Goal: Task Accomplishment & Management: Manage account settings

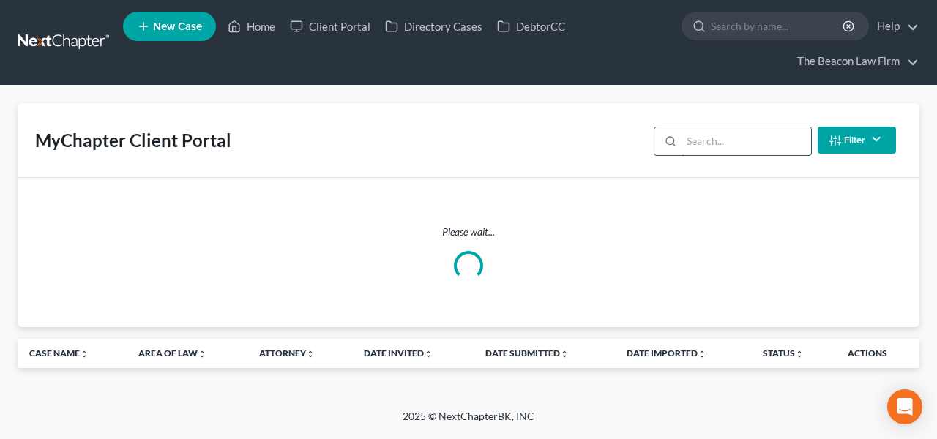
click at [723, 141] on input "search" at bounding box center [747, 141] width 130 height 28
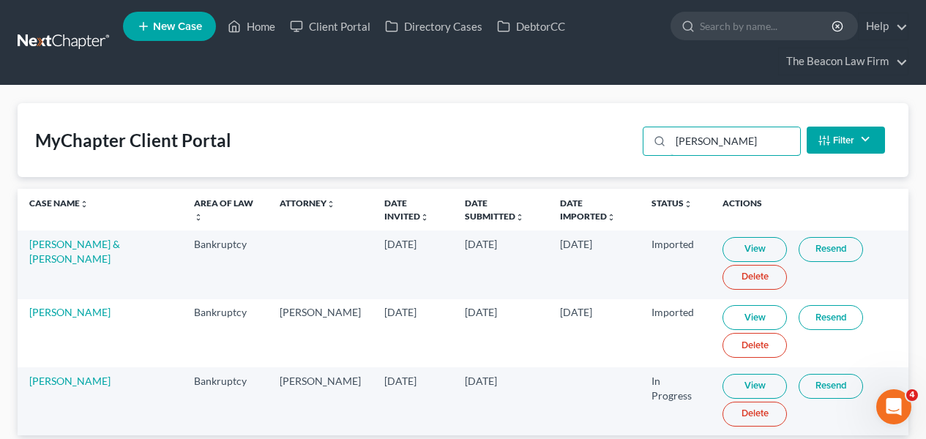
type input "ruben"
click at [749, 386] on link "View" at bounding box center [755, 386] width 64 height 25
click at [68, 45] on link at bounding box center [65, 42] width 94 height 26
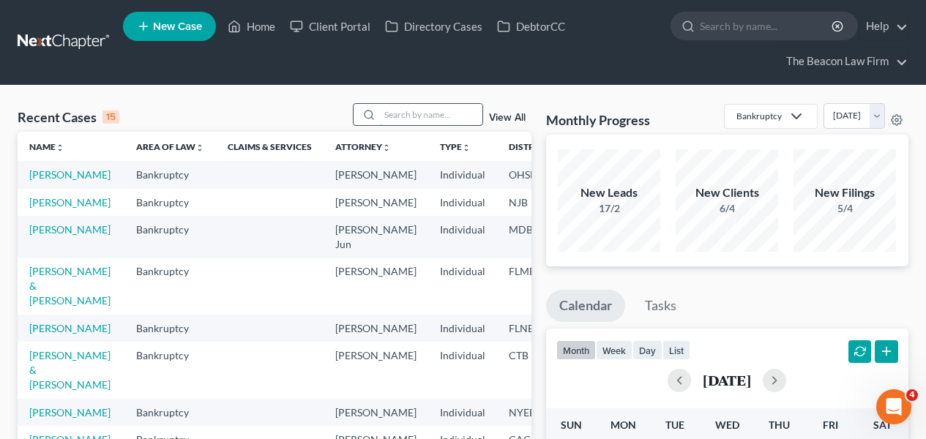
click at [445, 108] on input "search" at bounding box center [431, 114] width 103 height 21
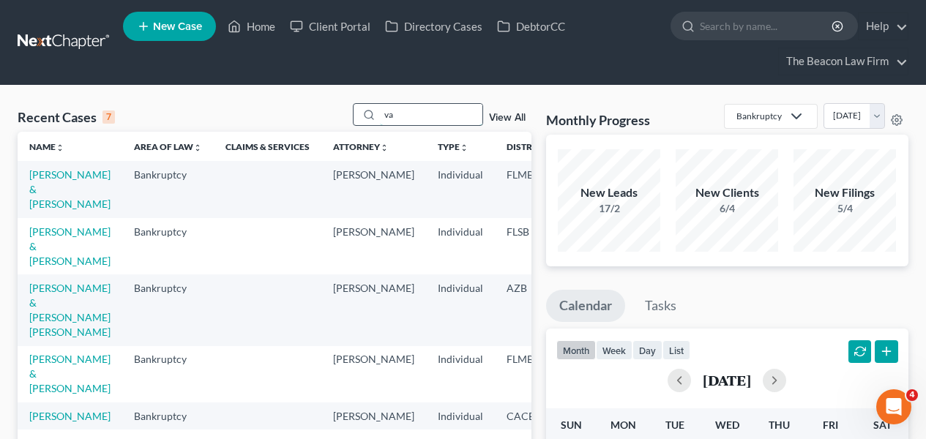
type input "v"
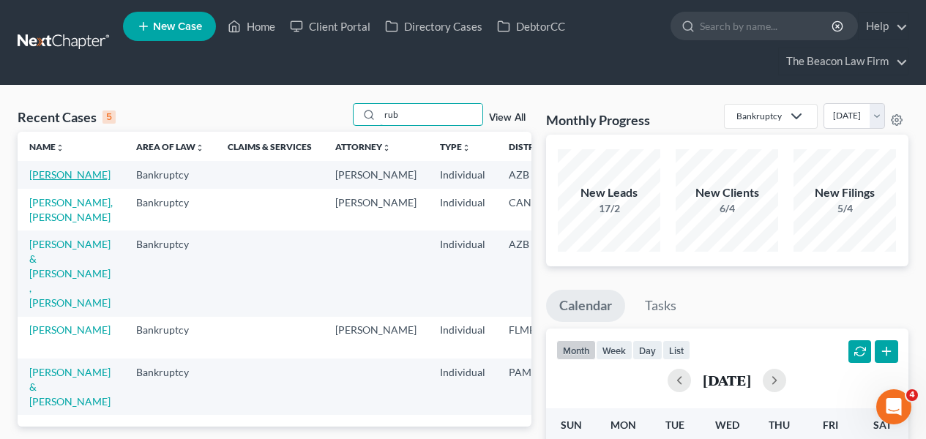
type input "rub"
click at [46, 181] on link "[PERSON_NAME]" at bounding box center [69, 174] width 81 height 12
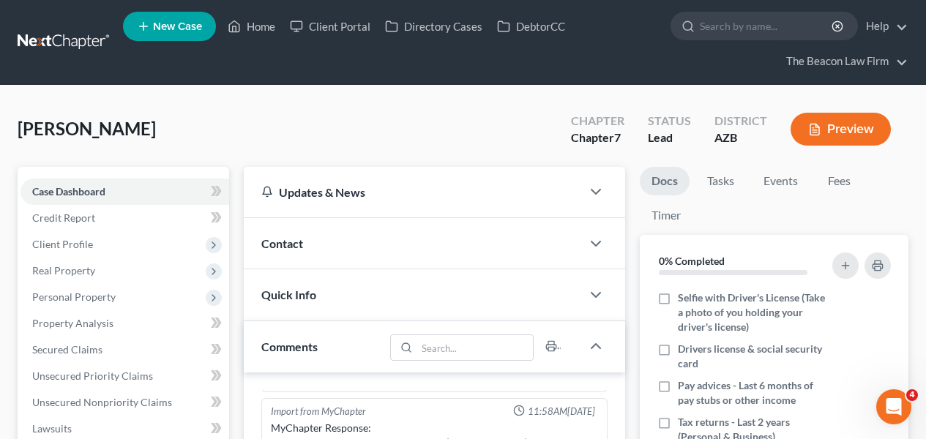
scroll to position [425, 0]
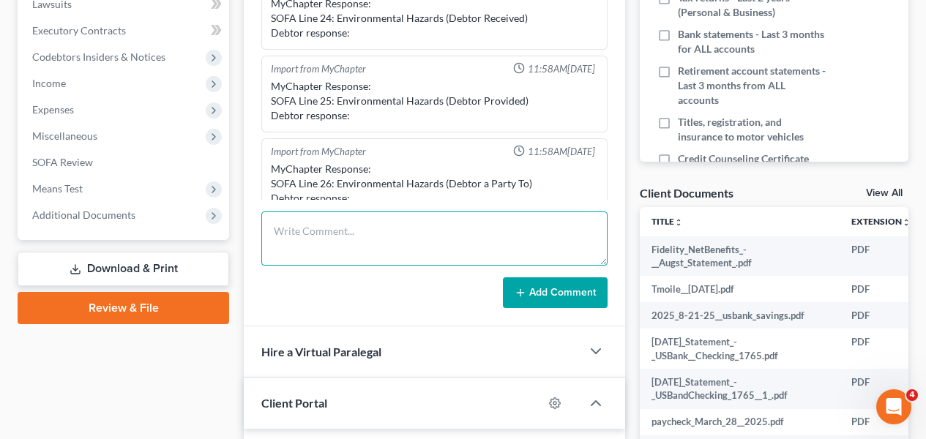
click at [477, 232] on textarea at bounding box center [434, 239] width 346 height 54
paste textarea "Phoenix"
type textarea "Phoenix Division"
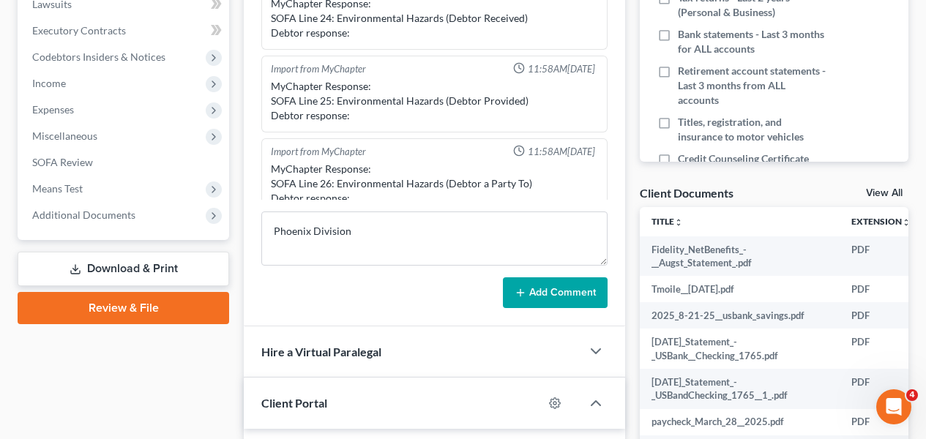
click at [570, 299] on button "Add Comment" at bounding box center [555, 292] width 105 height 31
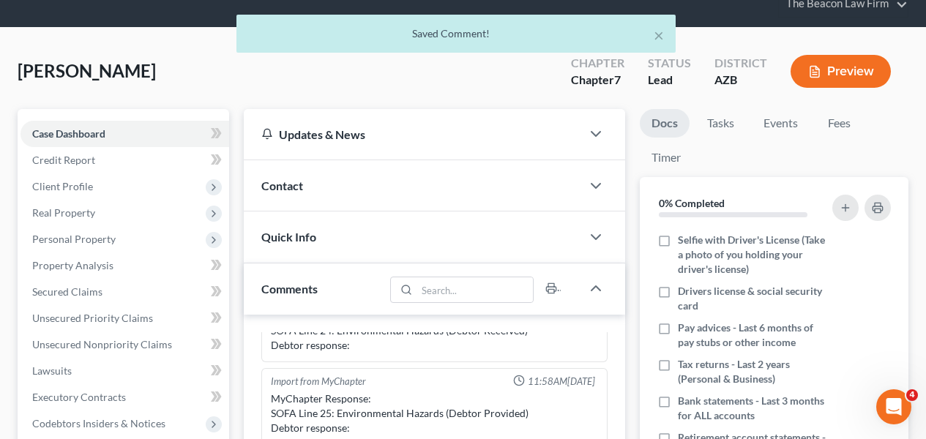
scroll to position [0, 0]
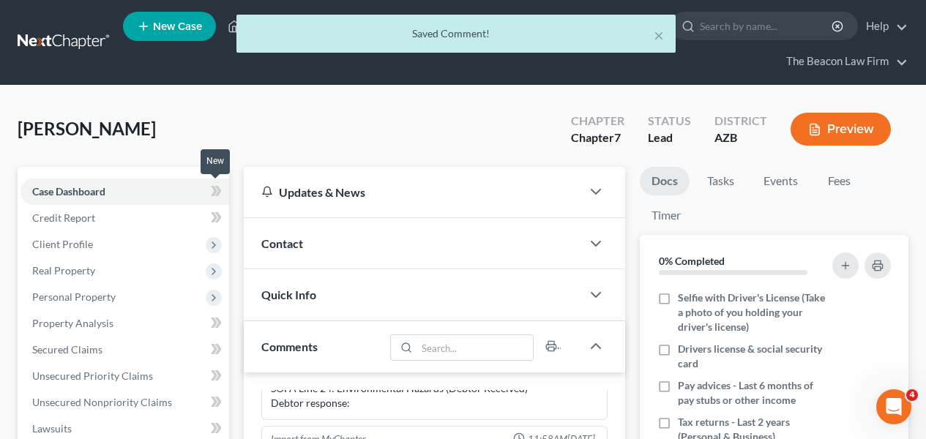
click at [212, 184] on icon at bounding box center [216, 191] width 11 height 18
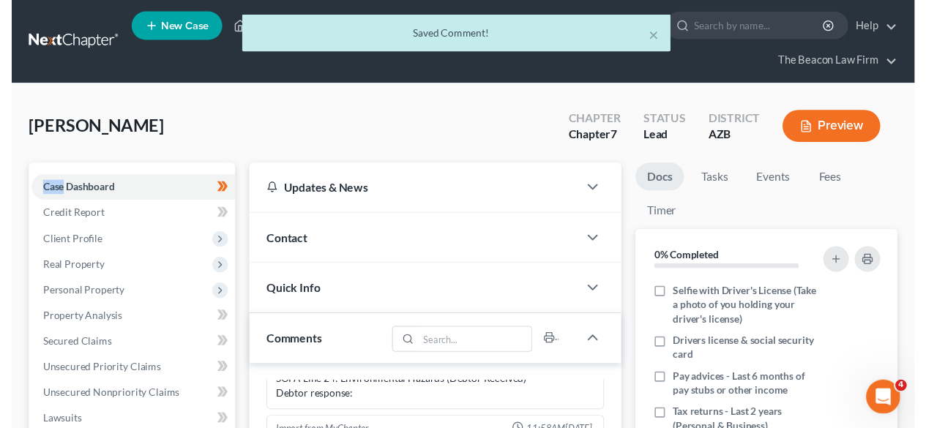
scroll to position [425, 0]
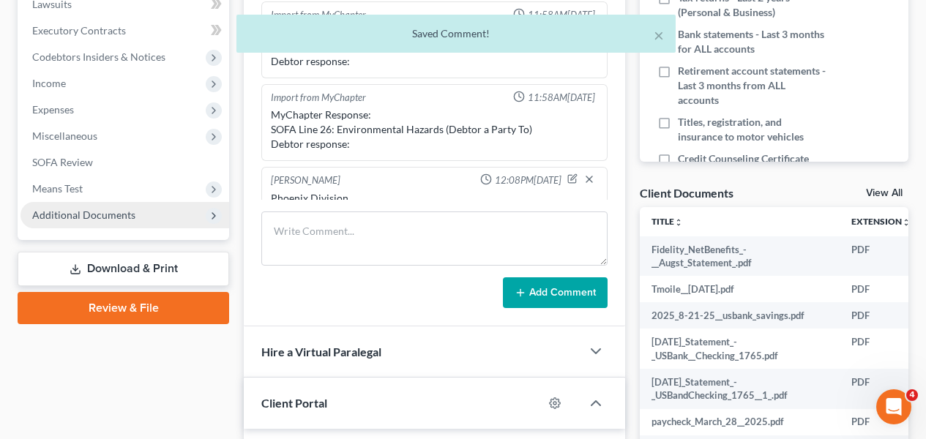
click at [136, 226] on span "Additional Documents" at bounding box center [125, 215] width 209 height 26
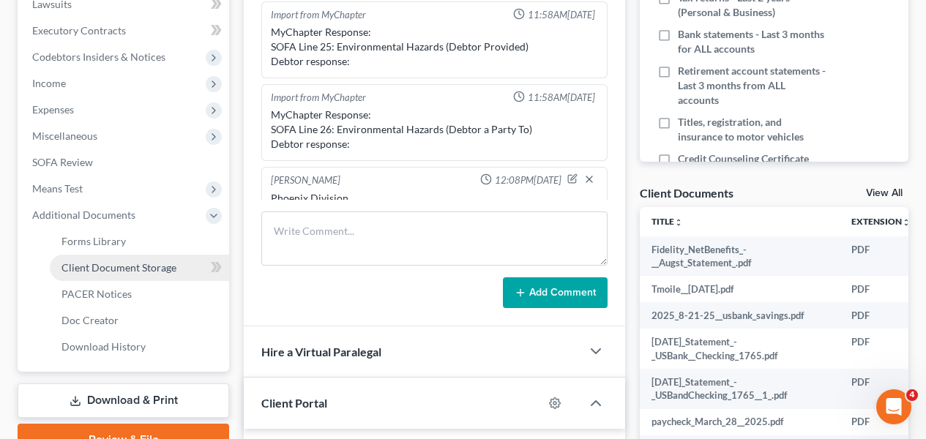
click at [136, 257] on link "Client Document Storage" at bounding box center [139, 268] width 179 height 26
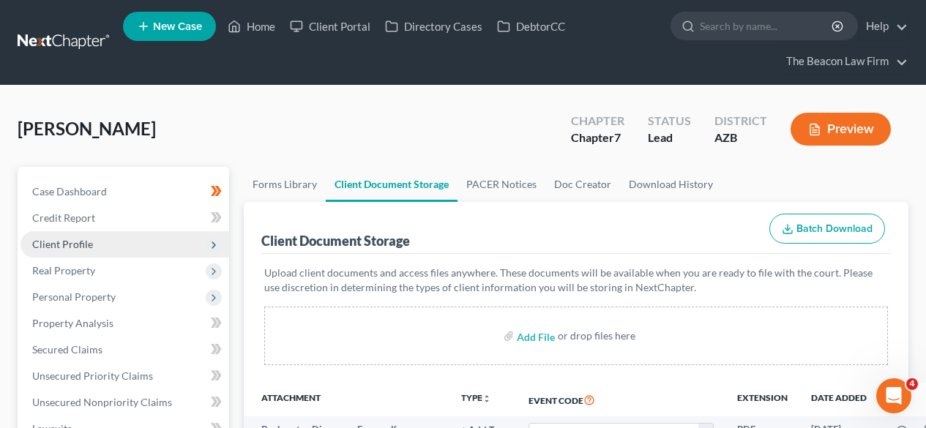
click at [134, 237] on span "Client Profile" at bounding box center [125, 244] width 209 height 26
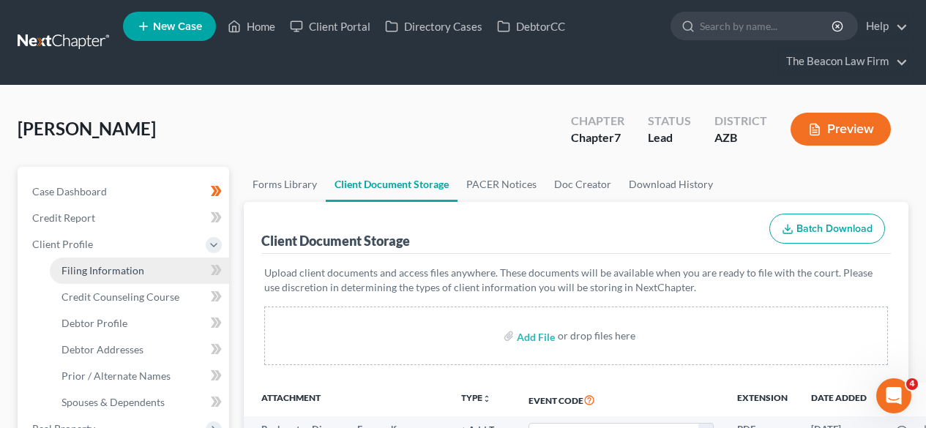
click at [128, 267] on span "Filing Information" at bounding box center [103, 270] width 83 height 12
select select "1"
select select "0"
select select "9"
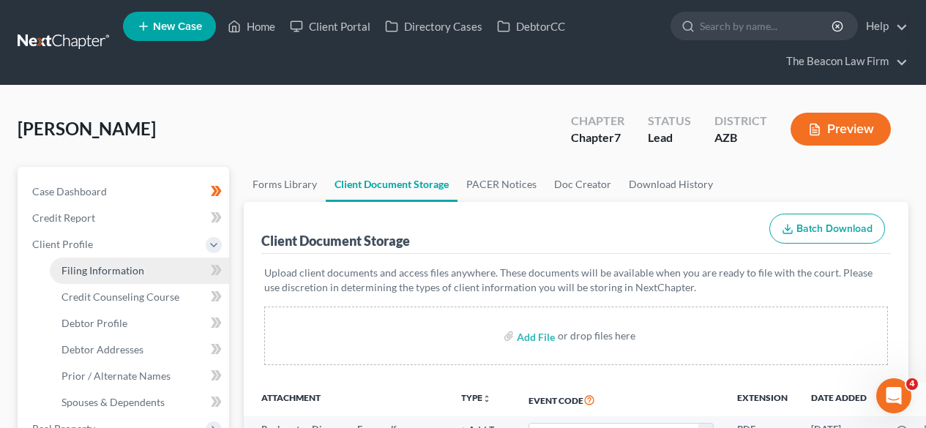
select select "3"
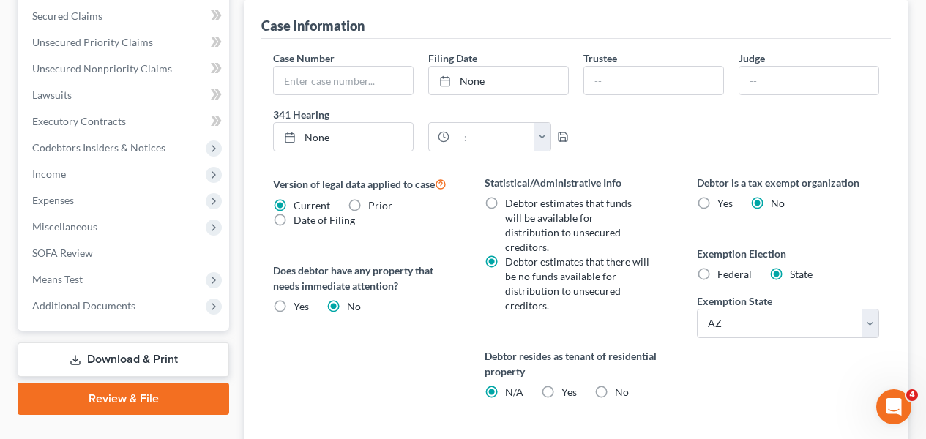
scroll to position [494, 0]
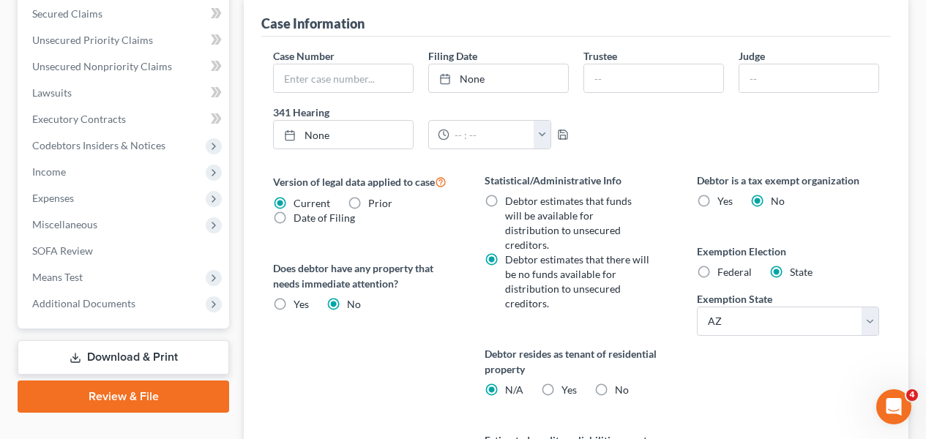
click at [621, 346] on div "Debtor resides as tenant of residential property N/A Yes Yes No" at bounding box center [576, 371] width 182 height 51
click at [619, 384] on span "No" at bounding box center [622, 390] width 14 height 12
click at [621, 383] on input "No" at bounding box center [626, 388] width 10 height 10
radio input "true"
radio input "false"
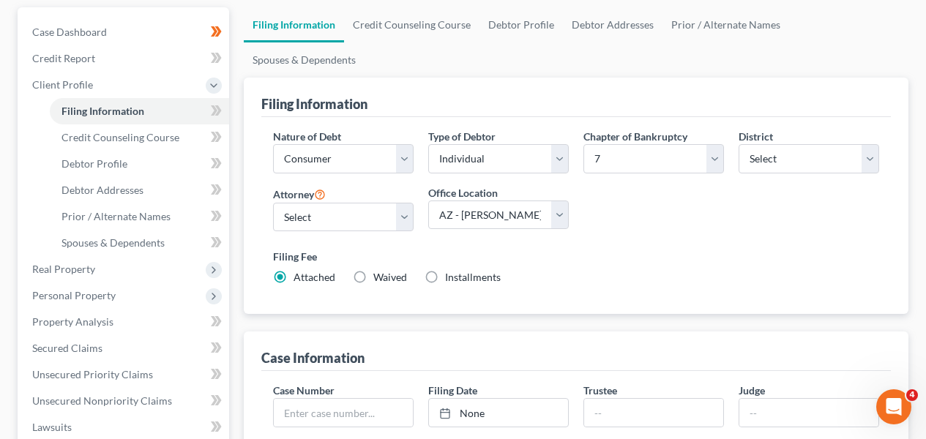
scroll to position [133, 0]
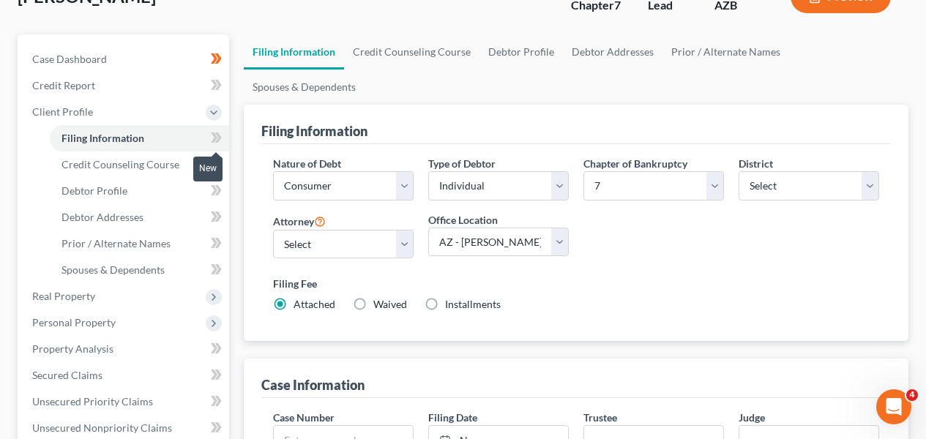
click at [226, 145] on span at bounding box center [217, 140] width 26 height 22
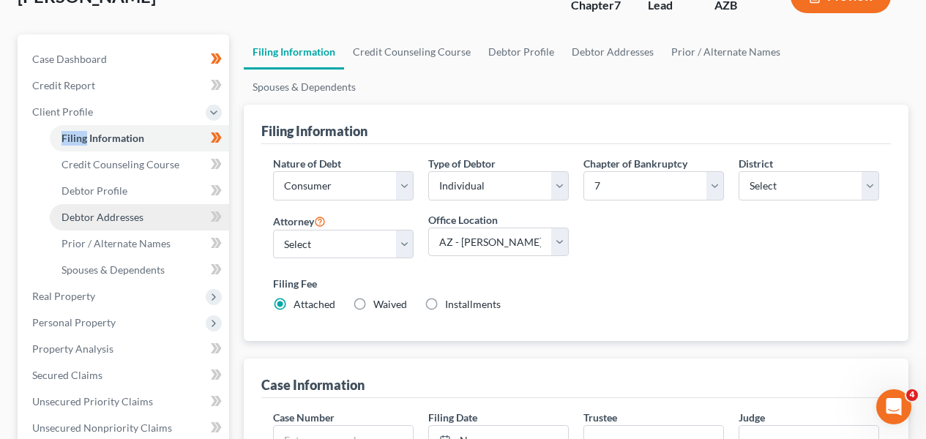
click at [157, 204] on link "Debtor Addresses" at bounding box center [139, 217] width 179 height 26
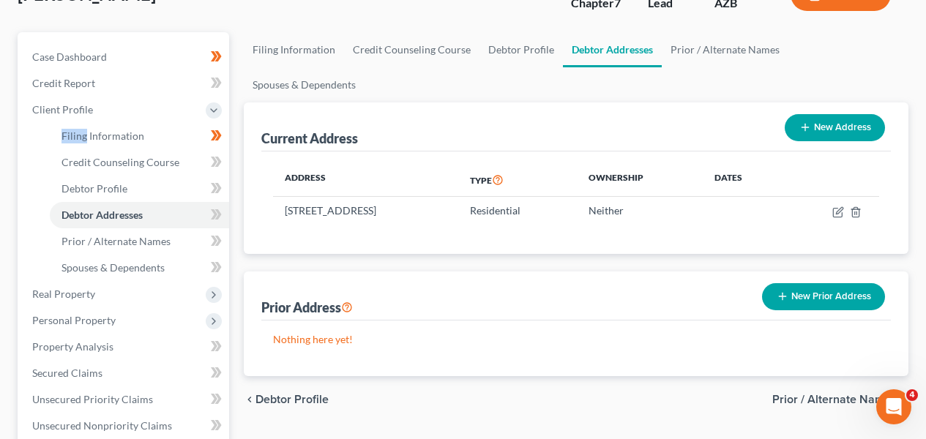
scroll to position [144, 0]
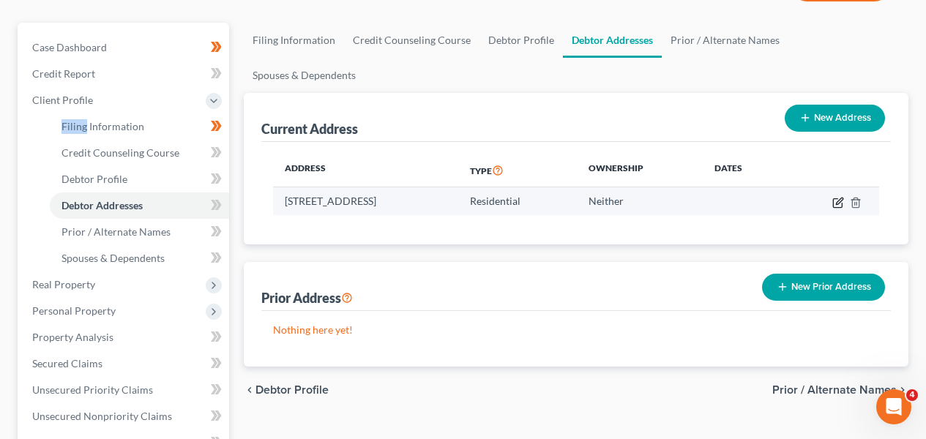
click at [834, 198] on icon "button" at bounding box center [837, 202] width 9 height 9
select select "3"
select select "0"
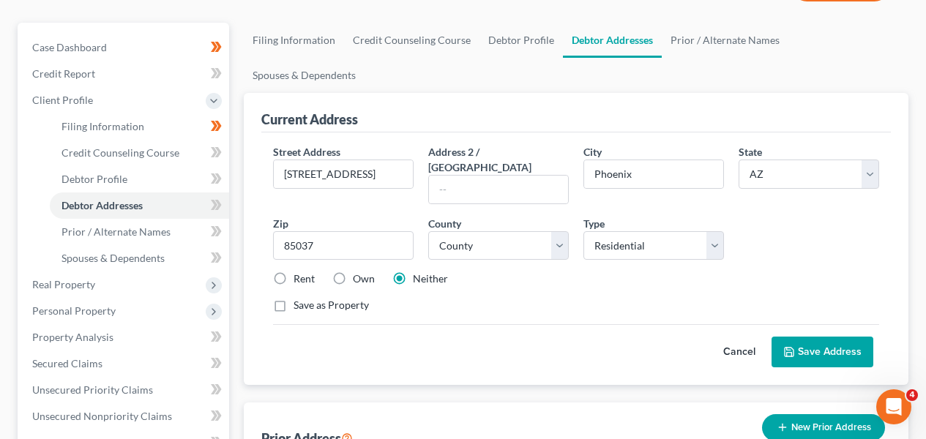
click at [353, 272] on label "Own" at bounding box center [364, 279] width 22 height 15
click at [359, 272] on input "Own" at bounding box center [364, 277] width 10 height 10
radio input "true"
click at [846, 337] on button "Save Address" at bounding box center [823, 352] width 102 height 31
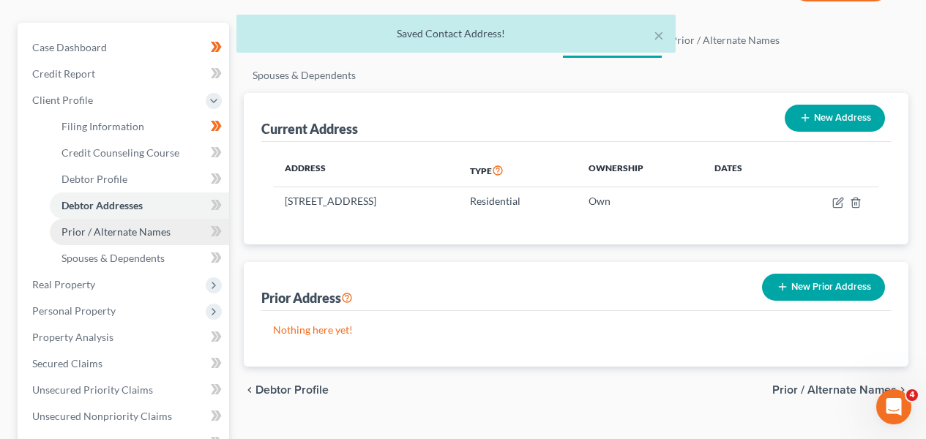
click at [146, 229] on span "Prior / Alternate Names" at bounding box center [116, 232] width 109 height 12
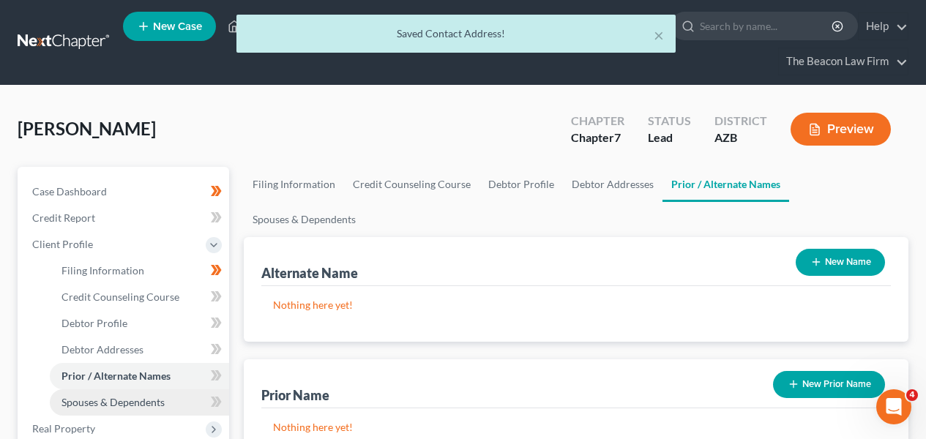
click at [142, 403] on span "Spouses & Dependents" at bounding box center [113, 402] width 103 height 12
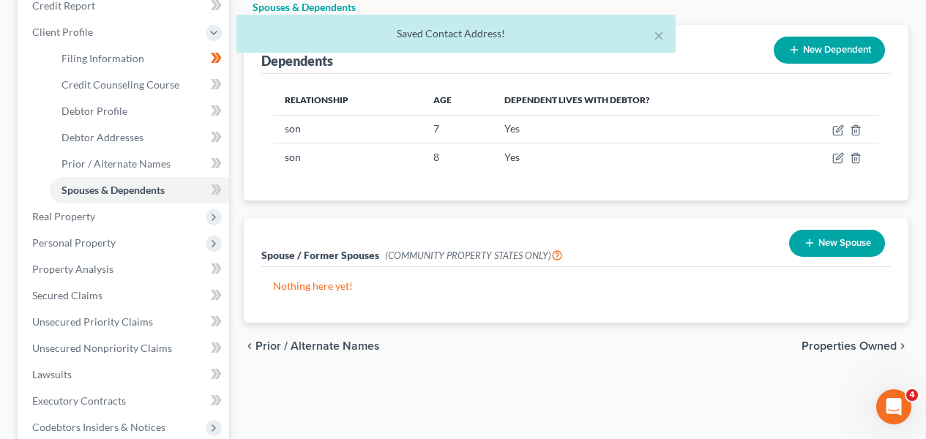
scroll to position [213, 0]
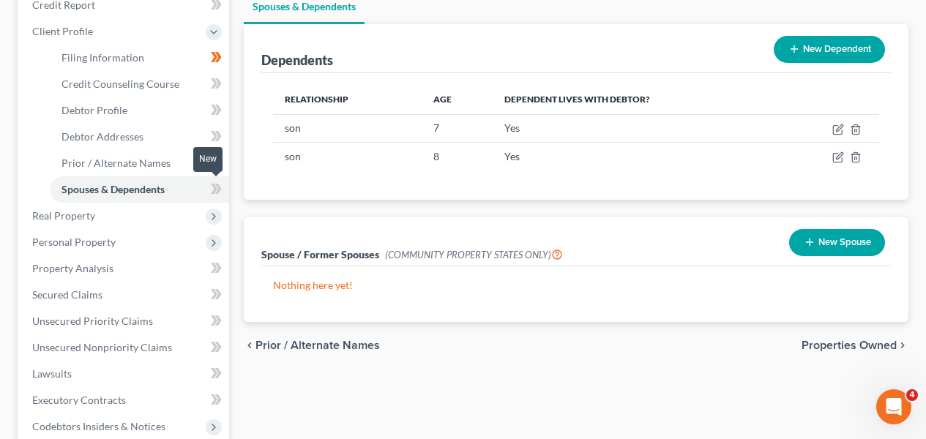
click at [223, 191] on span at bounding box center [217, 191] width 26 height 22
click at [219, 166] on icon at bounding box center [216, 163] width 11 height 18
click at [157, 64] on link "Filing Information" at bounding box center [139, 58] width 179 height 26
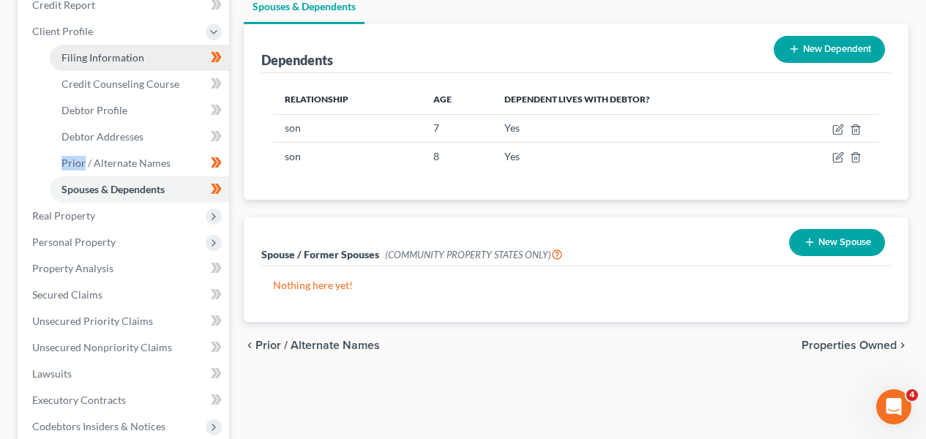
select select "1"
select select "0"
select select "4"
select select "17"
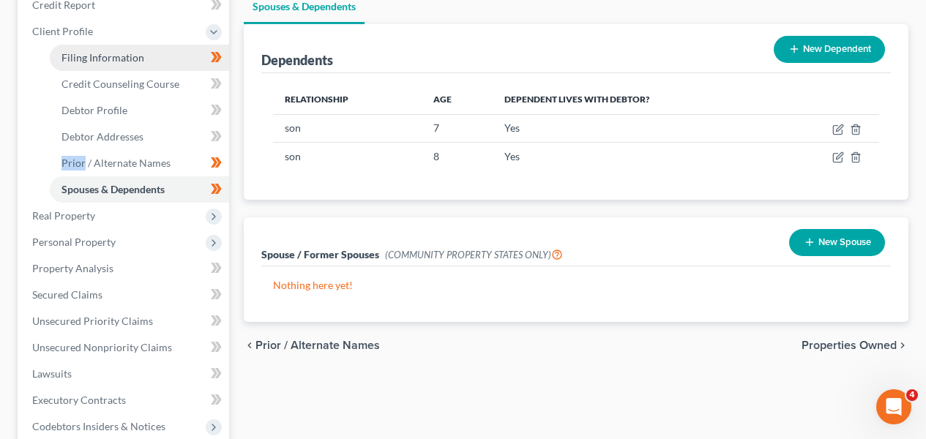
select select "9"
select select "3"
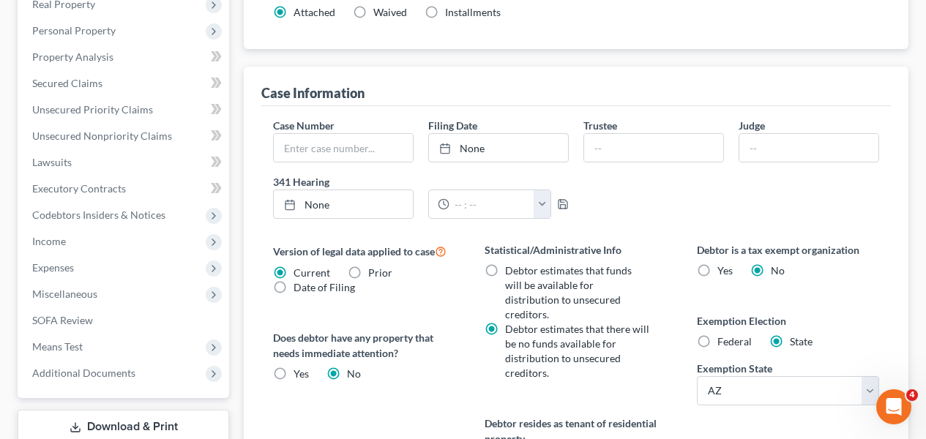
scroll to position [280, 0]
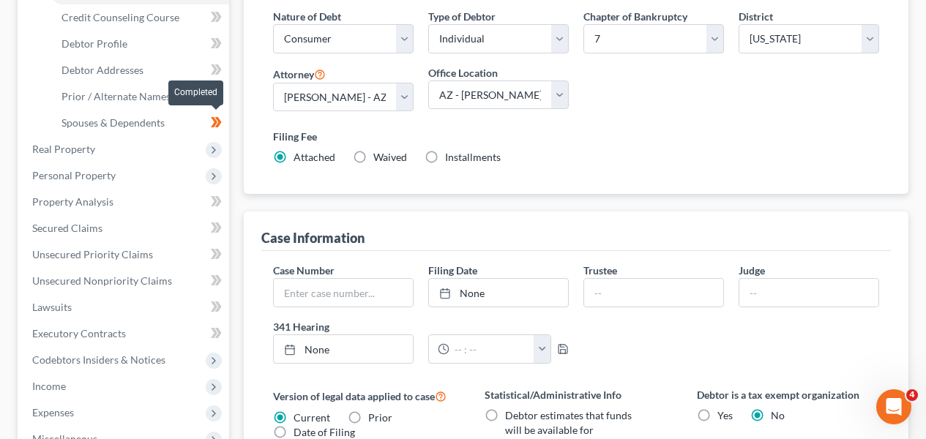
click at [213, 119] on icon at bounding box center [216, 122] width 11 height 18
click at [209, 121] on span at bounding box center [217, 124] width 26 height 22
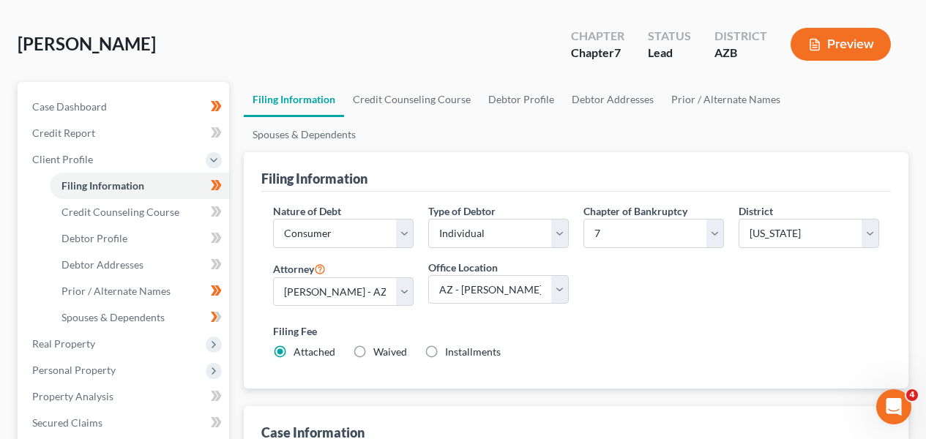
scroll to position [138, 0]
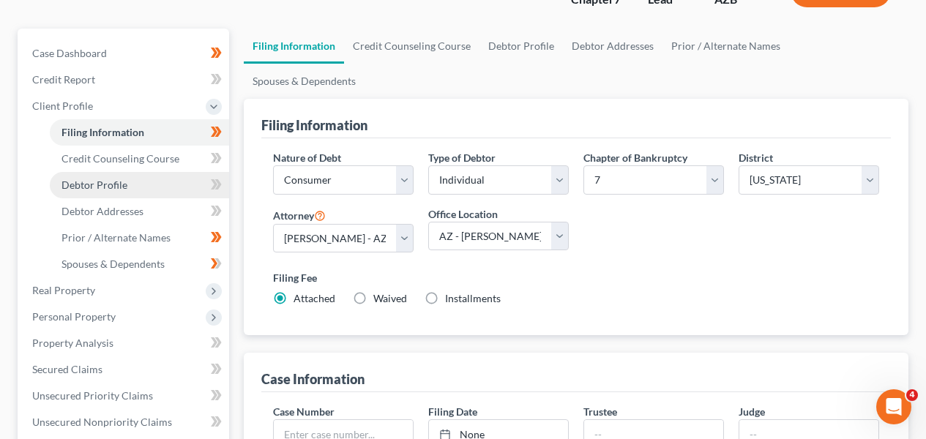
click at [158, 183] on link "Debtor Profile" at bounding box center [139, 185] width 179 height 26
select select "0"
select select "2"
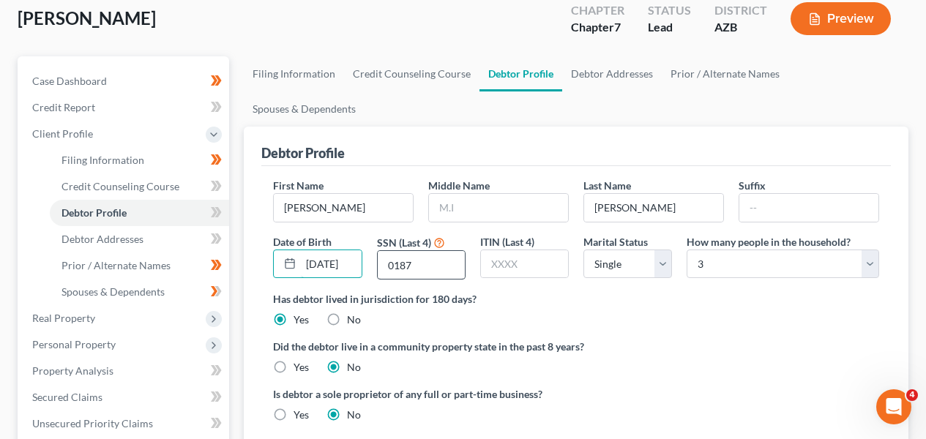
scroll to position [0, 10]
drag, startPoint x: 336, startPoint y: 230, endPoint x: 380, endPoint y: 229, distance: 43.9
click at [380, 229] on div "First Name Ruben Middle Name Last Name Vazquez Suffix Date of Birth 01/20/1972 …" at bounding box center [576, 234] width 621 height 113
click at [211, 210] on icon at bounding box center [216, 213] width 11 height 18
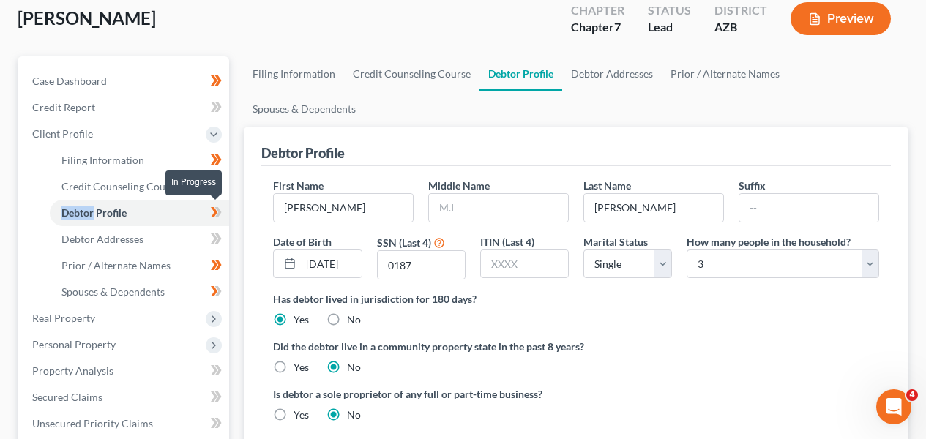
click at [210, 209] on span at bounding box center [217, 215] width 26 height 22
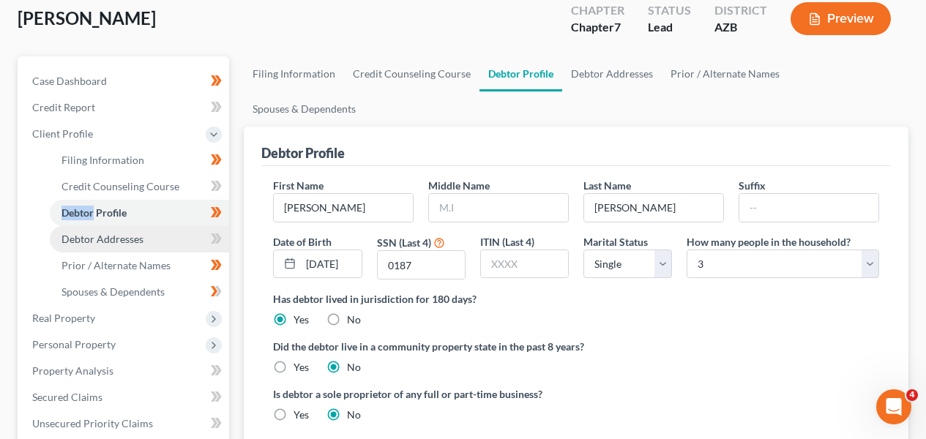
click at [179, 242] on link "Debtor Addresses" at bounding box center [139, 239] width 179 height 26
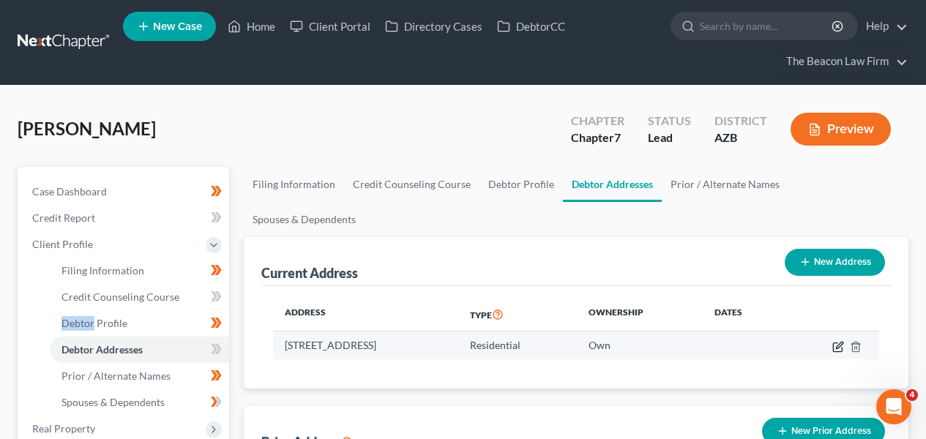
click at [838, 341] on icon "button" at bounding box center [838, 347] width 12 height 12
select select "3"
select select "7"
select select "0"
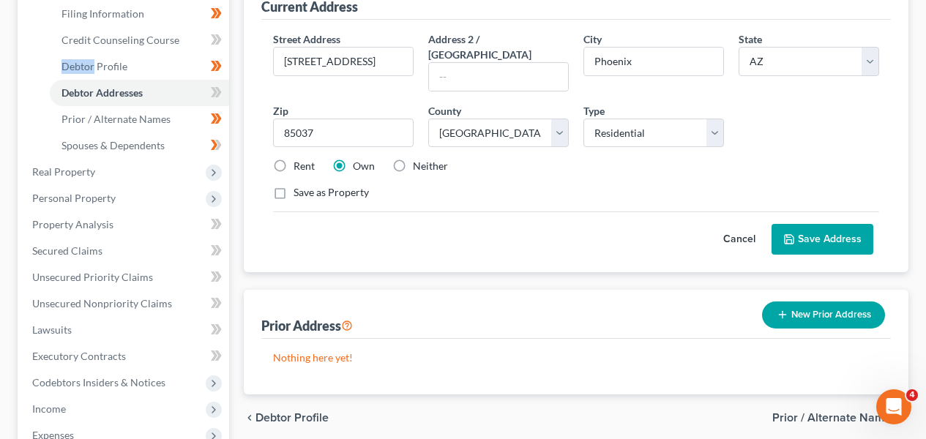
scroll to position [276, 0]
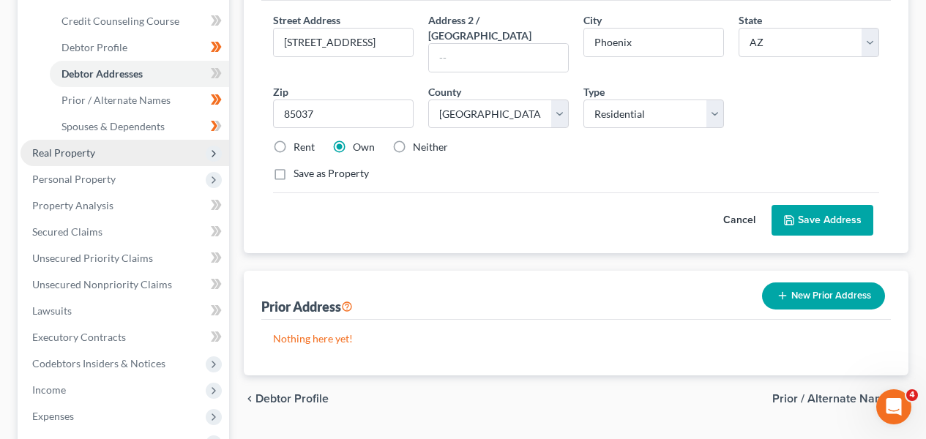
click at [125, 157] on span "Real Property" at bounding box center [125, 153] width 209 height 26
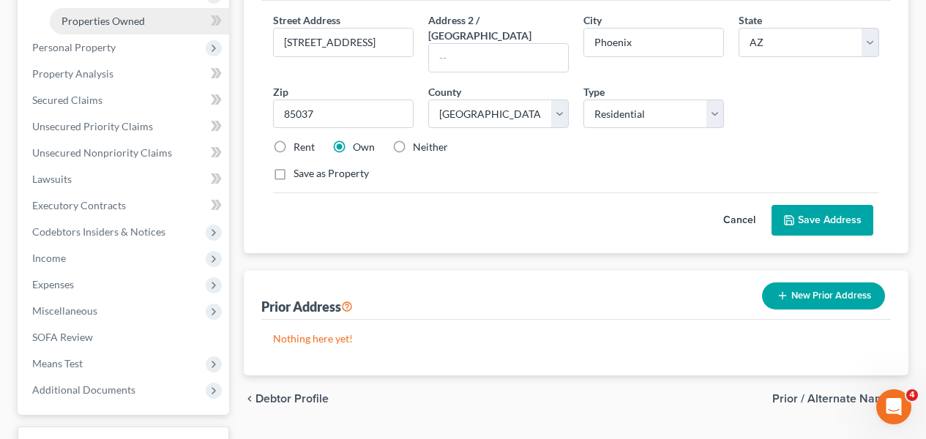
click at [149, 15] on link "Properties Owned" at bounding box center [139, 21] width 179 height 26
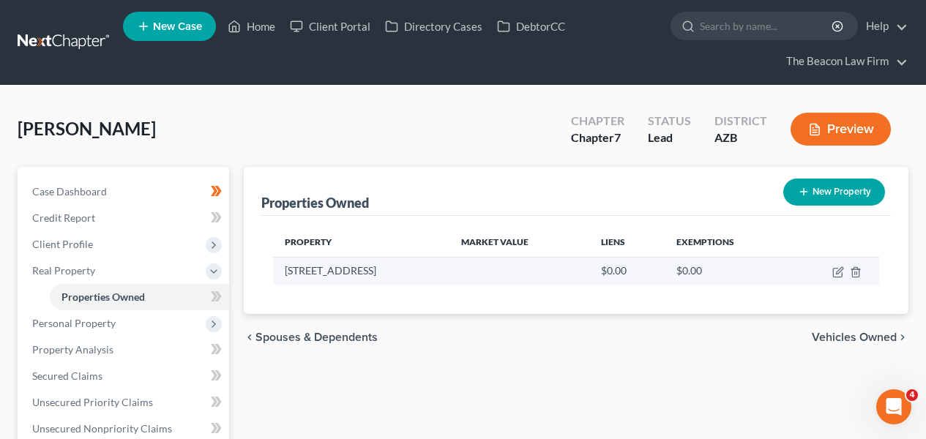
click at [846, 276] on td at bounding box center [834, 271] width 90 height 28
click at [836, 275] on icon "button" at bounding box center [838, 273] width 12 height 12
select select "3"
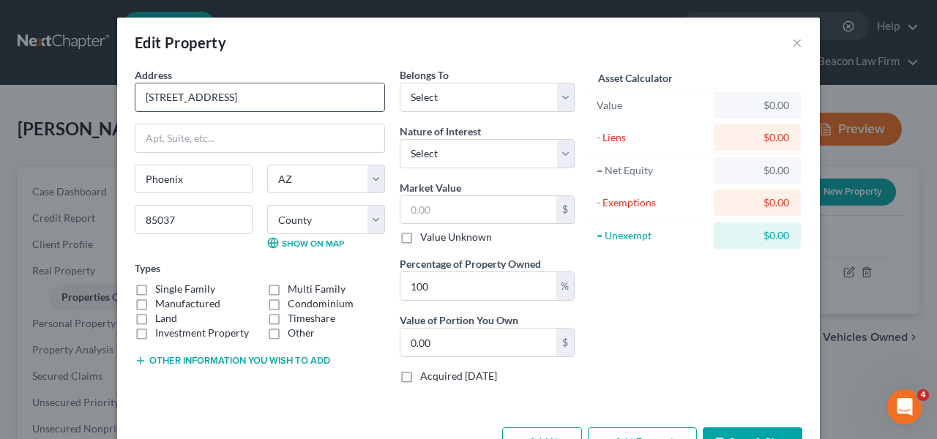
click at [281, 109] on input "10721 W. Montecito Ave" at bounding box center [259, 97] width 249 height 28
click at [283, 103] on input "10721 W. Montecito Ave" at bounding box center [259, 97] width 249 height 28
click at [434, 140] on select "Select Fee Simple Joint Tenant Life Estate Equitable Interest Future Interest T…" at bounding box center [487, 153] width 175 height 29
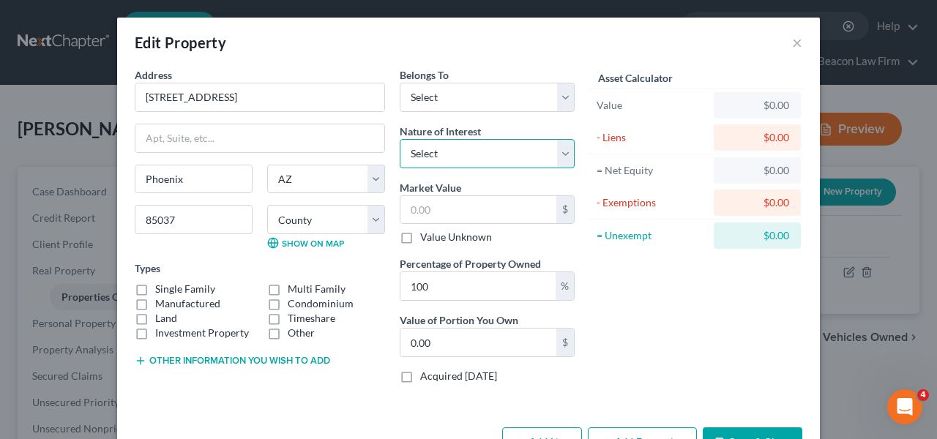
select select "0"
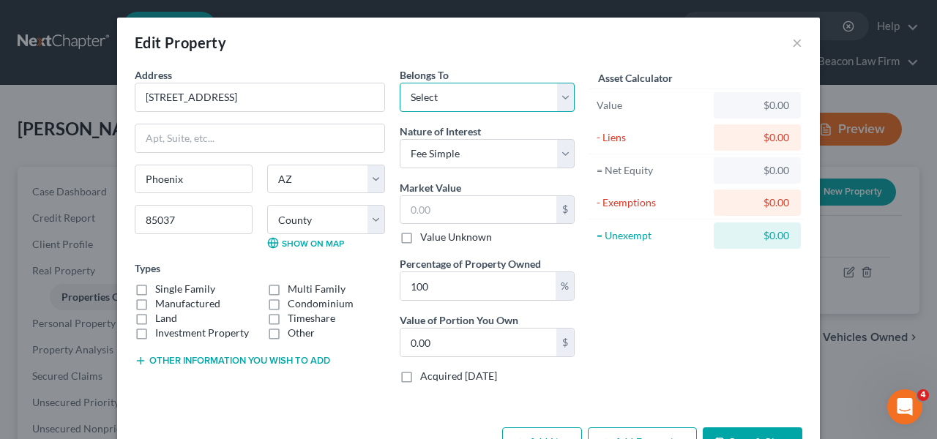
click at [438, 101] on select "Select Debtor 1 Only Debtor 2 Only Debtor 1 And Debtor 2 Only At Least One Of T…" at bounding box center [487, 97] width 175 height 29
select select "0"
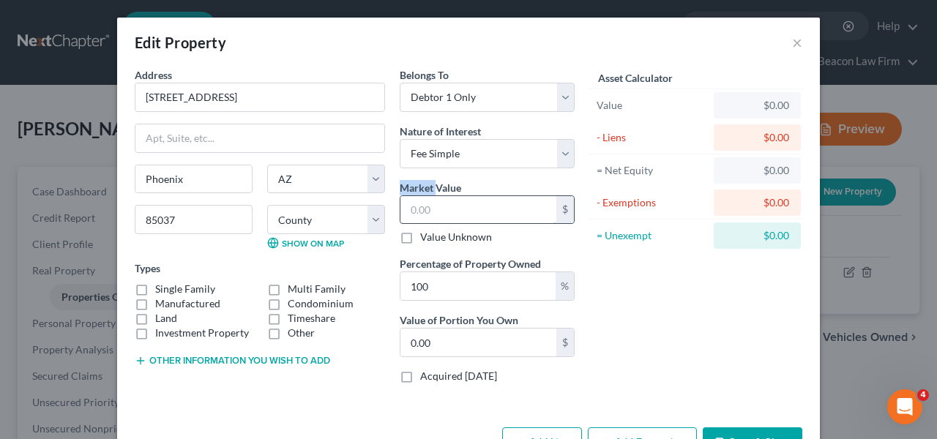
drag, startPoint x: 428, startPoint y: 179, endPoint x: 430, endPoint y: 206, distance: 26.4
click at [431, 190] on div "Belongs To * Select Debtor 1 Only Debtor 2 Only Debtor 1 And Debtor 2 Only At L…" at bounding box center [487, 231] width 190 height 328
click at [431, 198] on input "text" at bounding box center [479, 210] width 156 height 28
click at [430, 207] on input "text" at bounding box center [479, 210] width 156 height 28
paste input "319,500"
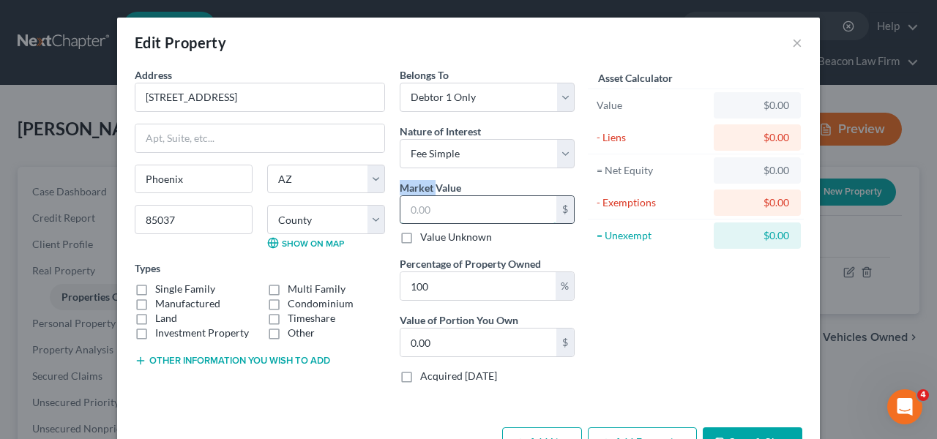
type input "319,500"
type input "319,500.00"
type input "319,500"
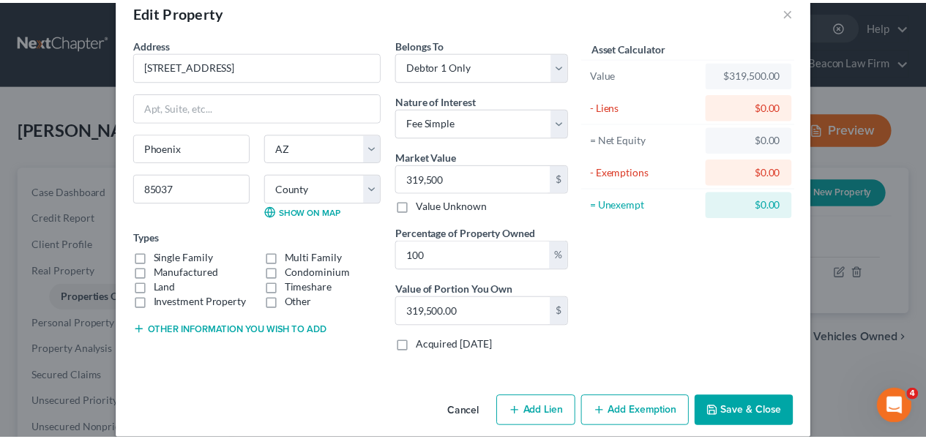
scroll to position [48, 0]
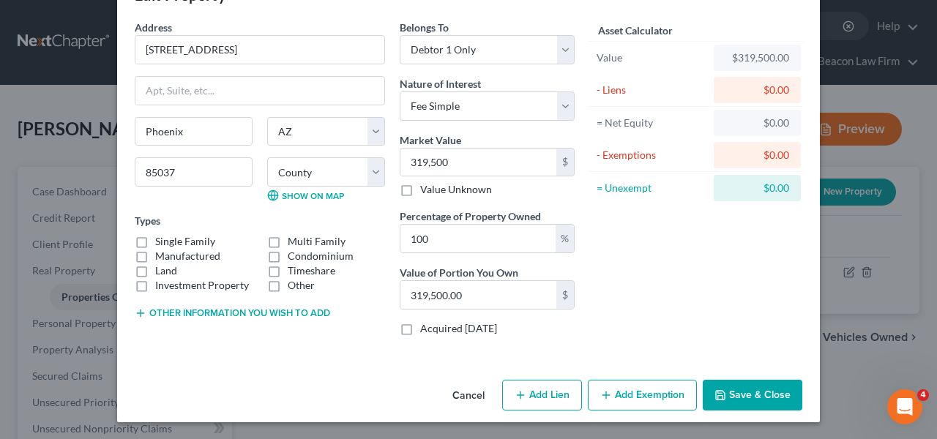
click at [717, 384] on button "Save & Close" at bounding box center [753, 395] width 100 height 31
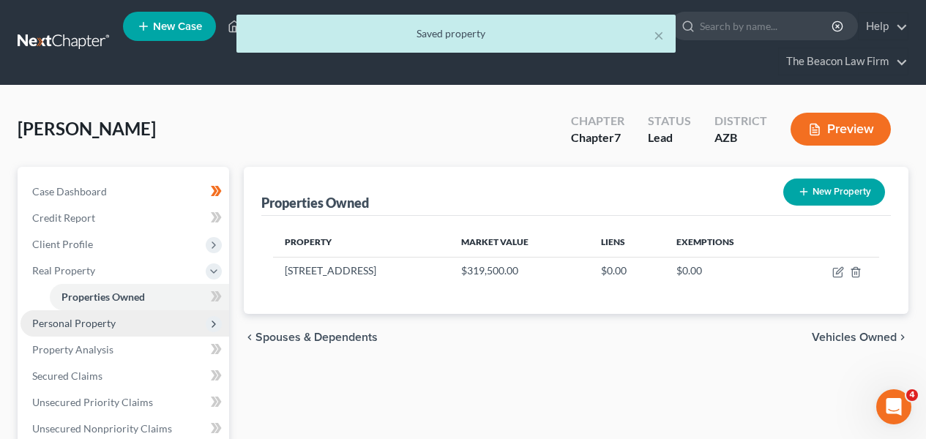
click at [190, 321] on span "Personal Property" at bounding box center [125, 323] width 209 height 26
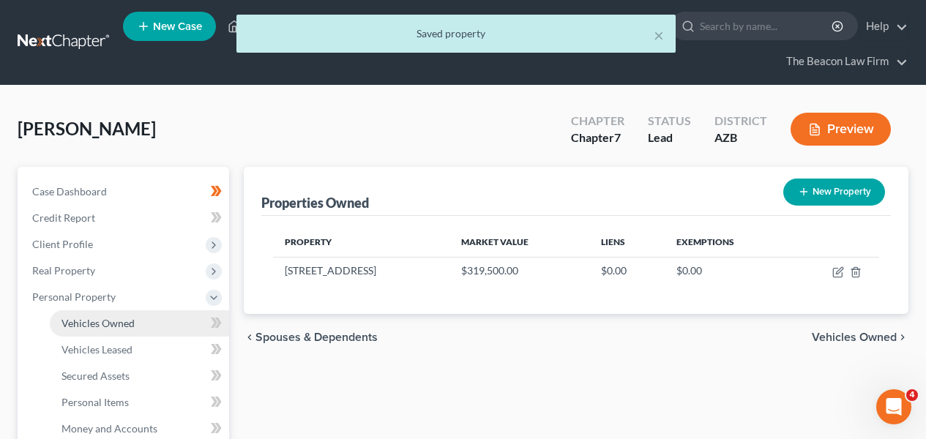
click at [182, 327] on link "Vehicles Owned" at bounding box center [139, 323] width 179 height 26
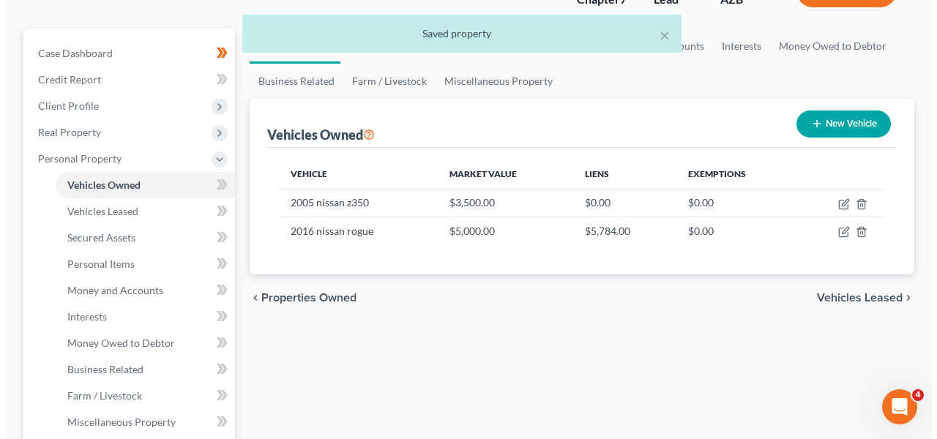
scroll to position [139, 0]
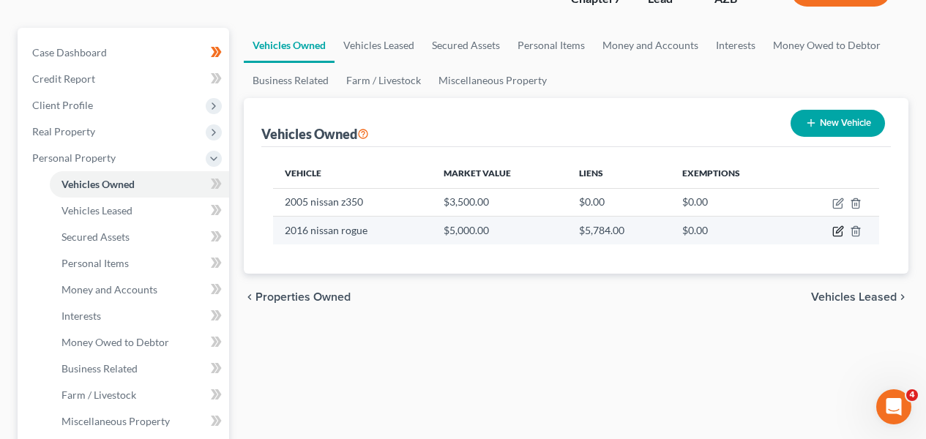
click at [838, 231] on icon "button" at bounding box center [838, 232] width 12 height 12
select select "0"
select select "10"
select select "3"
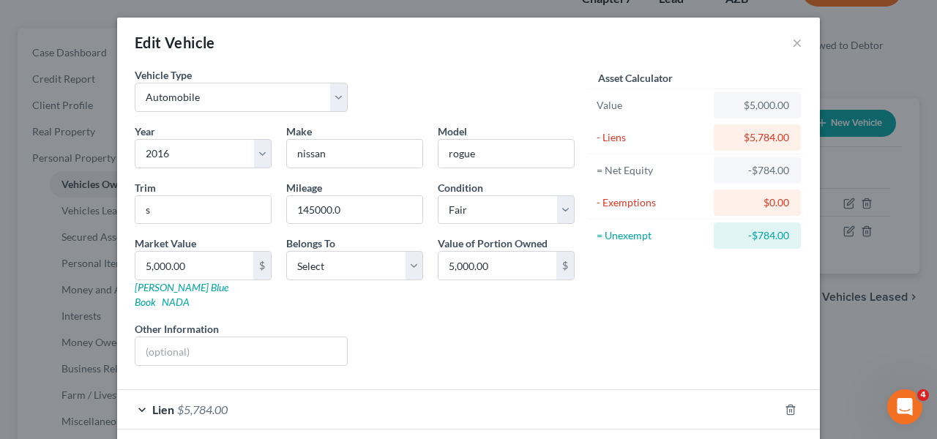
scroll to position [56, 0]
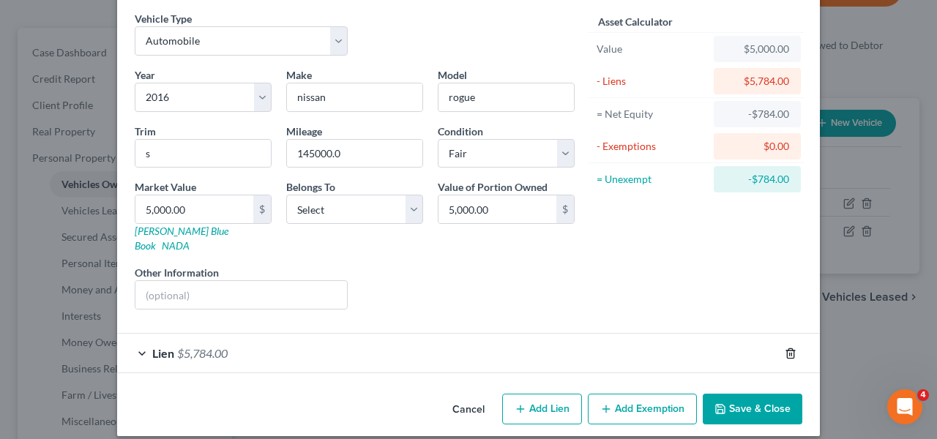
click at [785, 348] on icon "button" at bounding box center [791, 354] width 12 height 12
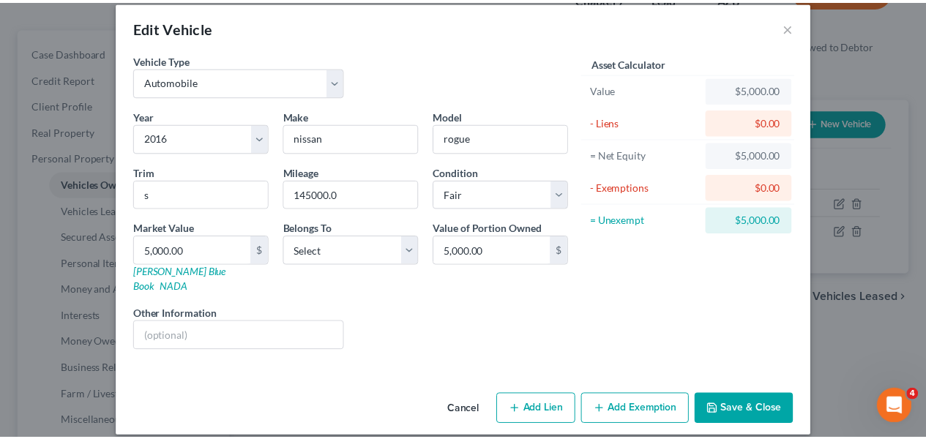
scroll to position [0, 0]
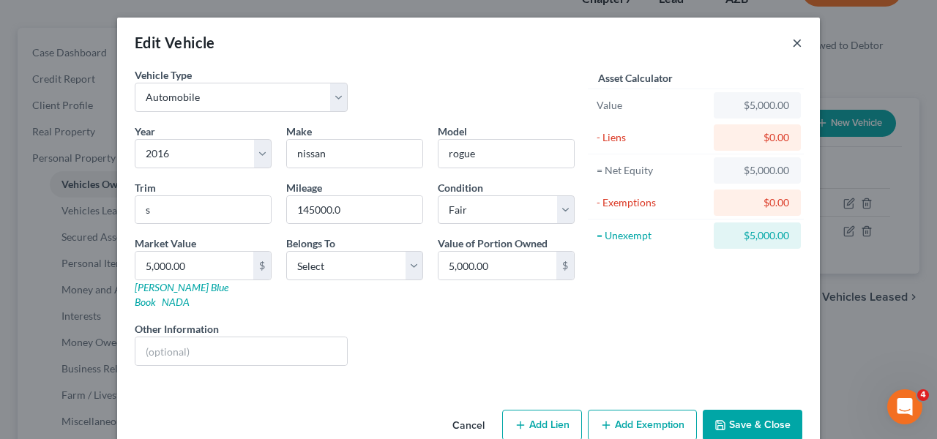
click at [792, 46] on button "×" at bounding box center [797, 43] width 10 height 18
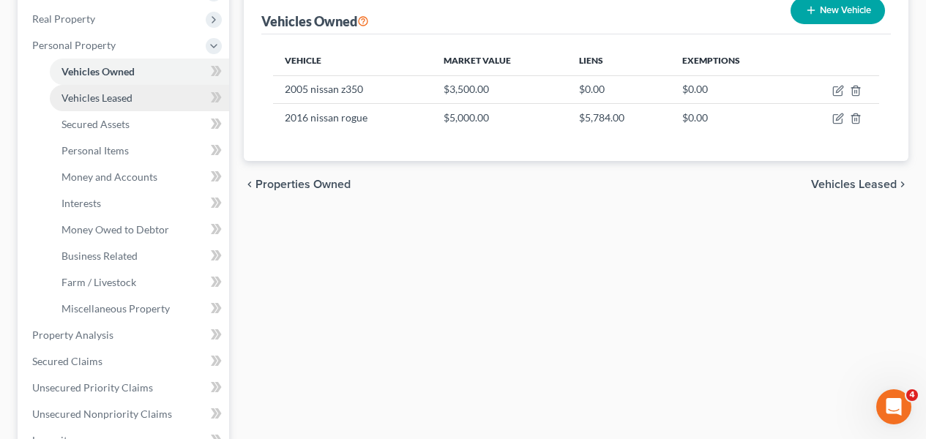
click at [116, 107] on link "Vehicles Leased" at bounding box center [139, 98] width 179 height 26
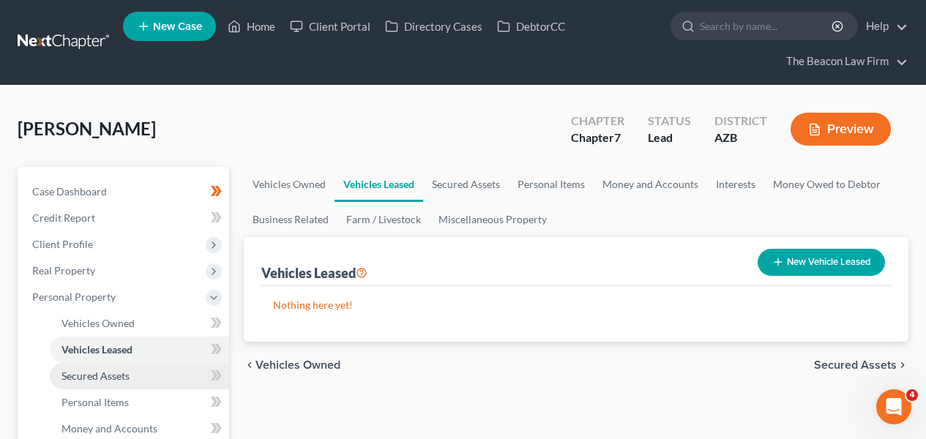
click at [125, 370] on span "Secured Assets" at bounding box center [96, 376] width 68 height 12
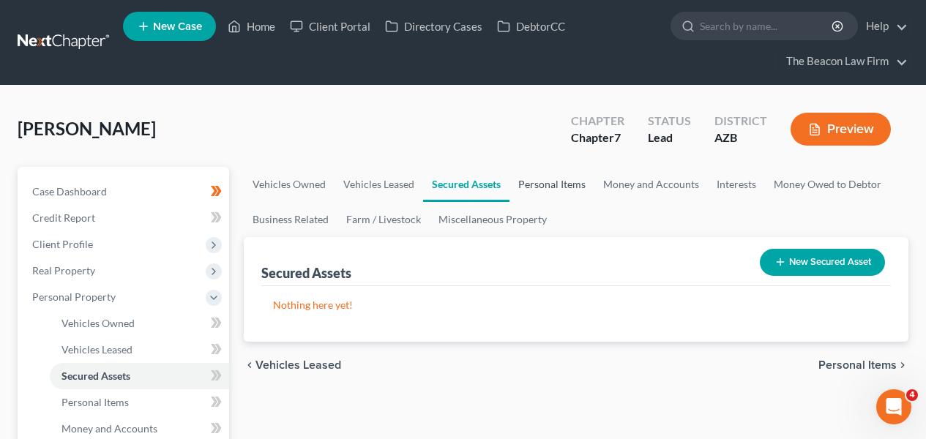
click at [565, 185] on link "Personal Items" at bounding box center [552, 184] width 85 height 35
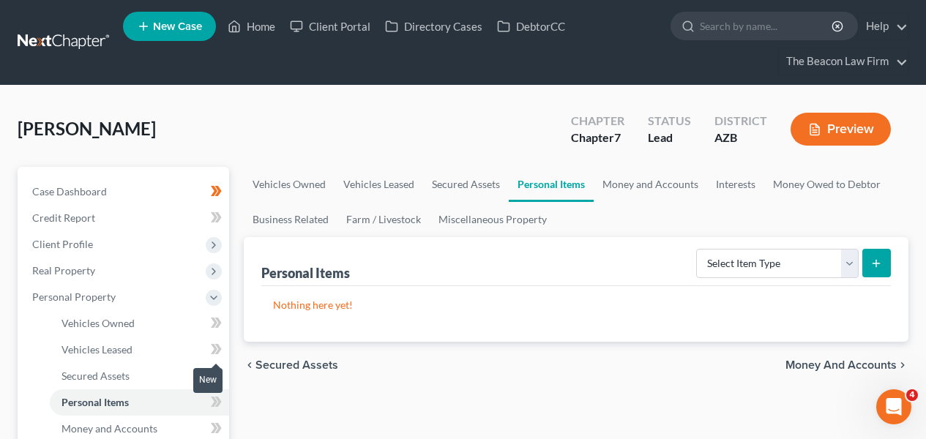
click at [221, 343] on icon at bounding box center [216, 349] width 11 height 18
click at [217, 381] on icon at bounding box center [216, 376] width 11 height 18
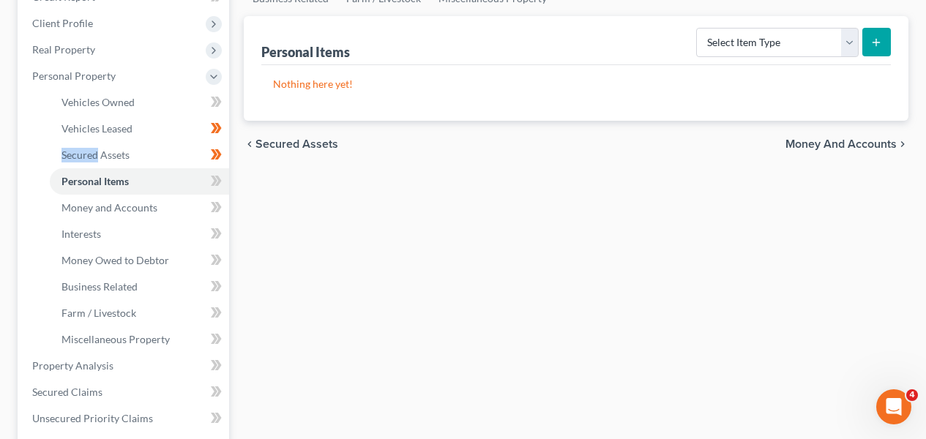
scroll to position [220, 0]
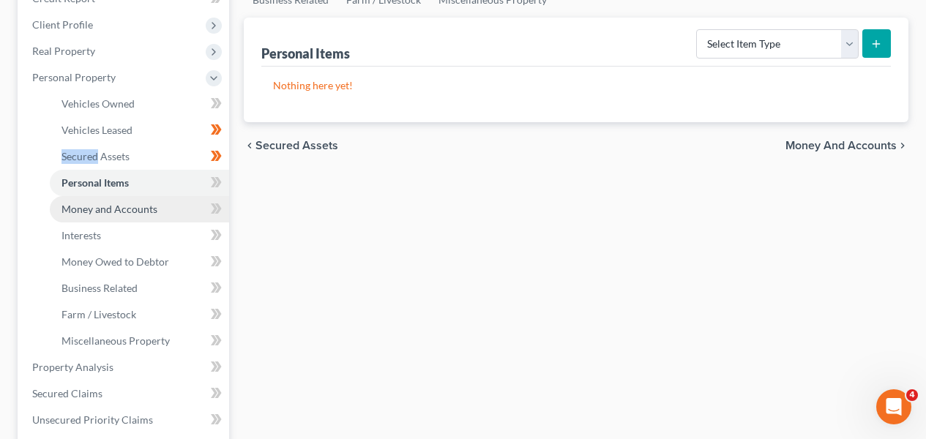
click at [141, 212] on span "Money and Accounts" at bounding box center [110, 209] width 96 height 12
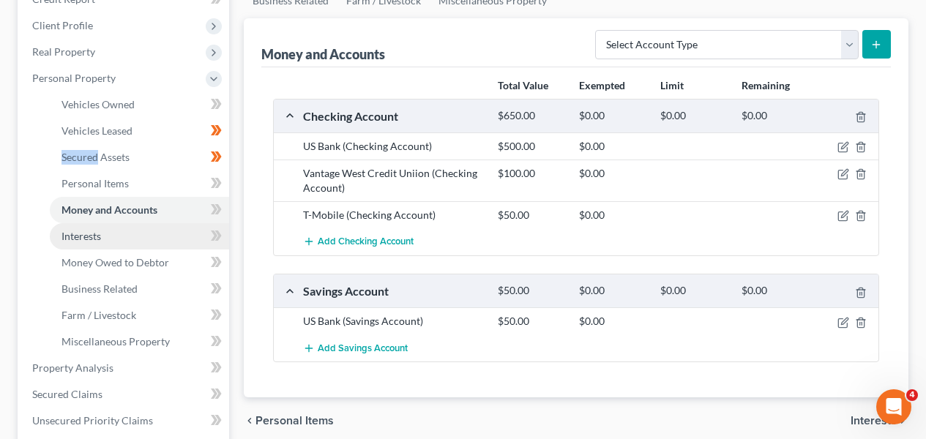
click at [142, 239] on link "Interests" at bounding box center [139, 236] width 179 height 26
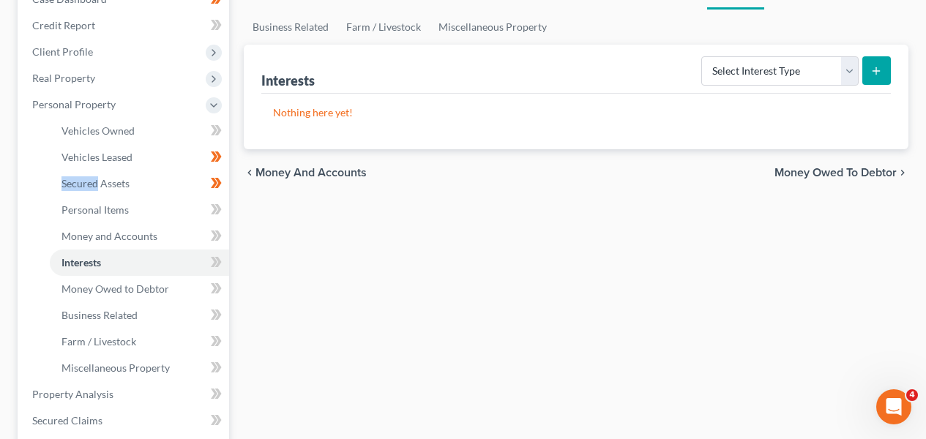
scroll to position [195, 0]
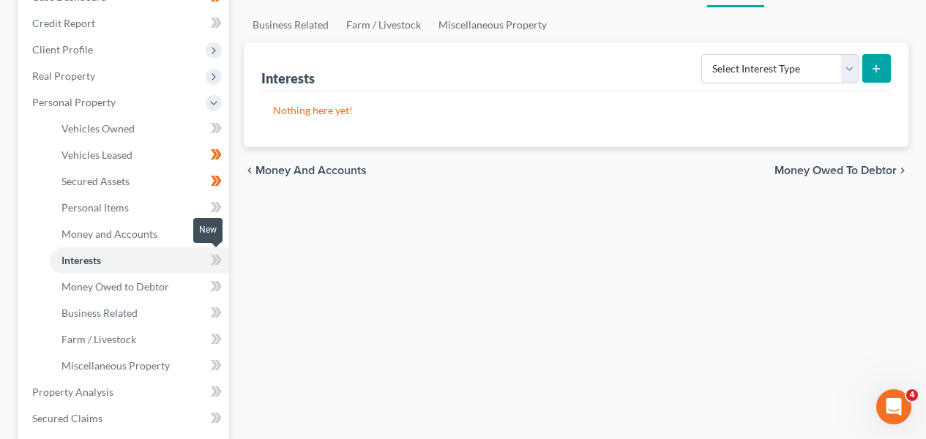
click at [220, 259] on icon at bounding box center [218, 260] width 7 height 10
click at [221, 259] on icon at bounding box center [216, 260] width 11 height 18
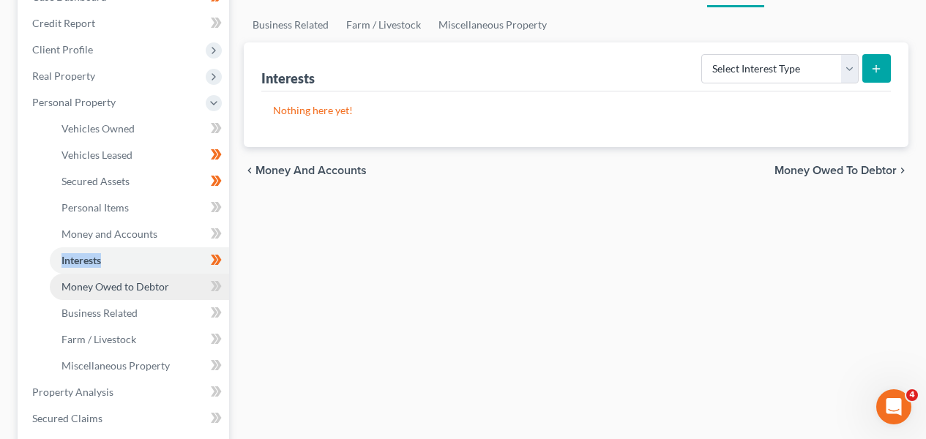
click at [181, 295] on link "Money Owed to Debtor" at bounding box center [139, 287] width 179 height 26
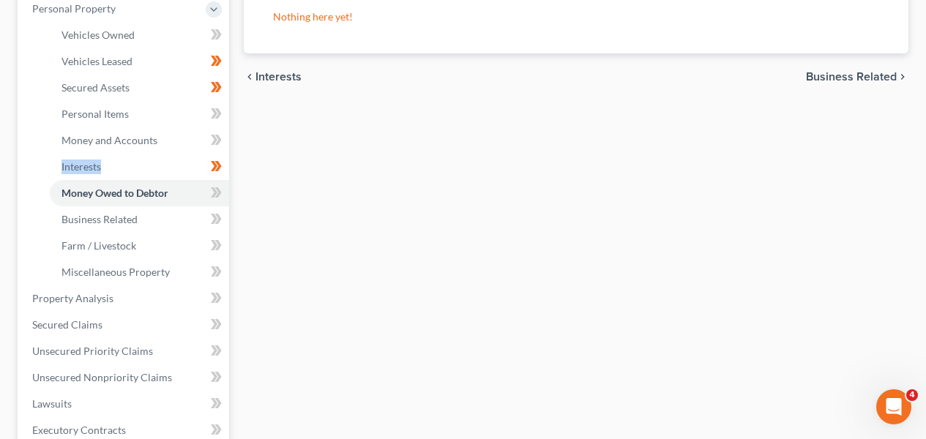
scroll to position [290, 0]
click at [226, 187] on span at bounding box center [217, 193] width 26 height 22
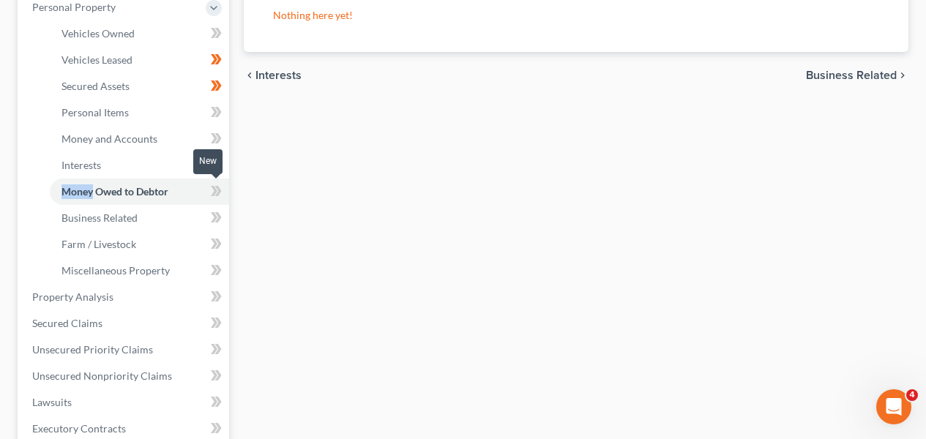
click at [226, 187] on span at bounding box center [217, 193] width 26 height 22
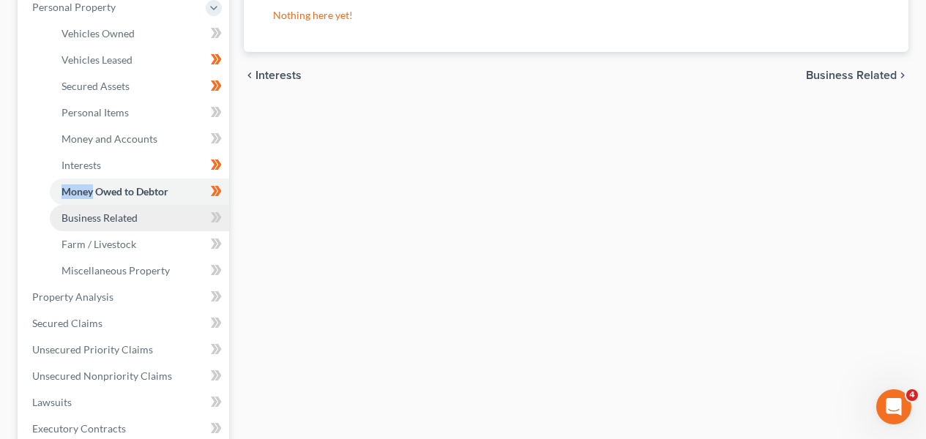
click at [151, 225] on link "Business Related" at bounding box center [139, 218] width 179 height 26
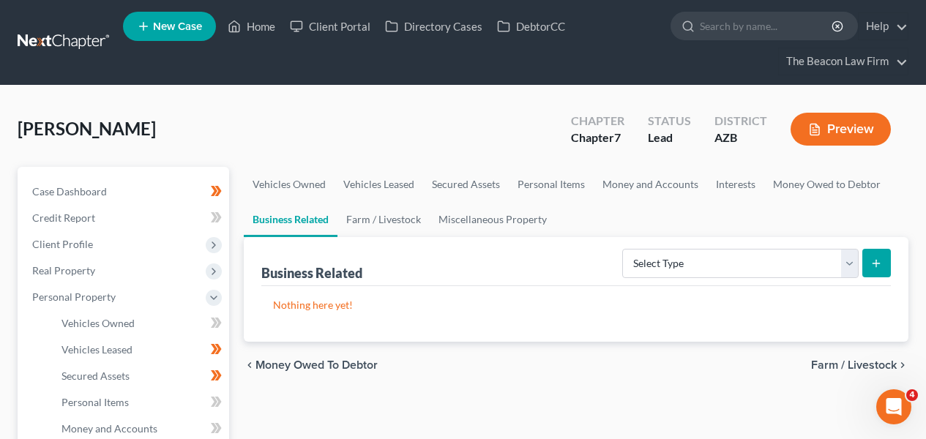
scroll to position [212, 0]
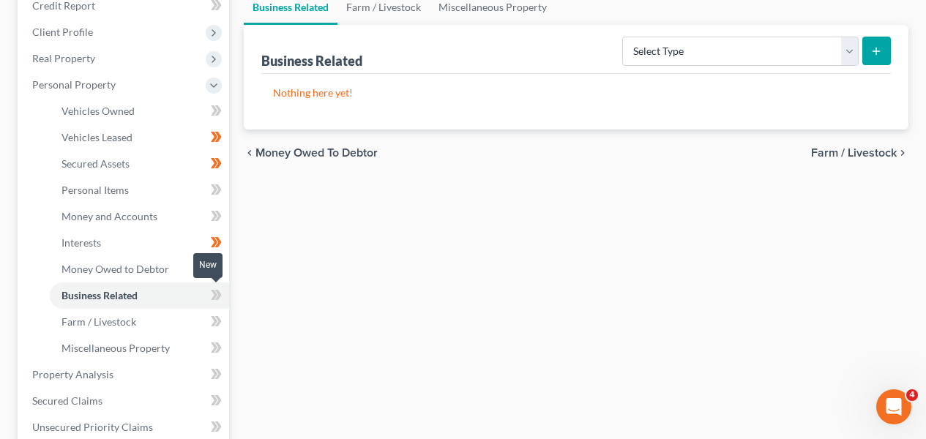
click at [215, 297] on icon at bounding box center [216, 295] width 11 height 18
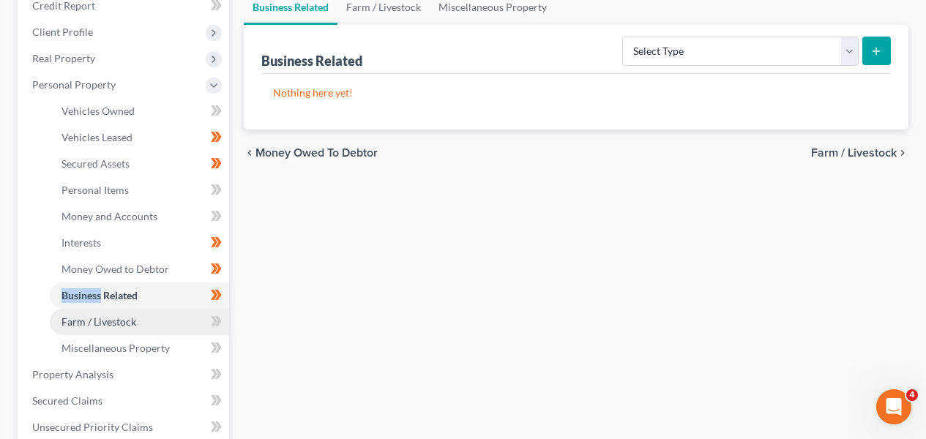
click at [184, 324] on link "Farm / Livestock" at bounding box center [139, 322] width 179 height 26
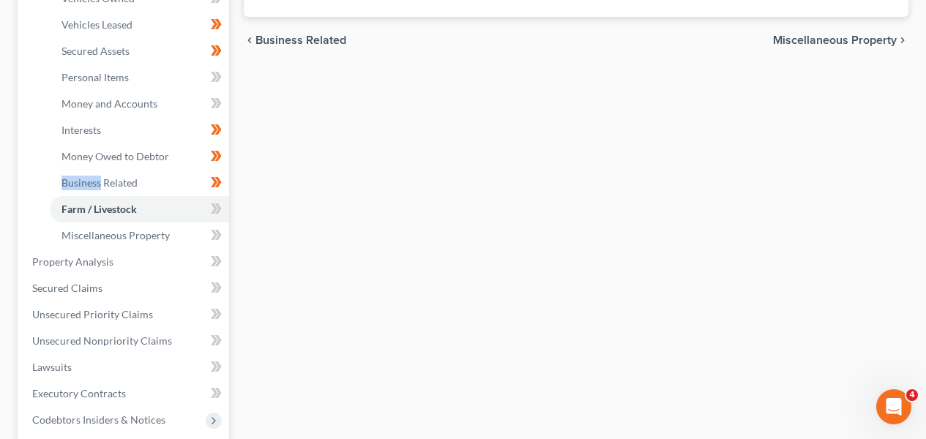
scroll to position [333, 0]
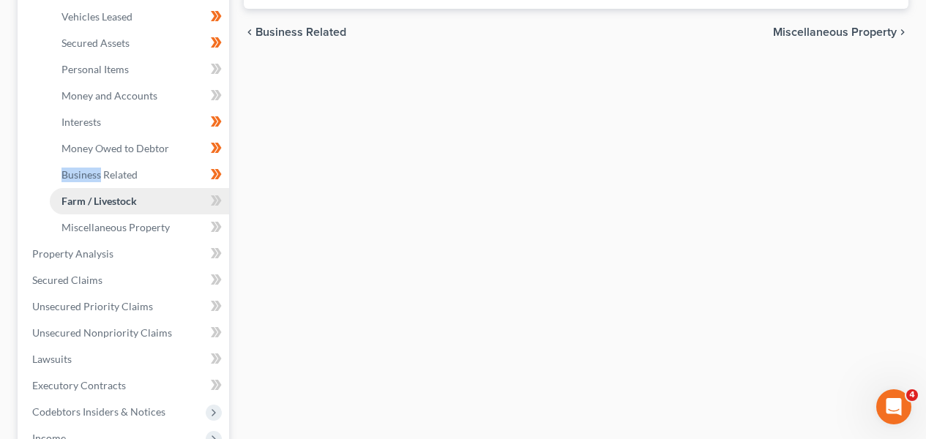
click at [188, 208] on link "Farm / Livestock" at bounding box center [139, 201] width 179 height 26
click at [189, 224] on link "Miscellaneous Property" at bounding box center [139, 228] width 179 height 26
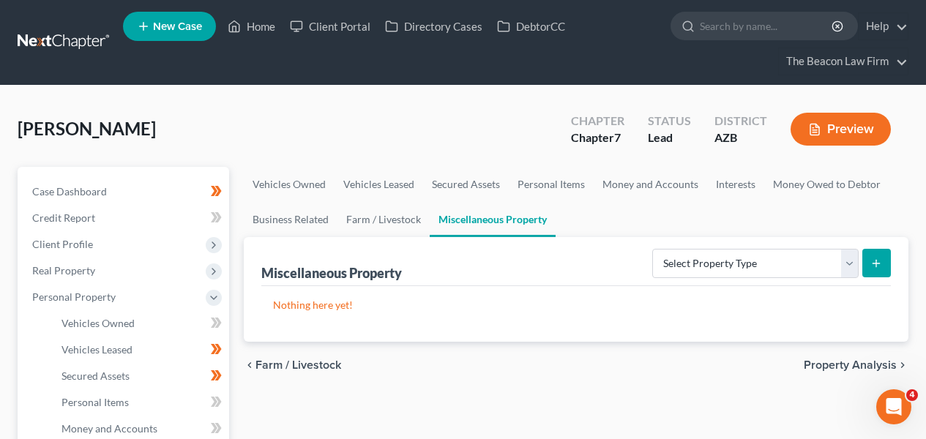
scroll to position [283, 0]
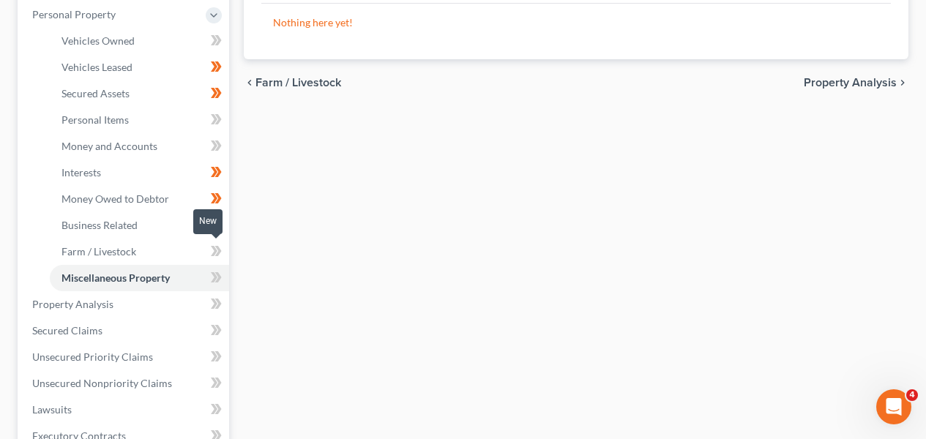
click at [212, 253] on icon at bounding box center [214, 251] width 7 height 10
click at [215, 278] on icon at bounding box center [214, 277] width 7 height 10
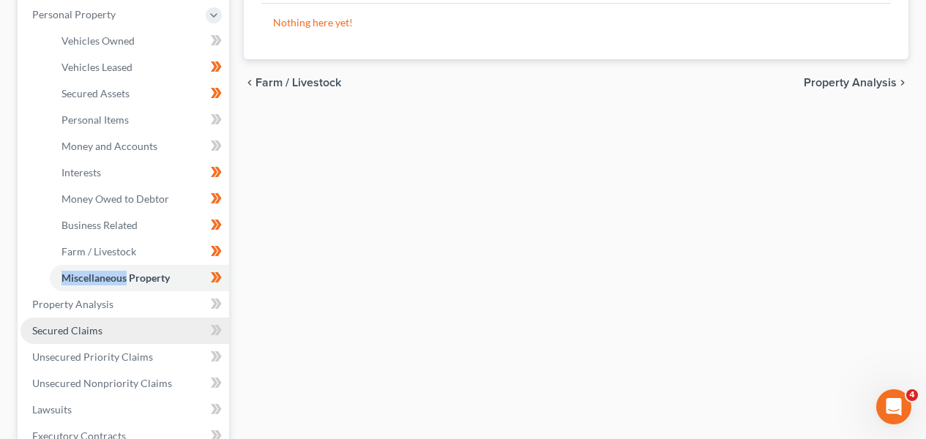
click at [159, 324] on link "Secured Claims" at bounding box center [125, 331] width 209 height 26
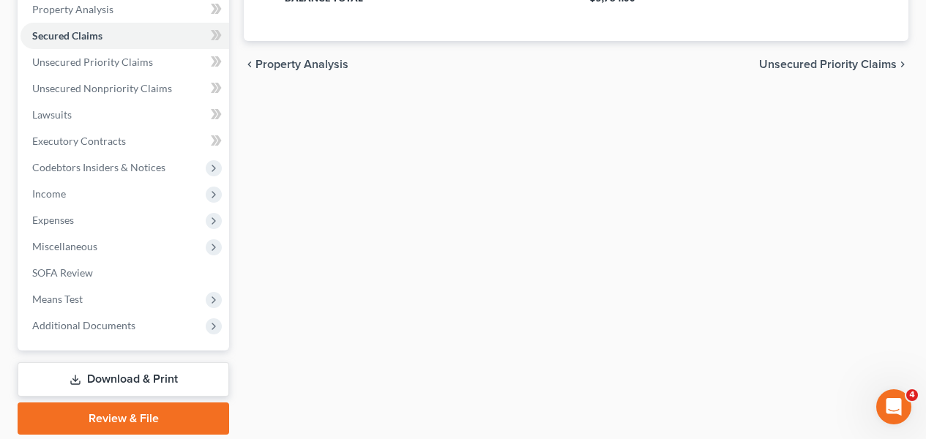
scroll to position [323, 0]
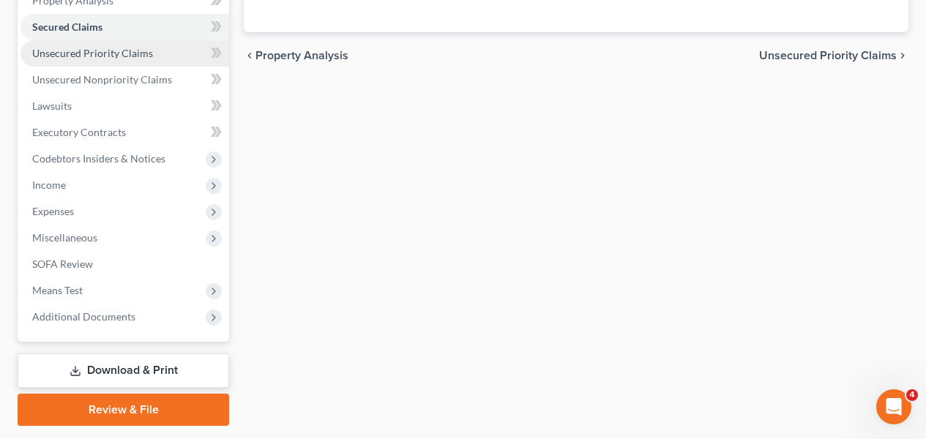
click at [118, 61] on link "Unsecured Priority Claims" at bounding box center [125, 53] width 209 height 26
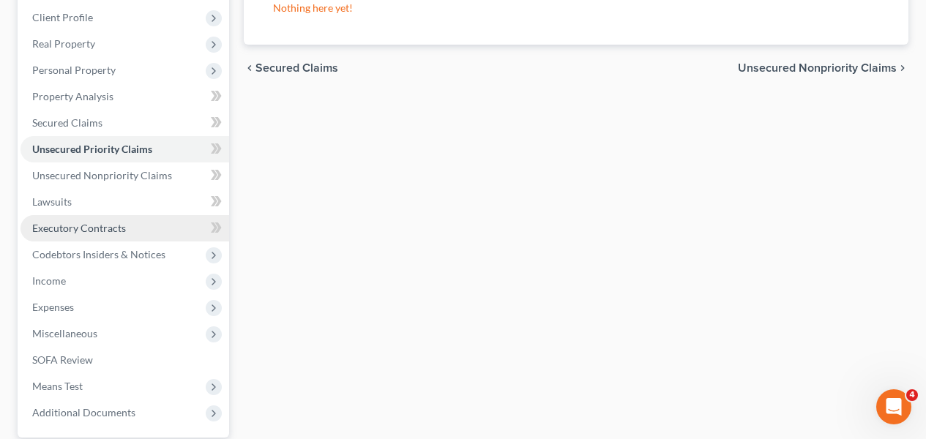
click at [149, 217] on link "Executory Contracts" at bounding box center [125, 228] width 209 height 26
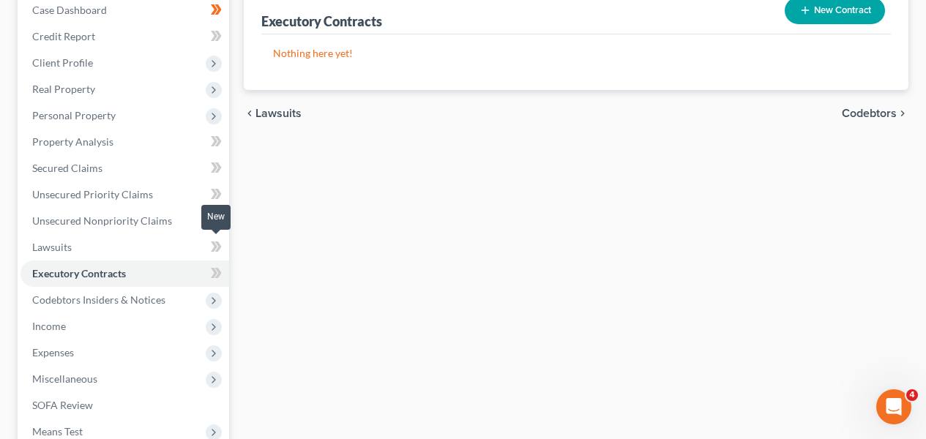
click at [215, 249] on icon at bounding box center [214, 247] width 7 height 10
click at [186, 271] on link "Executory Contracts" at bounding box center [125, 274] width 209 height 26
click at [219, 282] on span at bounding box center [217, 275] width 26 height 22
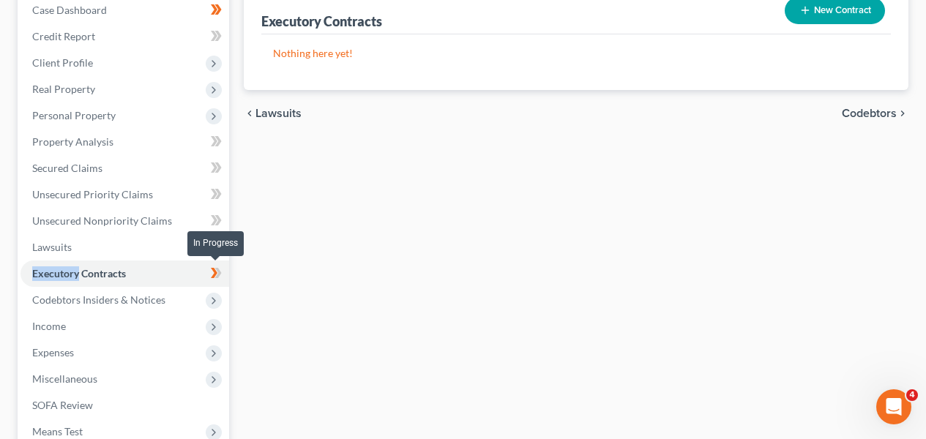
click at [219, 282] on span at bounding box center [217, 275] width 26 height 22
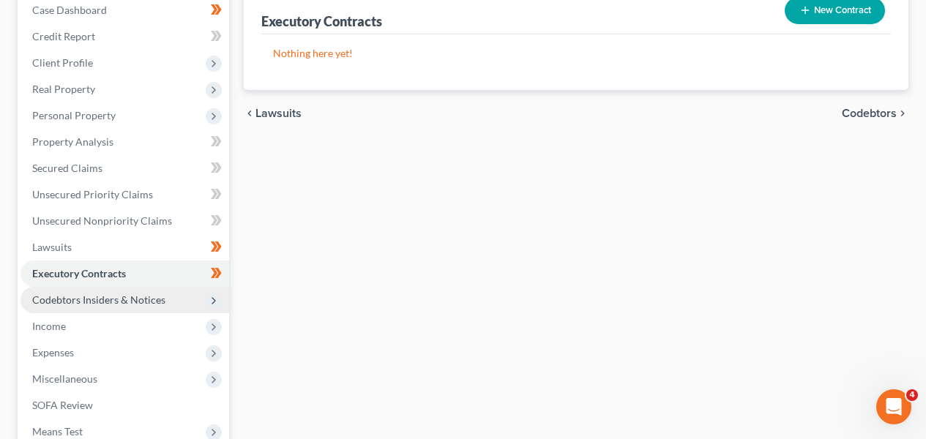
click at [169, 304] on span "Codebtors Insiders & Notices" at bounding box center [125, 300] width 209 height 26
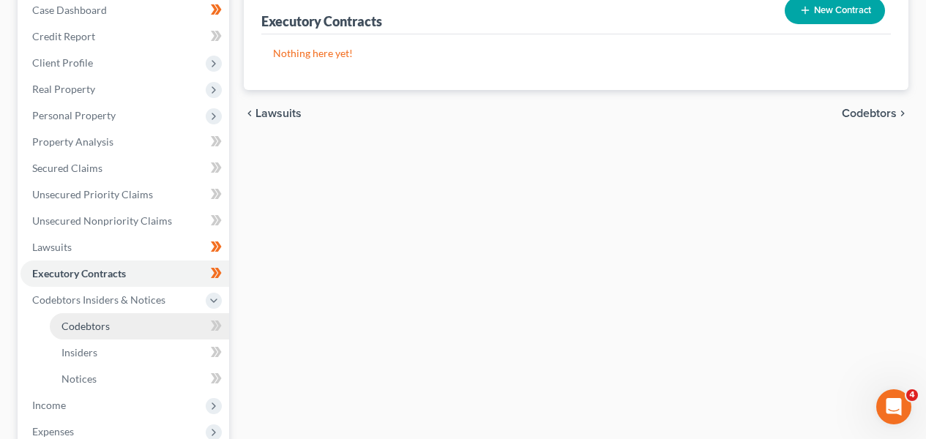
click at [169, 317] on link "Codebtors" at bounding box center [139, 326] width 179 height 26
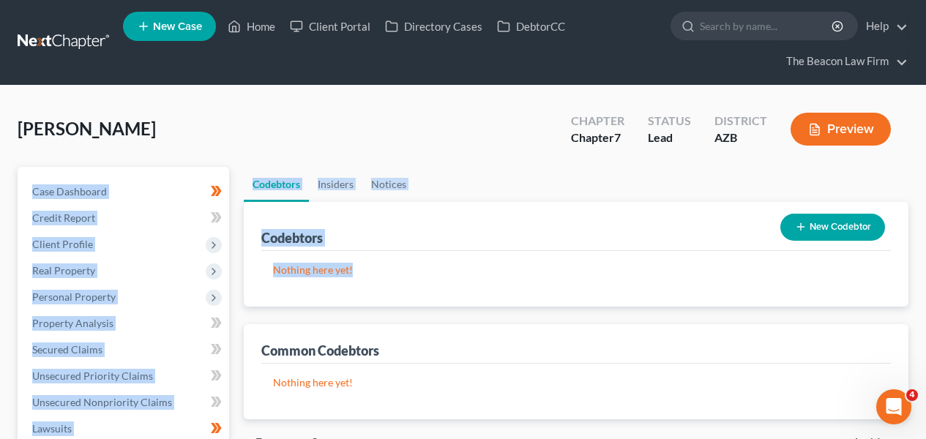
drag, startPoint x: 929, startPoint y: 215, endPoint x: 794, endPoint y: 300, distance: 159.7
click at [926, 305] on html "Home New Case Client Portal Directory Cases DebtorCC The Beacon Law Firm prenn@…" at bounding box center [463, 442] width 926 height 884
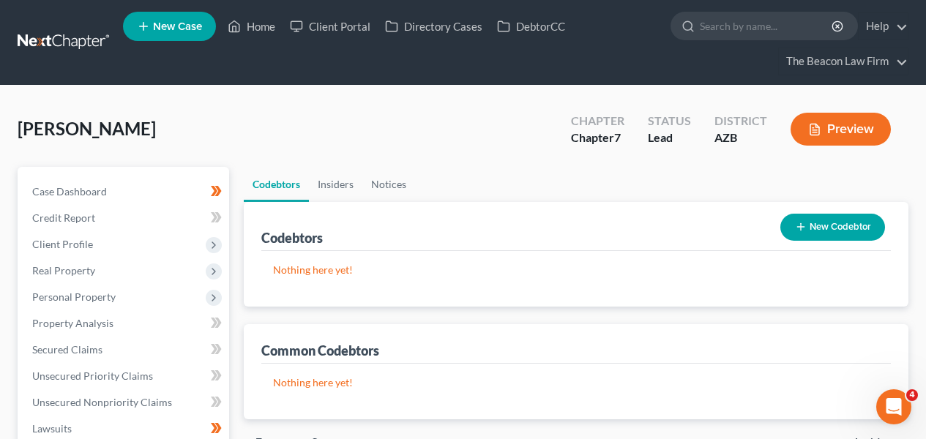
click at [509, 206] on div "Codebtors New Codebtor" at bounding box center [576, 226] width 630 height 49
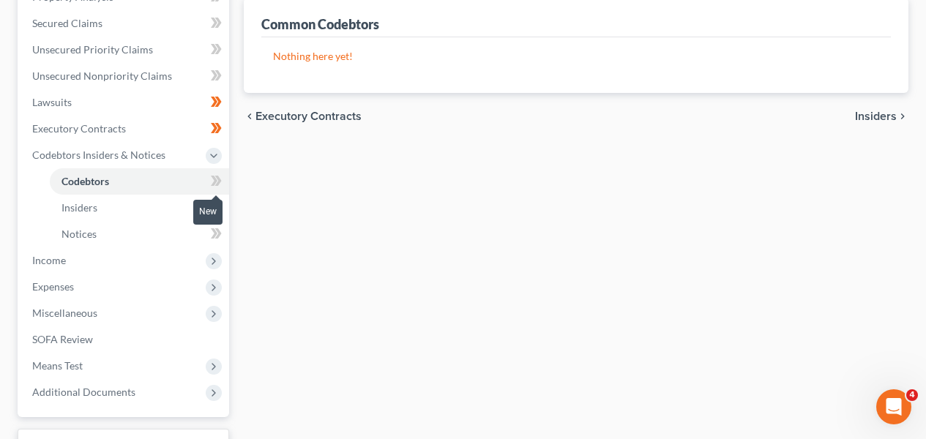
click at [220, 175] on icon at bounding box center [216, 181] width 11 height 18
drag, startPoint x: 218, startPoint y: 200, endPoint x: 218, endPoint y: 212, distance: 12.4
click at [218, 213] on div "New" at bounding box center [207, 223] width 29 height 24
click at [217, 209] on div at bounding box center [217, 208] width 10 height 4
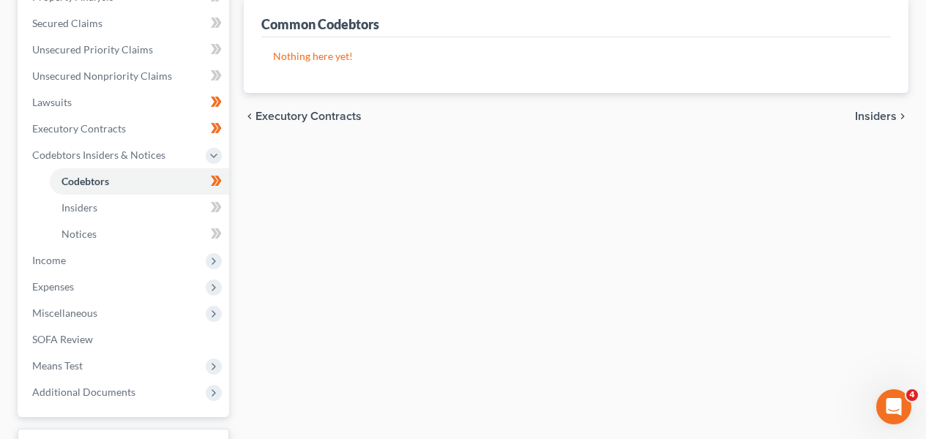
click at [215, 206] on div at bounding box center [217, 208] width 10 height 4
click at [214, 205] on icon at bounding box center [216, 207] width 11 height 18
click at [217, 225] on icon at bounding box center [216, 234] width 11 height 18
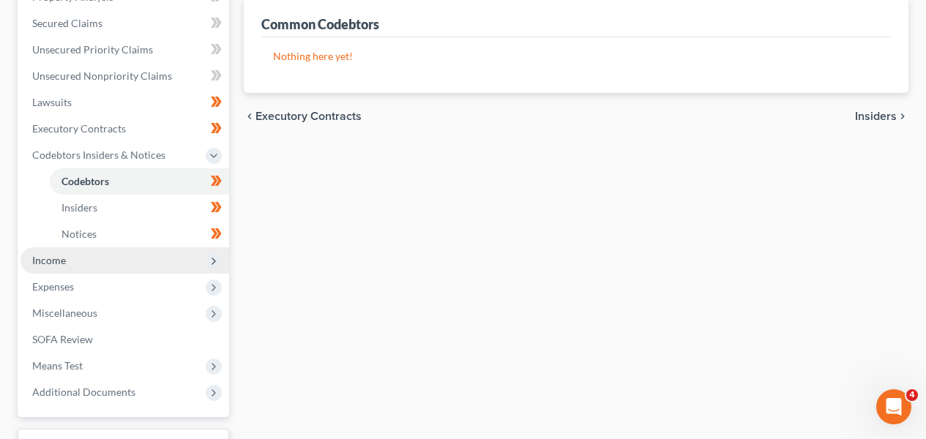
click at [122, 268] on span "Income" at bounding box center [125, 260] width 209 height 26
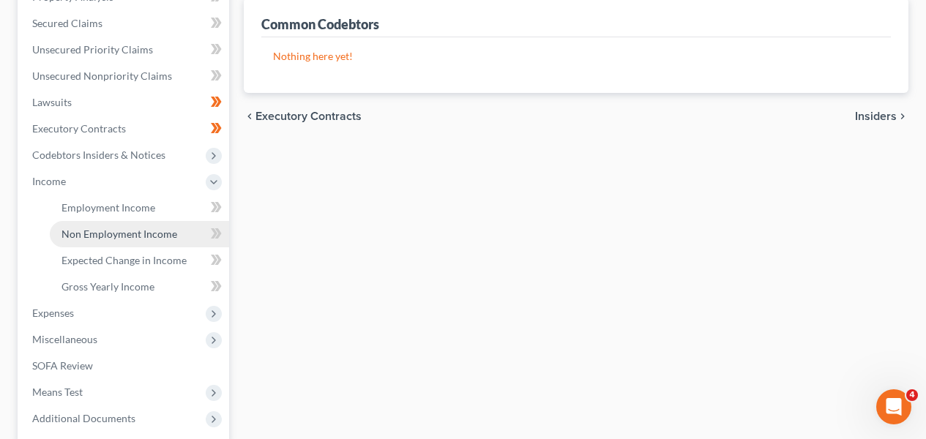
click at [163, 243] on link "Non Employment Income" at bounding box center [139, 234] width 179 height 26
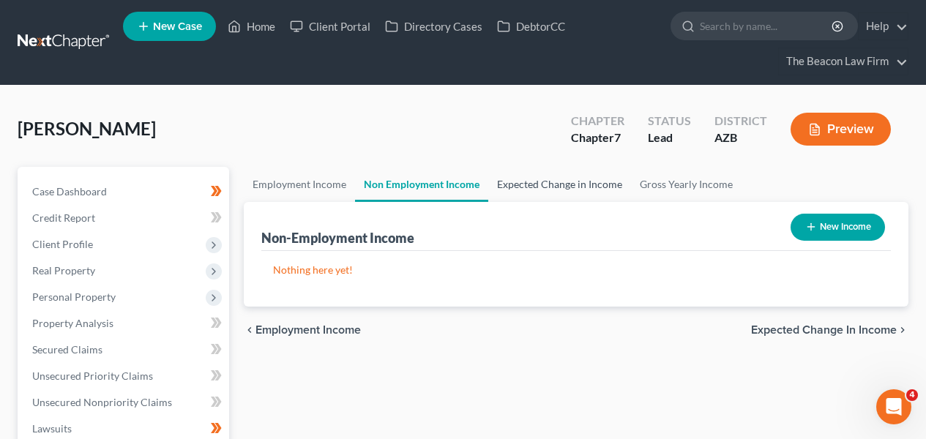
click at [499, 203] on div "Non-Employment Income New Income" at bounding box center [576, 226] width 630 height 49
click at [511, 194] on link "Expected Change in Income" at bounding box center [559, 184] width 143 height 35
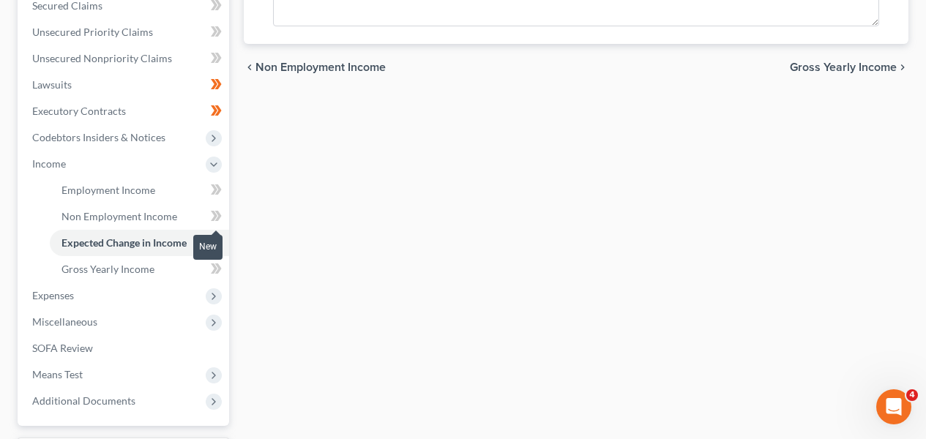
click at [227, 215] on span at bounding box center [217, 218] width 26 height 22
click at [224, 242] on span at bounding box center [217, 245] width 26 height 22
click at [154, 299] on span "Expenses" at bounding box center [125, 296] width 209 height 26
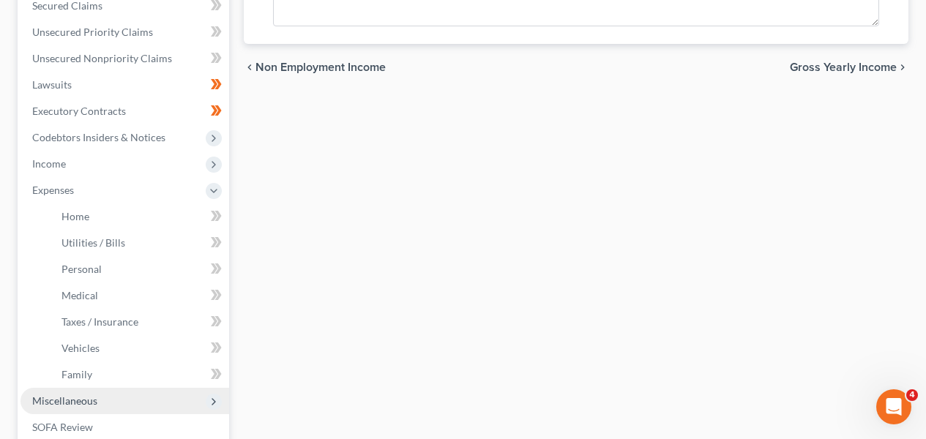
click at [134, 390] on span "Miscellaneous" at bounding box center [125, 401] width 209 height 26
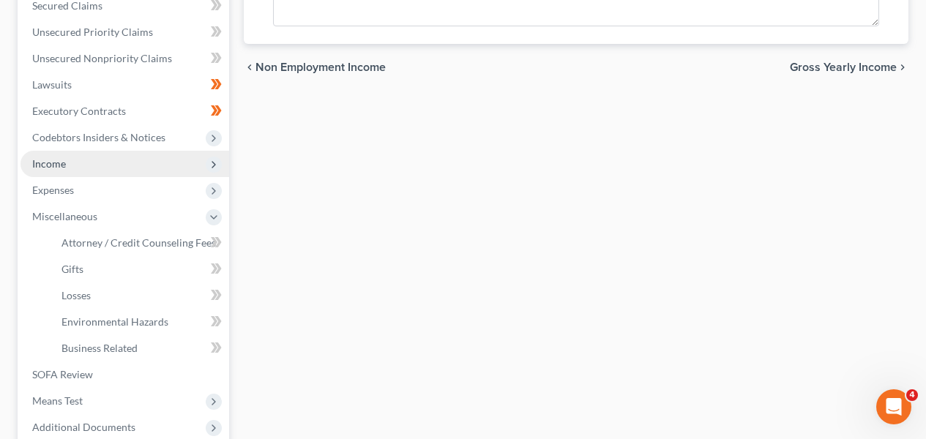
click at [152, 171] on span "Income" at bounding box center [125, 164] width 209 height 26
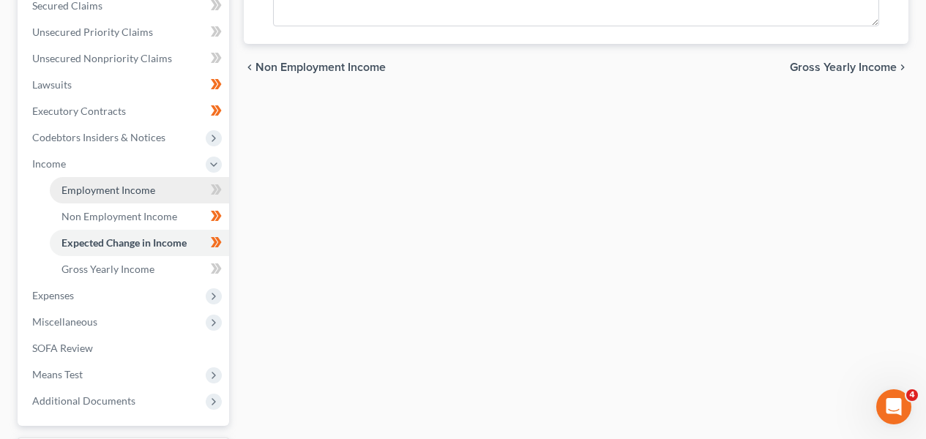
click at [152, 178] on link "Employment Income" at bounding box center [139, 190] width 179 height 26
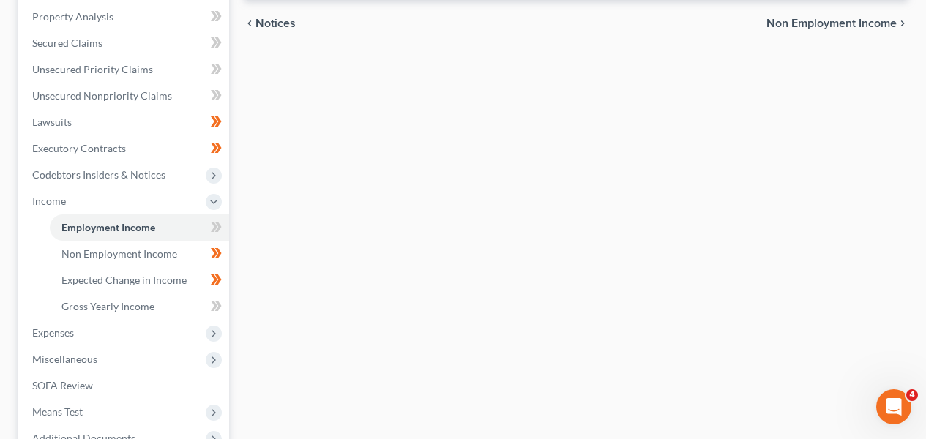
scroll to position [321, 0]
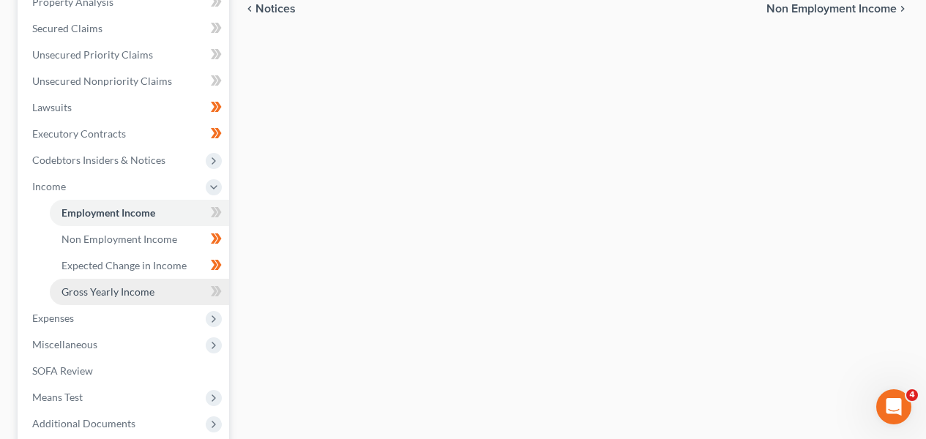
click at [179, 288] on link "Gross Yearly Income" at bounding box center [139, 292] width 179 height 26
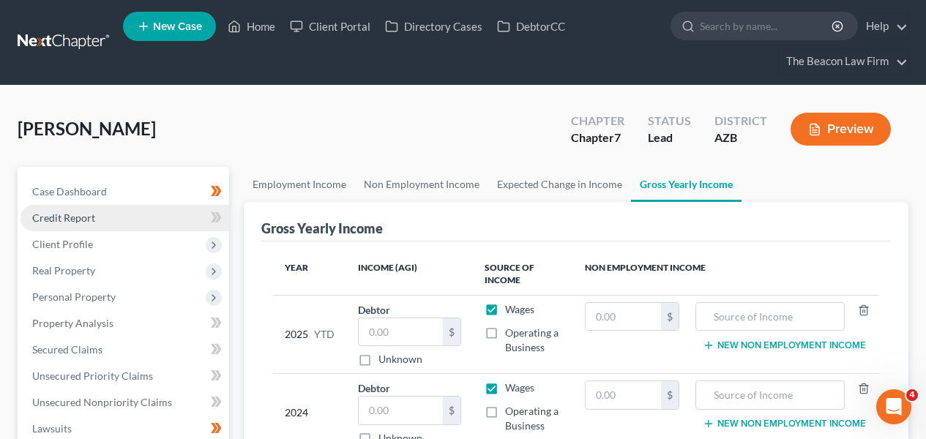
click at [148, 224] on link "Credit Report" at bounding box center [125, 218] width 209 height 26
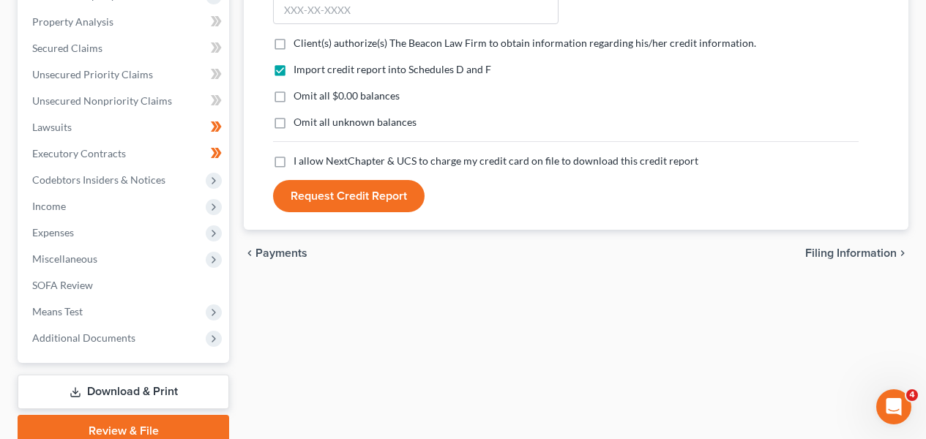
scroll to position [178, 0]
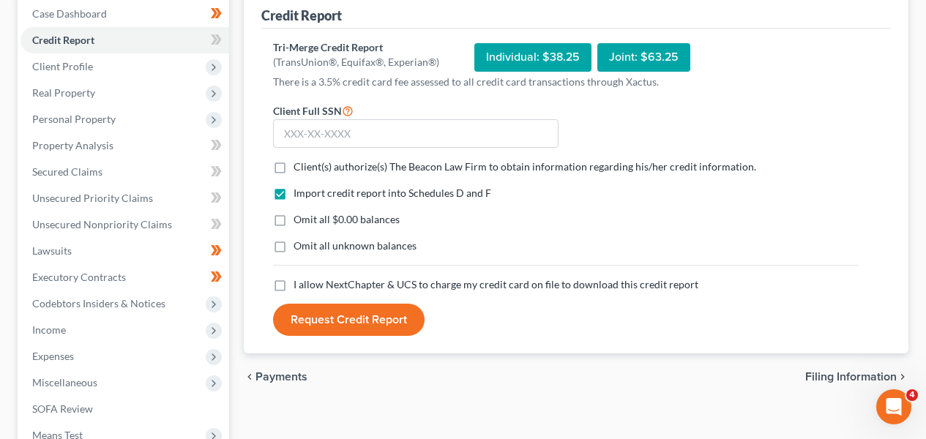
click at [321, 168] on span "Client(s) authorize(s) The Beacon Law Firm to obtain information regarding his/…" at bounding box center [525, 166] width 463 height 12
click at [309, 168] on input "Client(s) authorize(s) The Beacon Law Firm to obtain information regarding his/…" at bounding box center [304, 165] width 10 height 10
checkbox input "true"
click at [312, 273] on div "Import credit report into Schedules D and F Omit all $0.00 balances Omit all un…" at bounding box center [566, 232] width 600 height 92
click at [311, 277] on form "Client Full SSN * Client(s) authorize(s) The Beacon Law Firm to obtain informat…" at bounding box center [566, 219] width 600 height 235
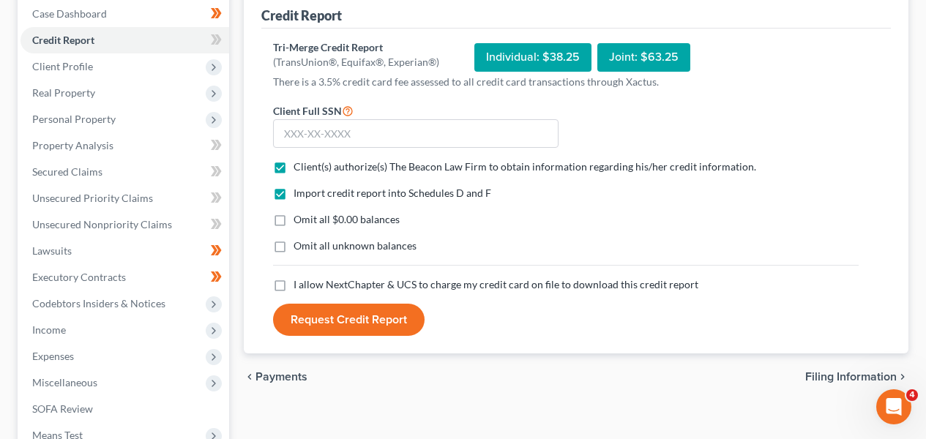
click at [308, 281] on span "I allow NextChapter & UCS to charge my credit card on file to download this cre…" at bounding box center [496, 284] width 405 height 12
click at [308, 281] on input "I allow NextChapter & UCS to charge my credit card on file to download this cre…" at bounding box center [304, 282] width 10 height 10
checkbox input "true"
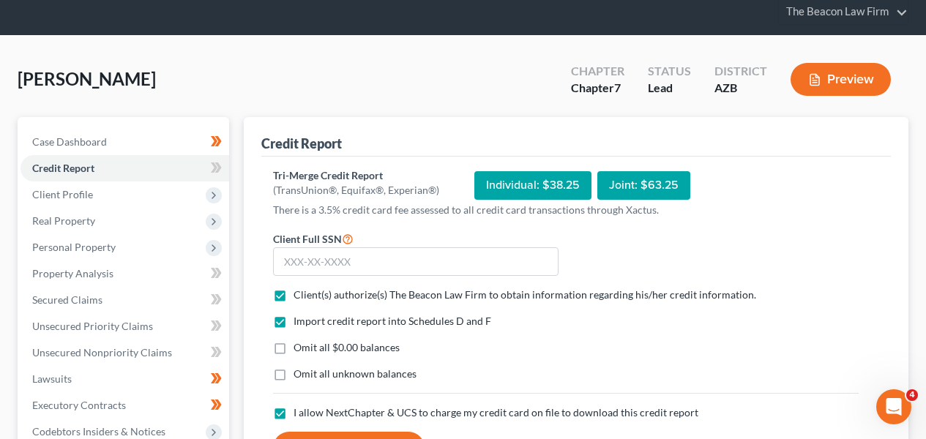
scroll to position [92, 0]
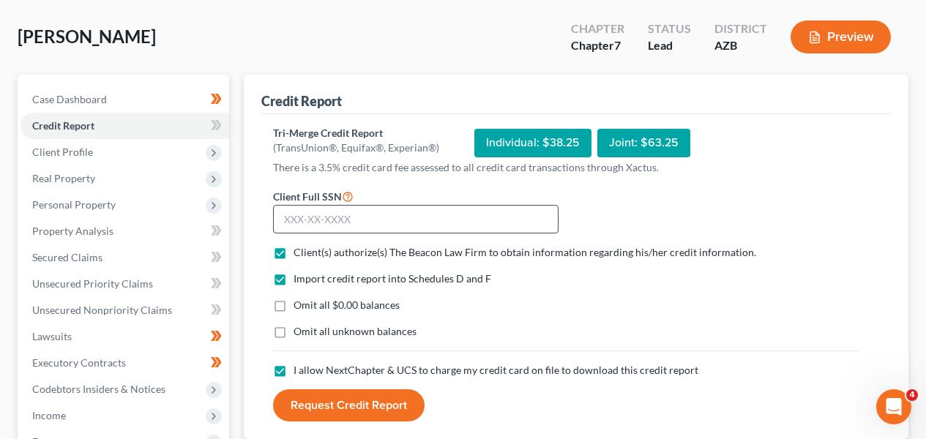
drag, startPoint x: 387, startPoint y: 186, endPoint x: 384, endPoint y: 209, distance: 23.5
click at [387, 193] on div "Client Full SSN *" at bounding box center [416, 210] width 300 height 47
click at [384, 209] on input "text" at bounding box center [416, 219] width 286 height 29
type input "550-35-0187"
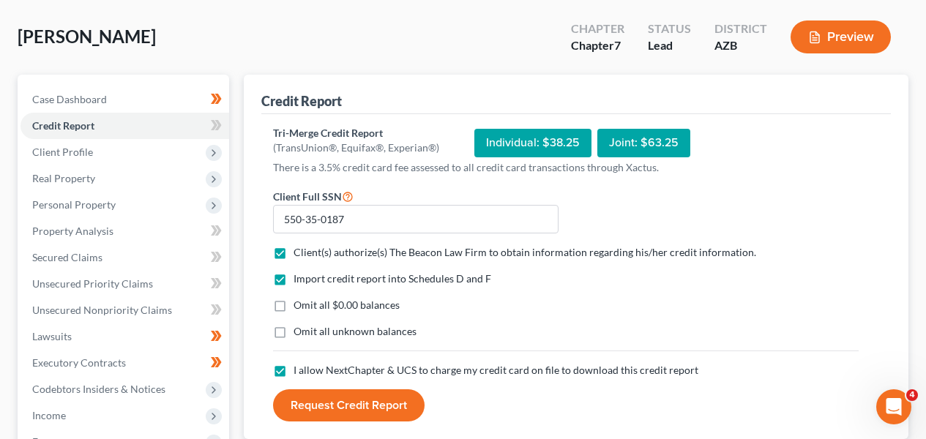
click at [355, 409] on button "Request Credit Report" at bounding box center [349, 406] width 152 height 32
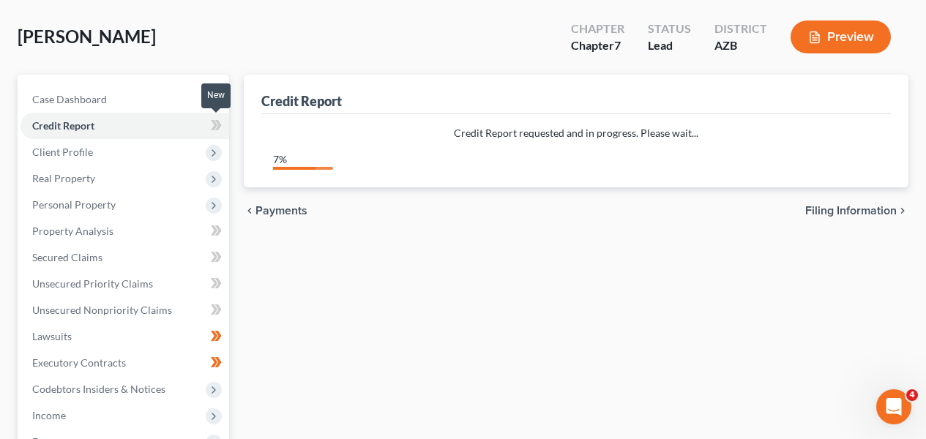
click at [218, 130] on icon at bounding box center [216, 125] width 11 height 18
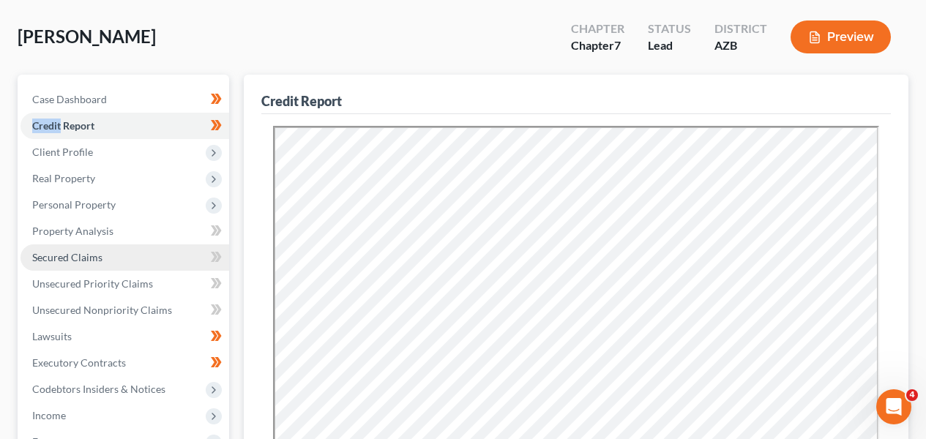
scroll to position [0, 0]
click at [135, 249] on link "Secured Claims" at bounding box center [125, 258] width 209 height 26
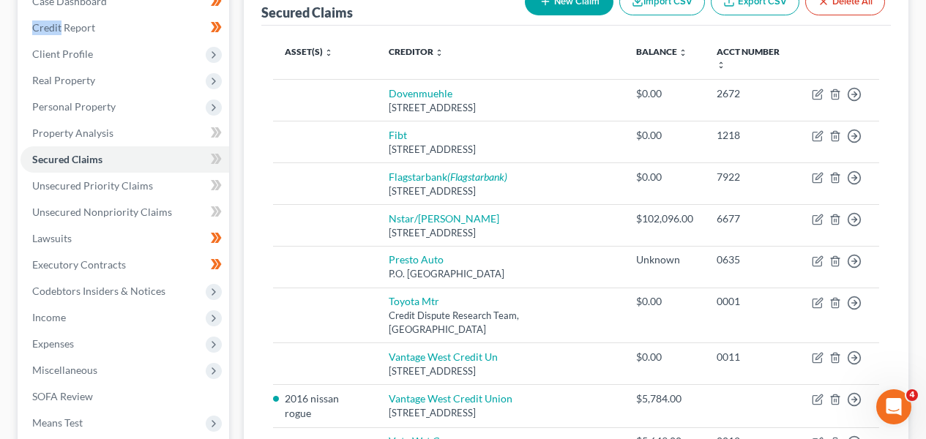
scroll to position [180, 0]
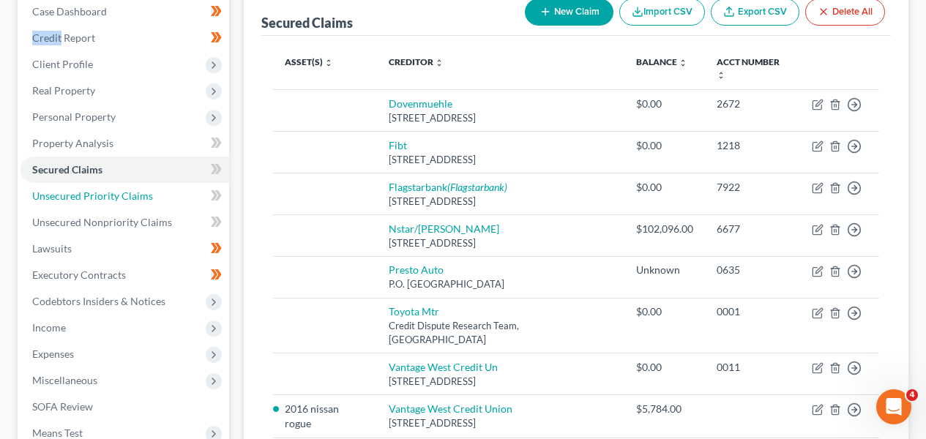
click at [148, 195] on span "Unsecured Priority Claims" at bounding box center [92, 196] width 121 height 12
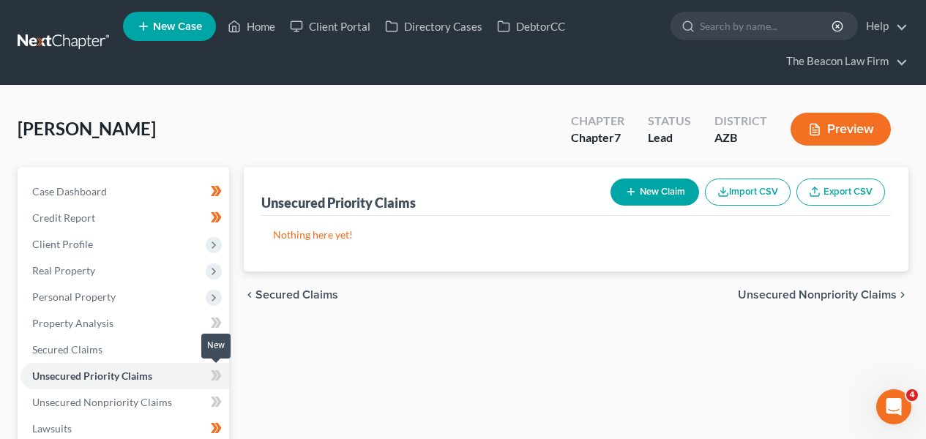
click at [208, 374] on span at bounding box center [217, 378] width 26 height 22
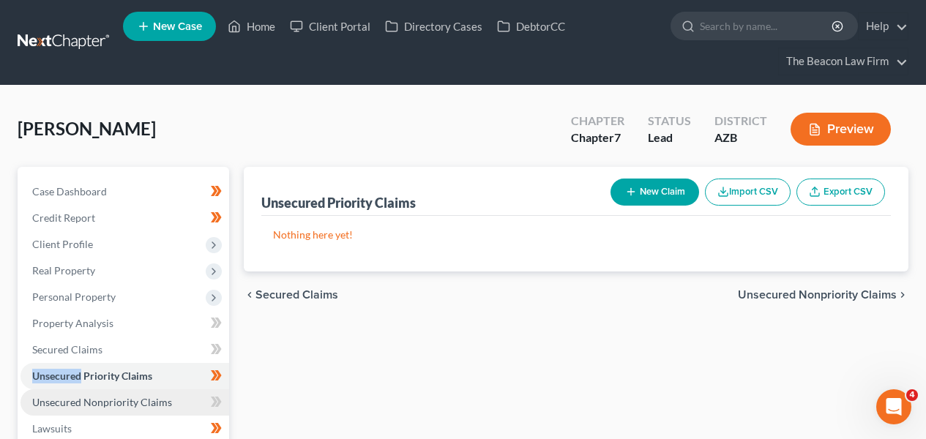
click at [184, 395] on link "Unsecured Nonpriority Claims" at bounding box center [125, 403] width 209 height 26
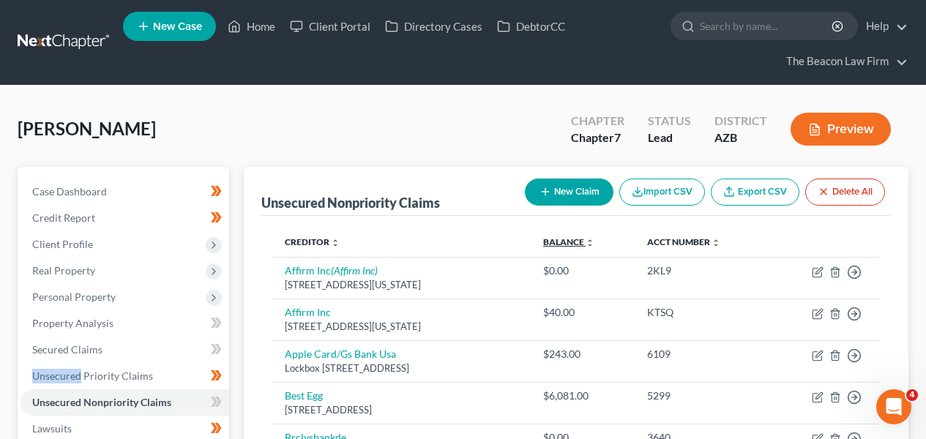
click at [595, 242] on link "Balance expand_more expand_less unfold_more" at bounding box center [568, 241] width 51 height 11
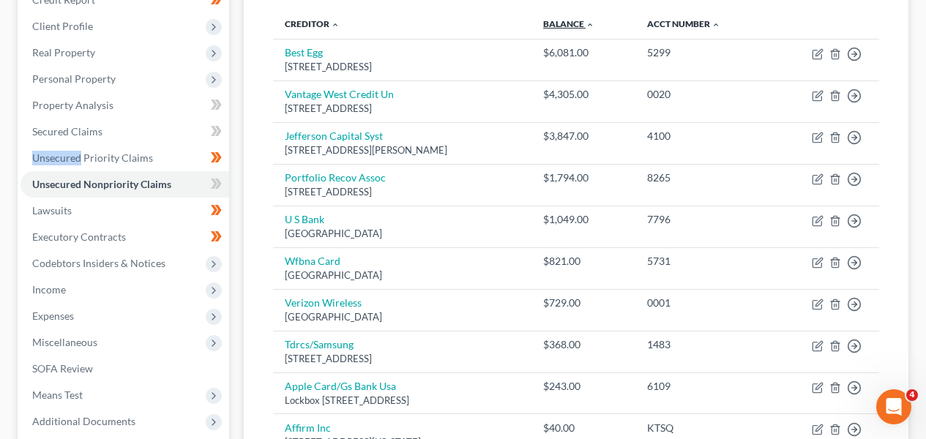
scroll to position [261, 0]
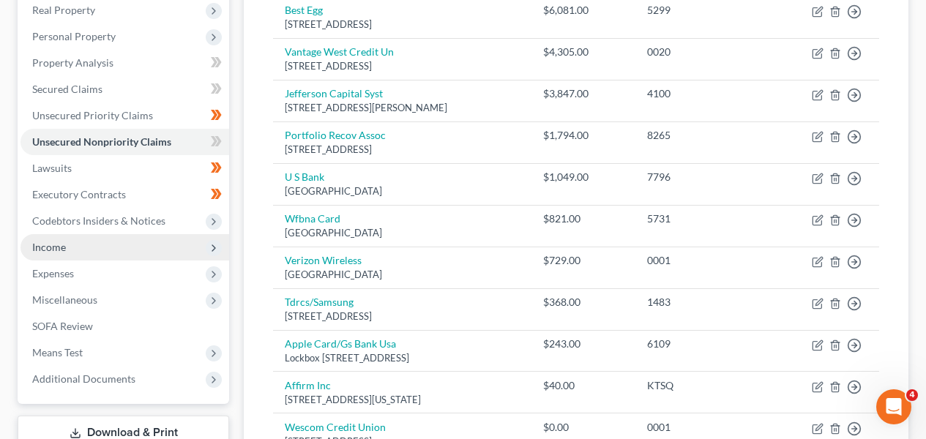
click at [60, 242] on span "Income" at bounding box center [49, 247] width 34 height 12
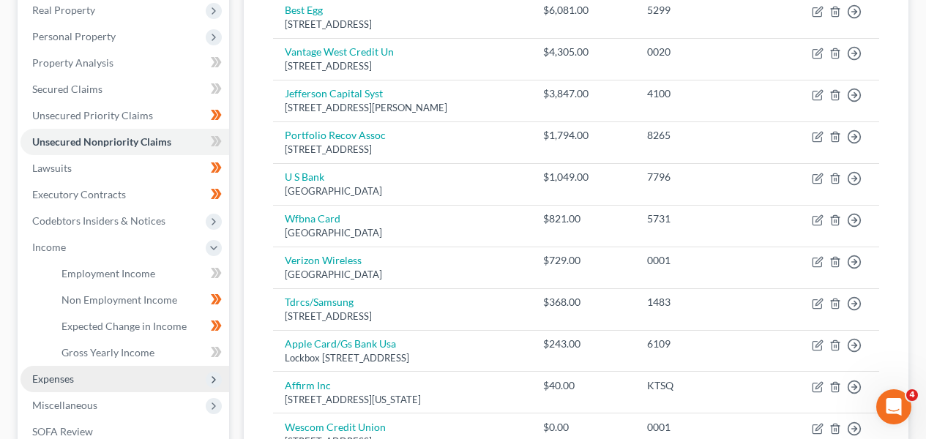
click at [138, 375] on span "Expenses" at bounding box center [125, 379] width 209 height 26
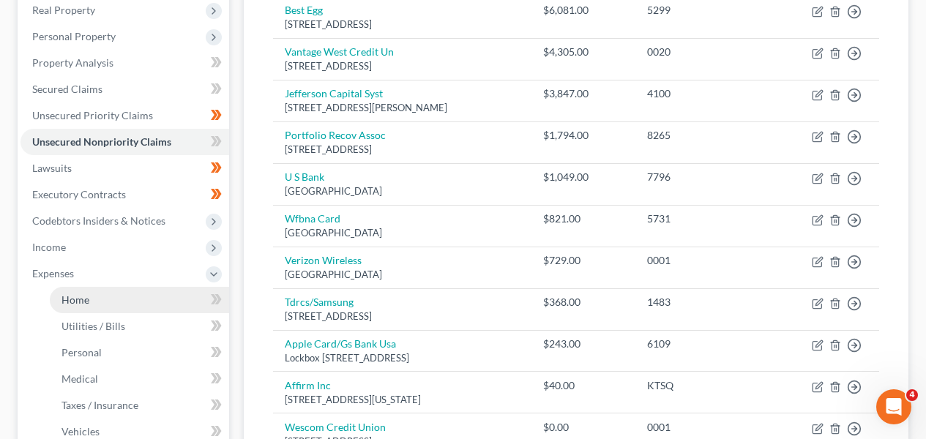
click at [151, 306] on link "Home" at bounding box center [139, 300] width 179 height 26
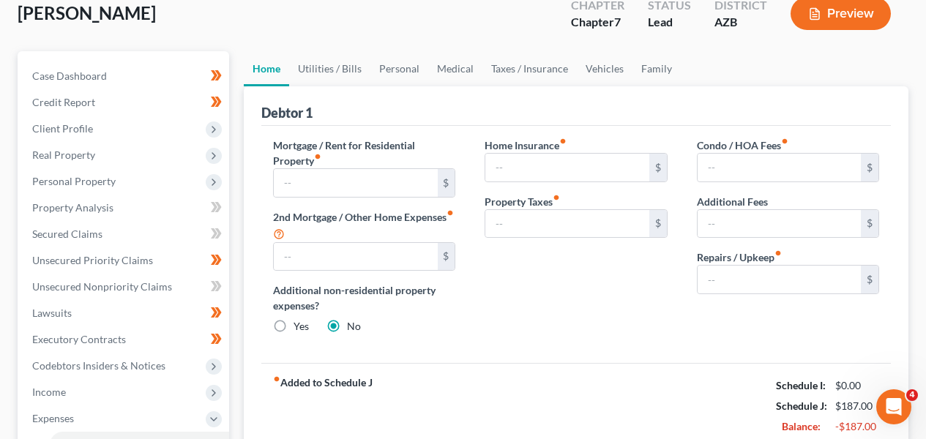
scroll to position [97, 0]
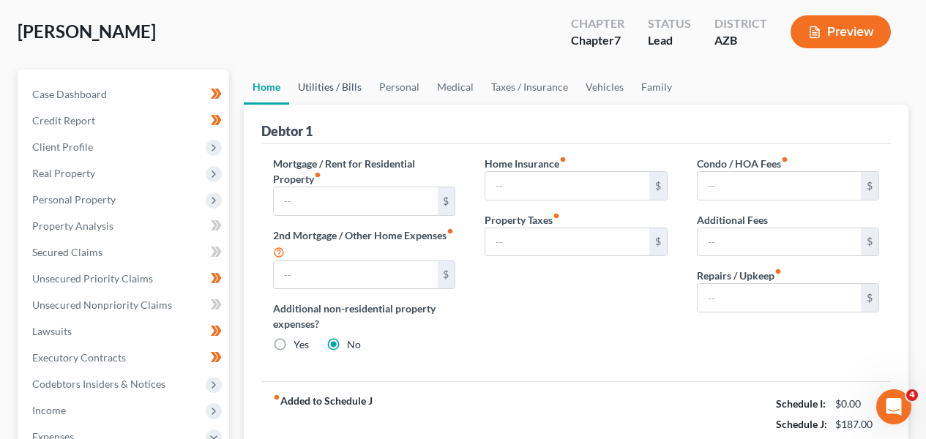
click at [358, 94] on link "Utilities / Bills" at bounding box center [329, 87] width 81 height 35
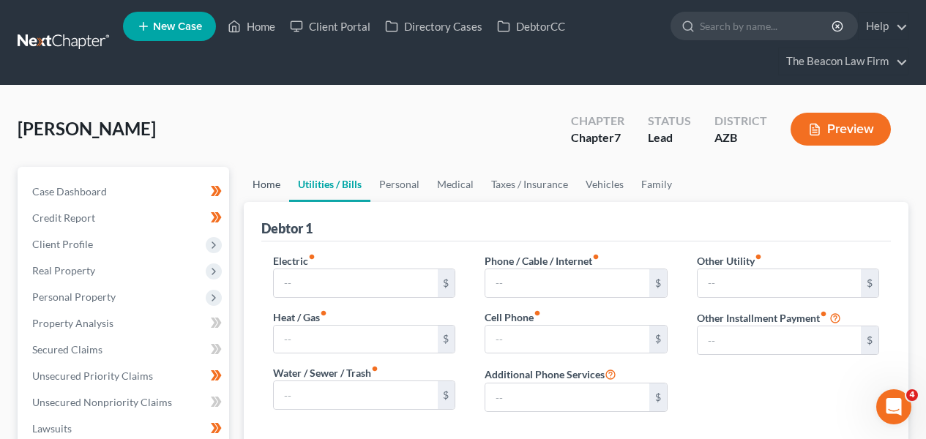
click at [278, 187] on link "Home" at bounding box center [266, 184] width 45 height 35
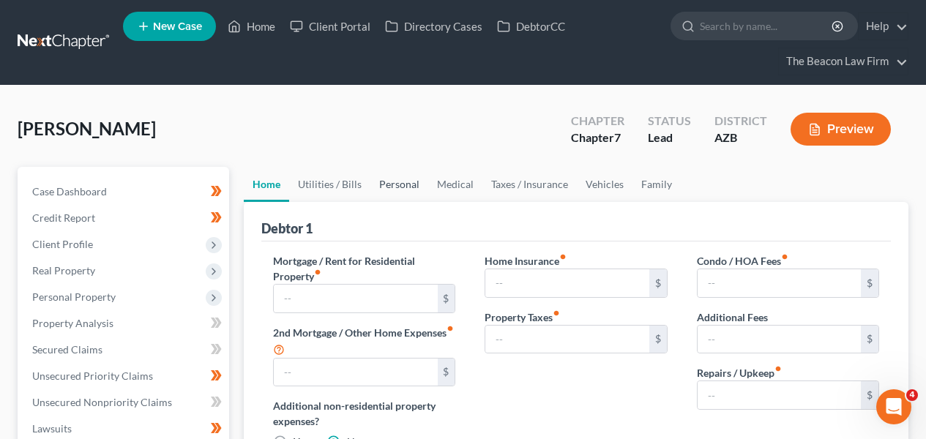
click at [406, 185] on link "Personal" at bounding box center [399, 184] width 58 height 35
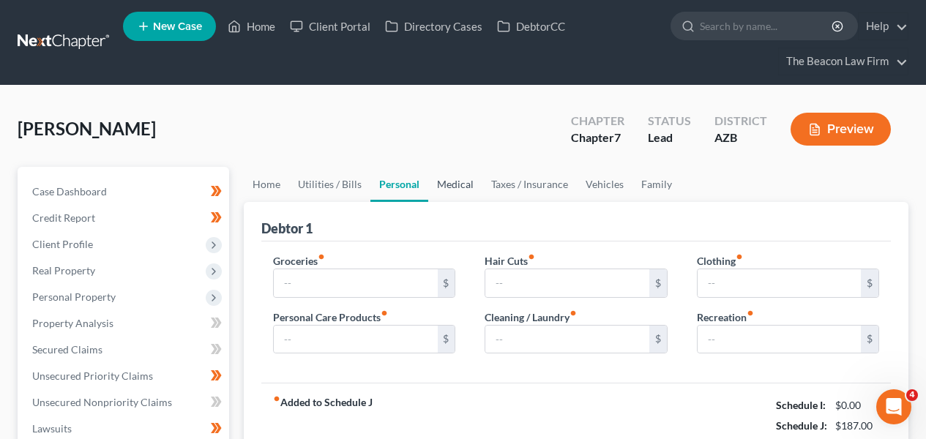
click at [465, 182] on link "Medical" at bounding box center [455, 184] width 54 height 35
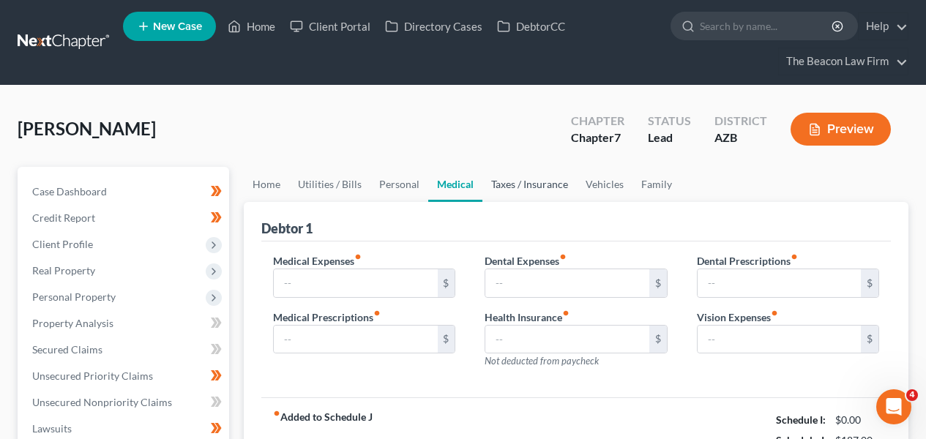
click at [536, 182] on link "Taxes / Insurance" at bounding box center [530, 184] width 94 height 35
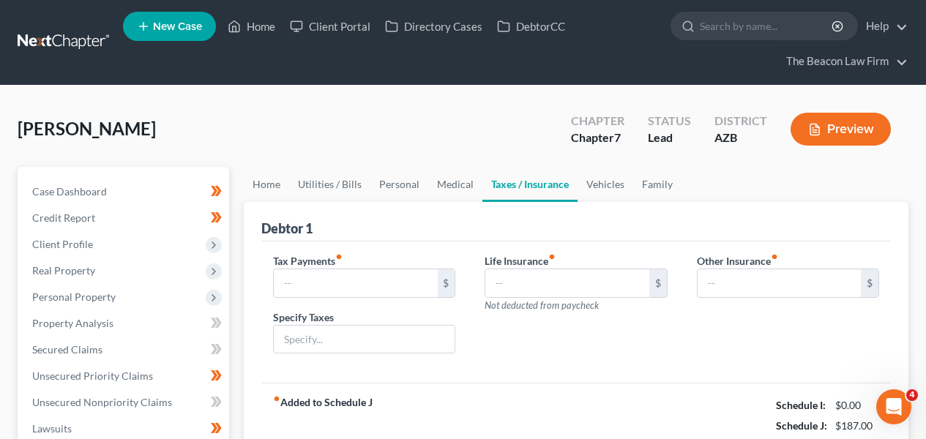
click at [79, 49] on link at bounding box center [65, 42] width 94 height 26
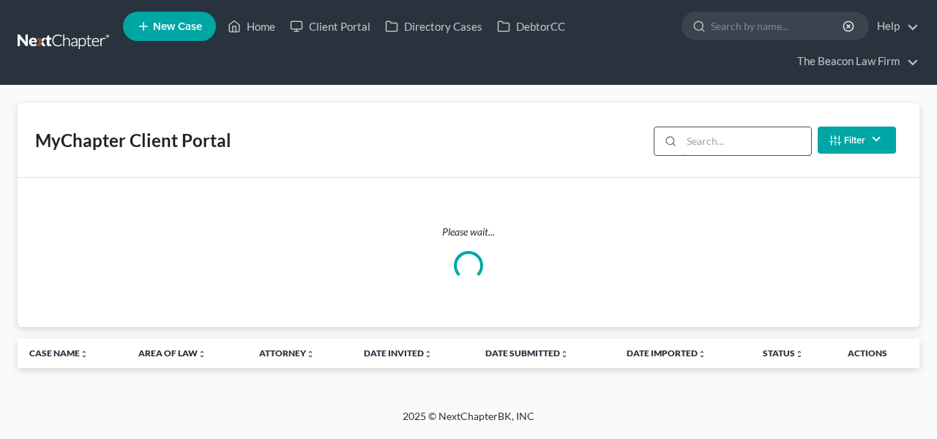
click at [698, 140] on div at bounding box center [733, 141] width 158 height 29
click at [715, 141] on input "search" at bounding box center [747, 141] width 130 height 28
type input "ruben"
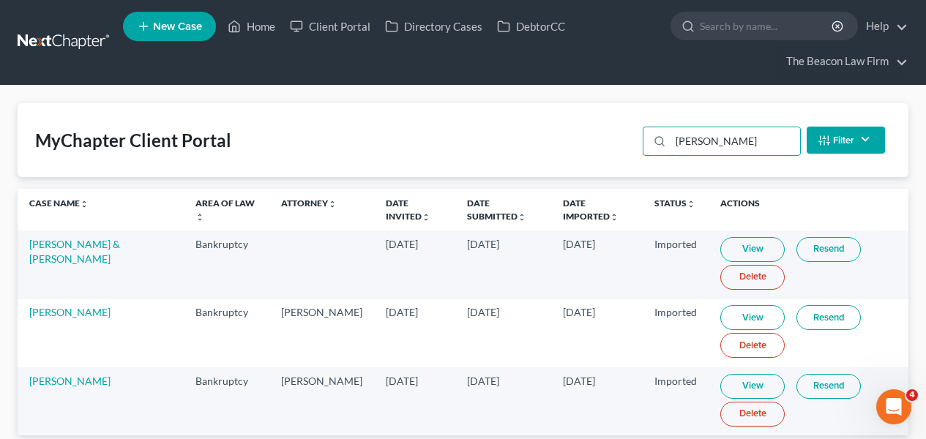
scroll to position [64, 0]
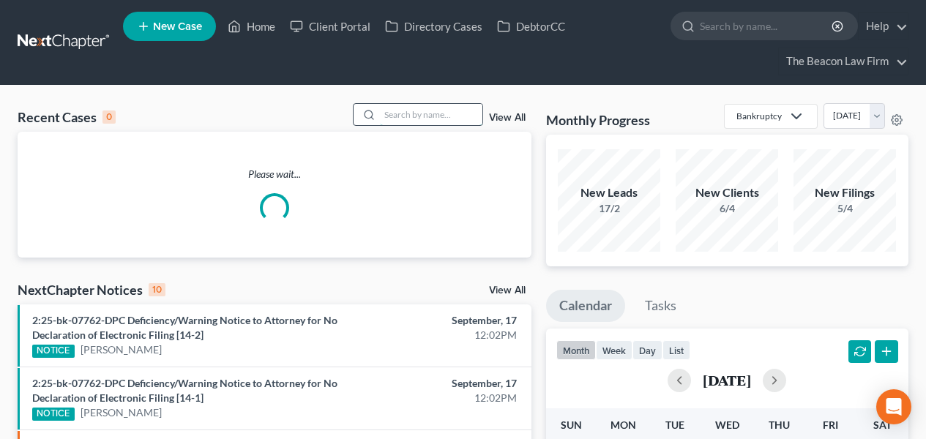
click at [411, 110] on input "search" at bounding box center [431, 114] width 103 height 21
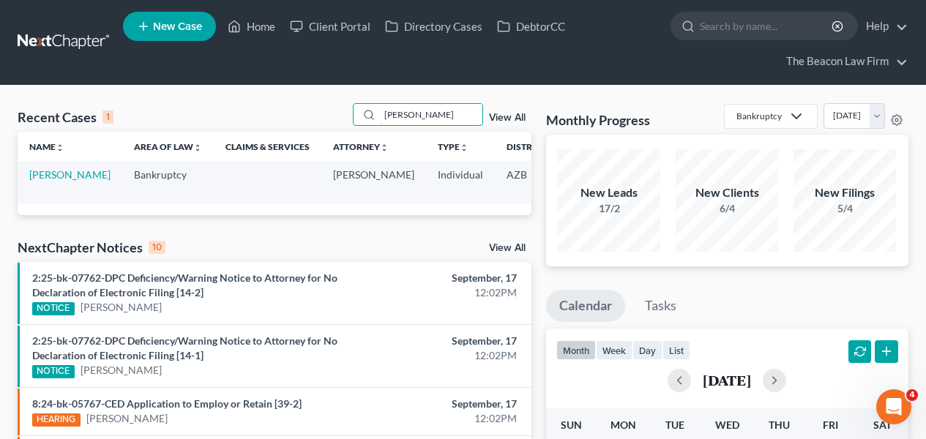
type input "darnell"
click at [56, 163] on td "Darnell, Novilla" at bounding box center [70, 182] width 105 height 42
click at [52, 171] on link "Darnell, Novilla" at bounding box center [69, 174] width 81 height 12
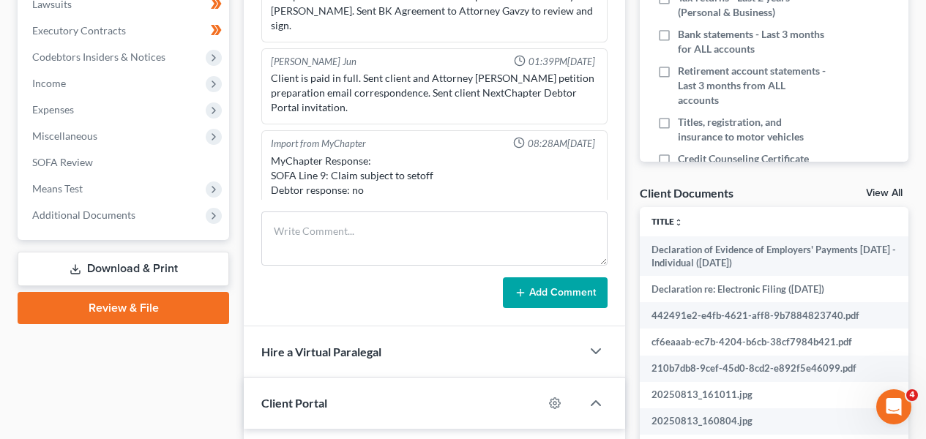
scroll to position [458, 0]
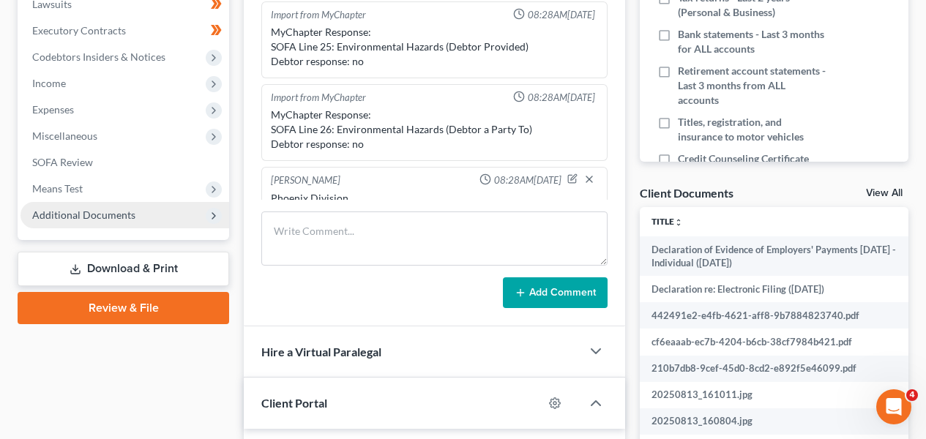
click at [173, 209] on span "Additional Documents" at bounding box center [125, 215] width 209 height 26
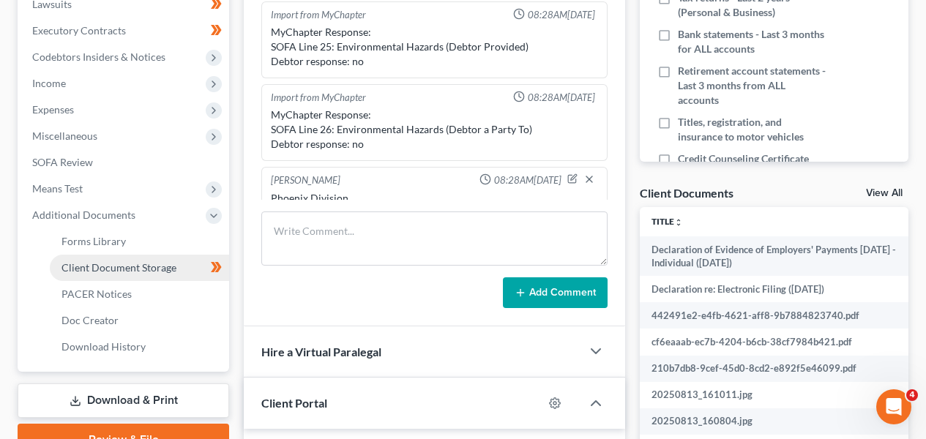
click at [160, 261] on span "Client Document Storage" at bounding box center [119, 267] width 115 height 12
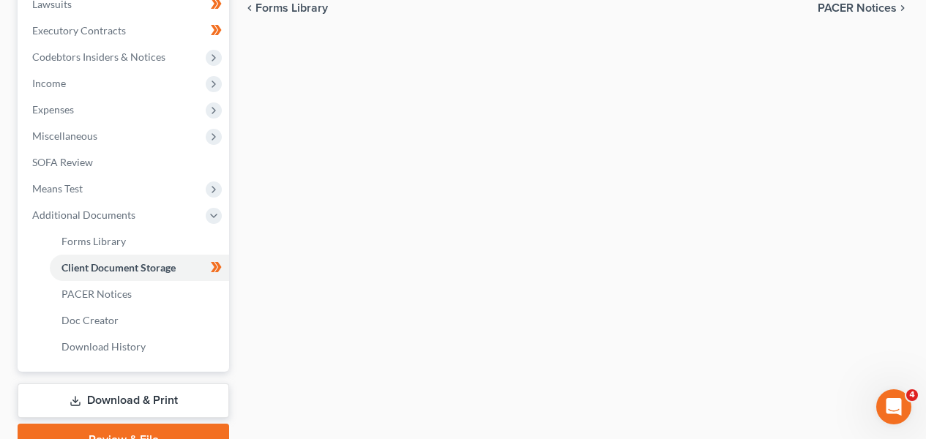
scroll to position [424, 0]
select select "14"
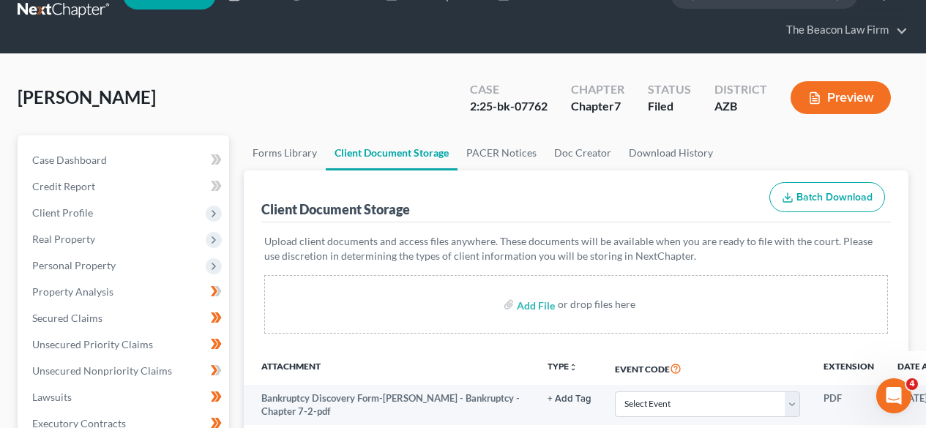
scroll to position [26, 0]
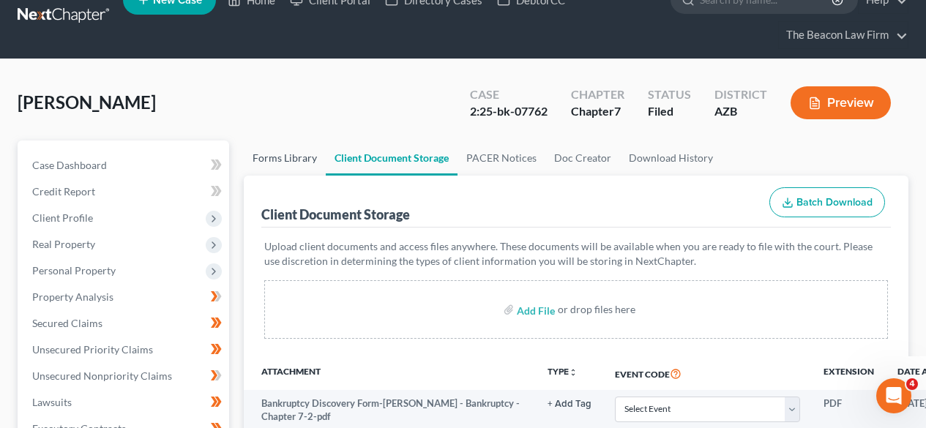
click at [310, 162] on link "Forms Library" at bounding box center [285, 158] width 82 height 35
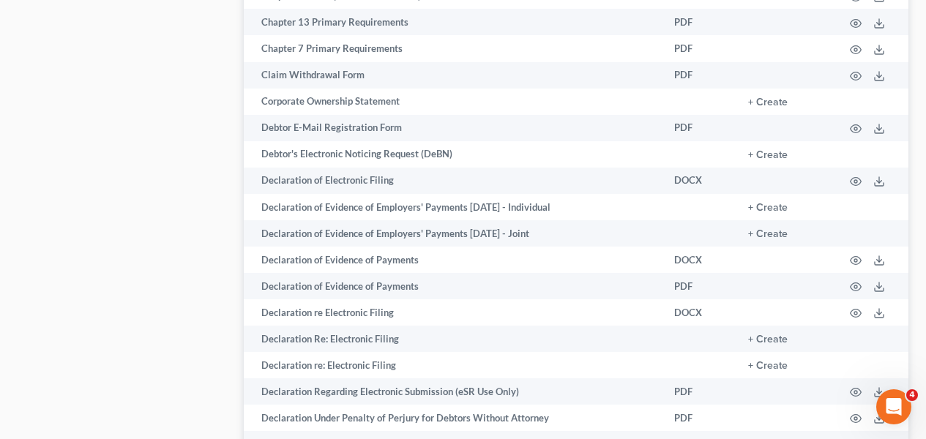
scroll to position [983, 0]
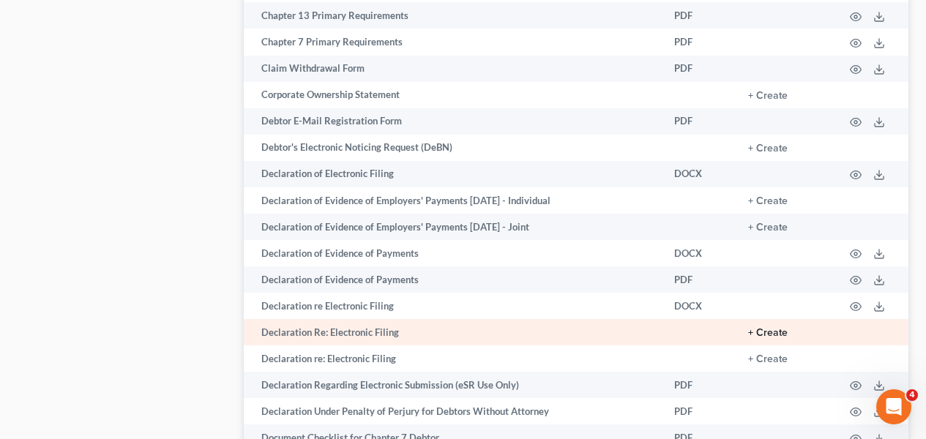
click at [783, 332] on button "+ Create" at bounding box center [768, 333] width 40 height 10
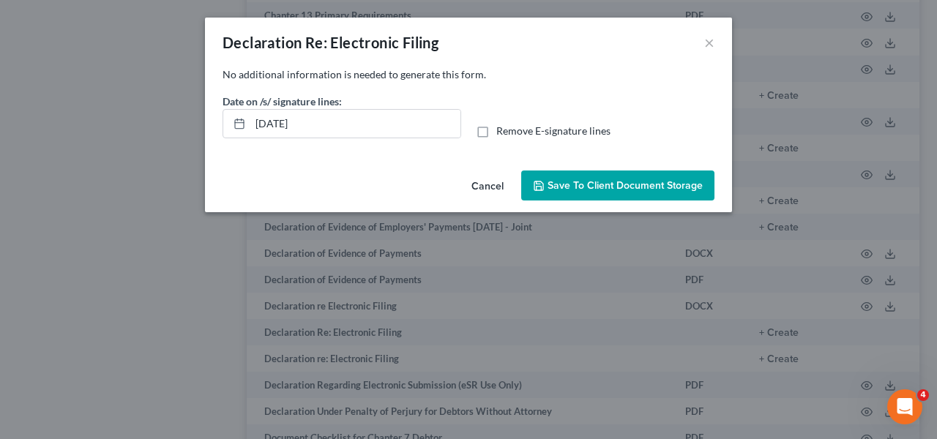
click at [497, 182] on button "Cancel" at bounding box center [488, 186] width 56 height 29
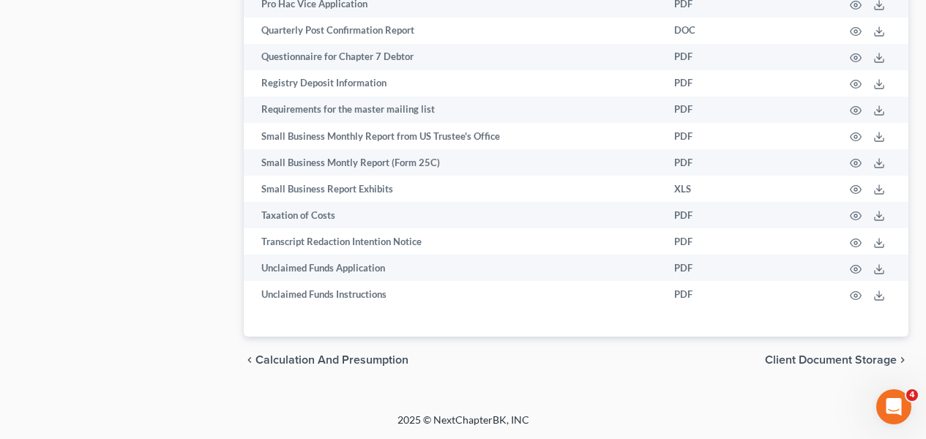
scroll to position [0, 0]
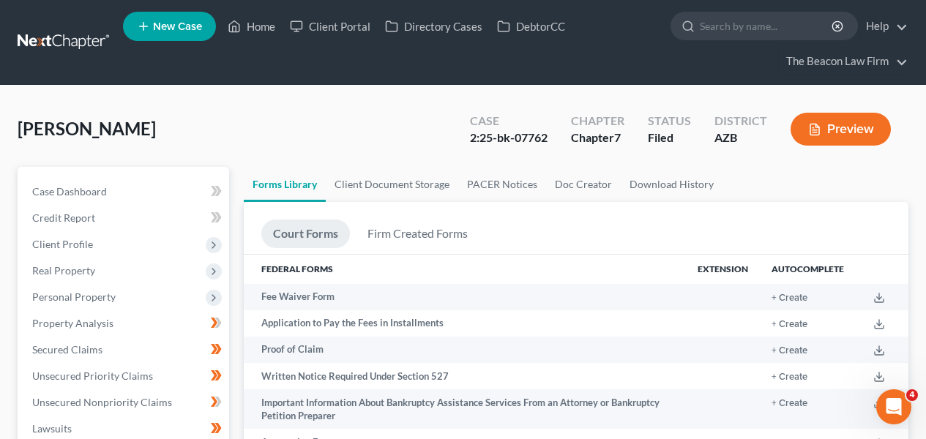
click at [367, 160] on div "Darnell, Novilla Upgraded Case 2:25-bk-07762 Chapter Chapter 7 Status Filed Dis…" at bounding box center [463, 135] width 891 height 64
click at [363, 185] on link "Client Document Storage" at bounding box center [392, 184] width 133 height 35
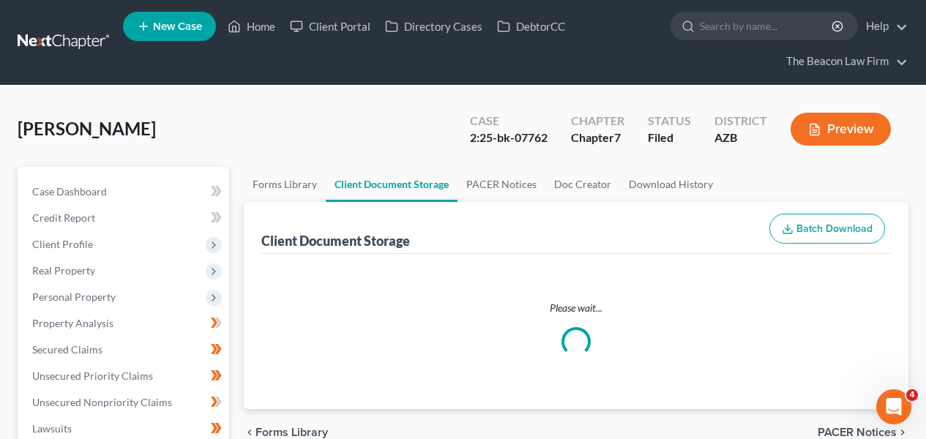
select select "14"
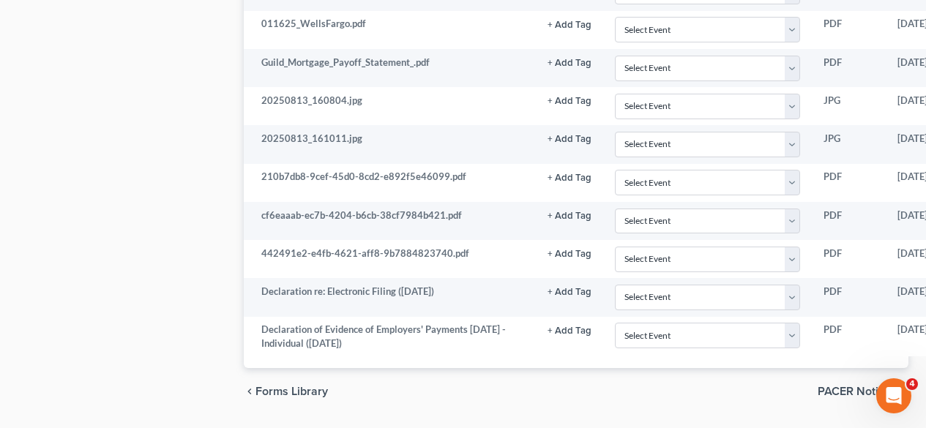
scroll to position [2478, 0]
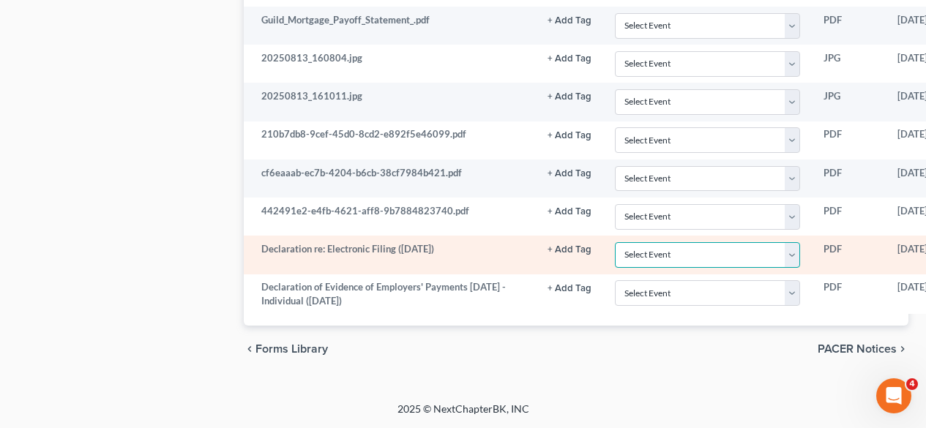
click at [621, 260] on select "Select Event AA Schedules and Statements (Formerly All Required) Amended Chapte…" at bounding box center [707, 255] width 185 height 26
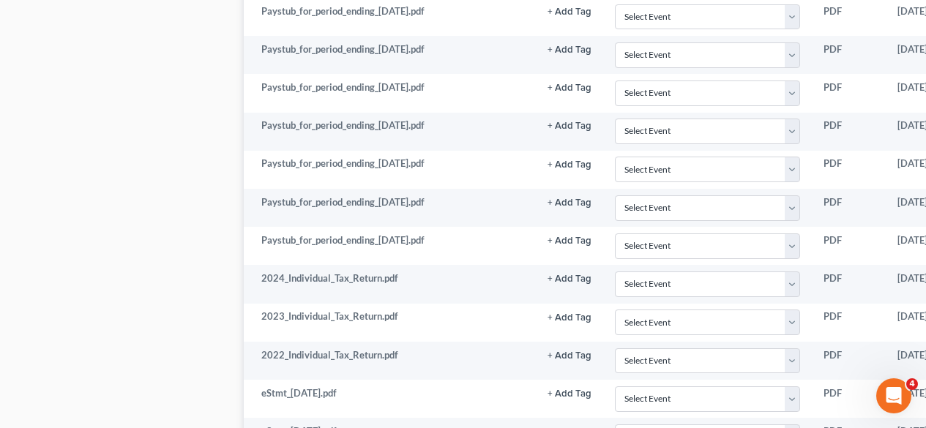
scroll to position [0, 0]
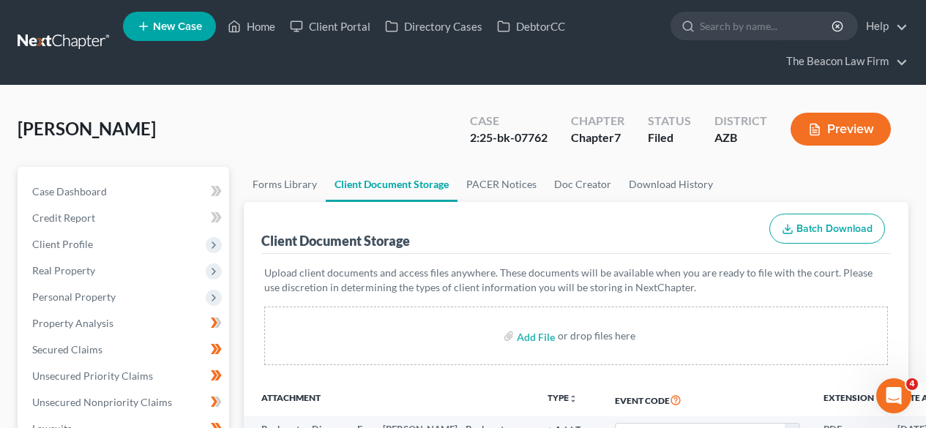
click at [67, 62] on nav "Home New Case Client Portal Directory Cases DebtorCC The Beacon Law Firm prenn@…" at bounding box center [463, 42] width 926 height 85
click at [72, 45] on link at bounding box center [65, 42] width 94 height 26
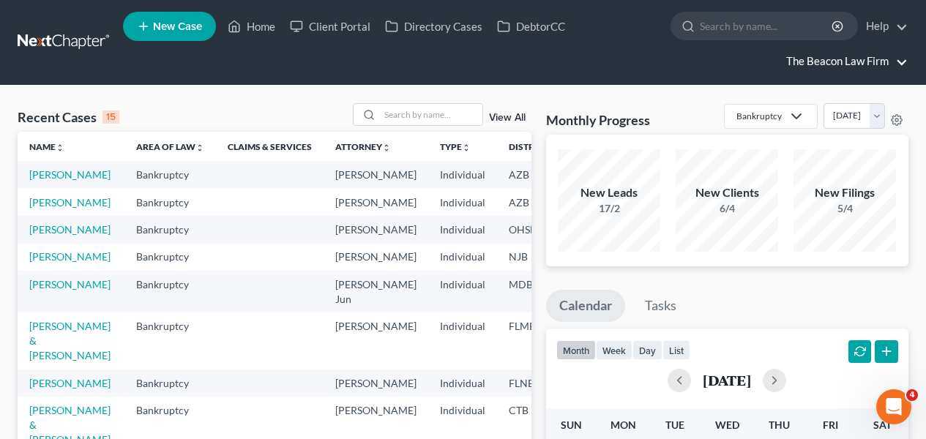
click at [851, 68] on link "The Beacon Law Firm" at bounding box center [843, 61] width 129 height 26
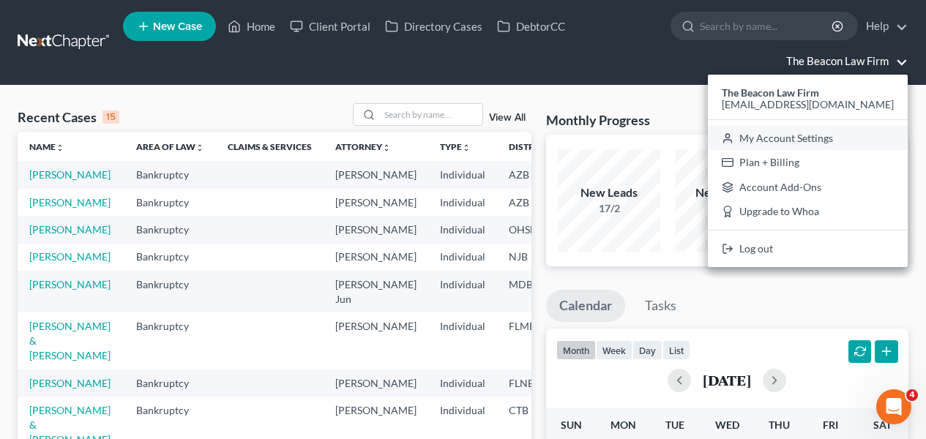
click at [846, 135] on link "My Account Settings" at bounding box center [808, 138] width 200 height 25
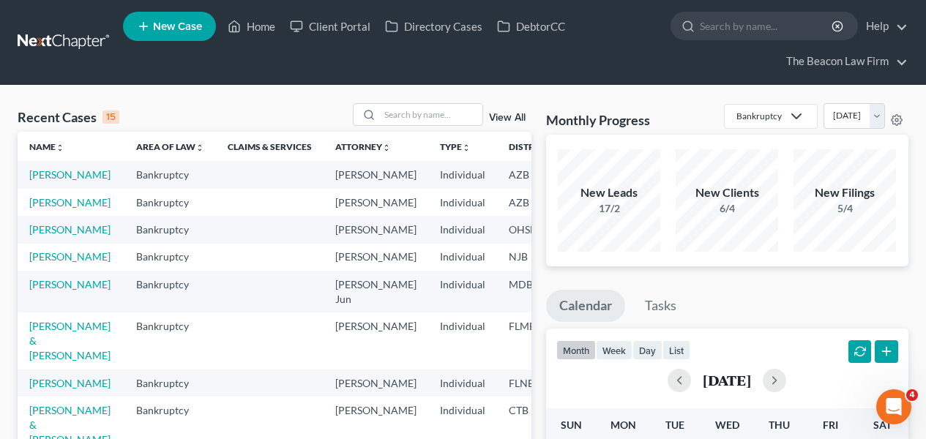
select select "24"
select select "9"
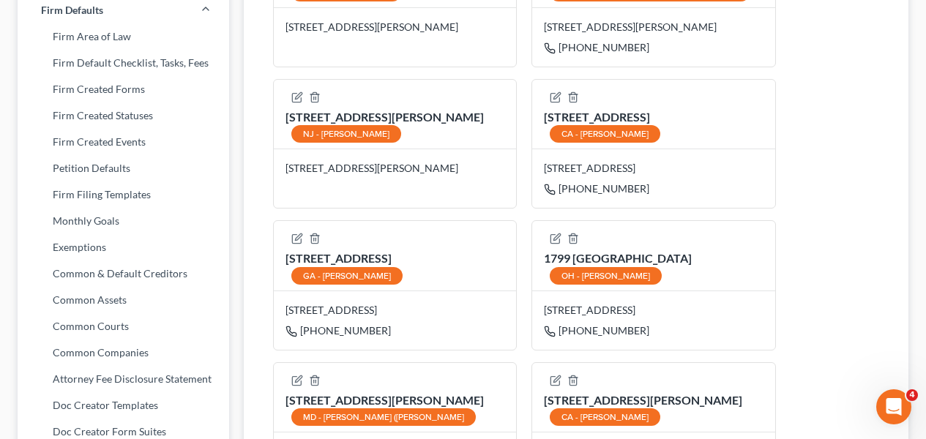
scroll to position [685, 0]
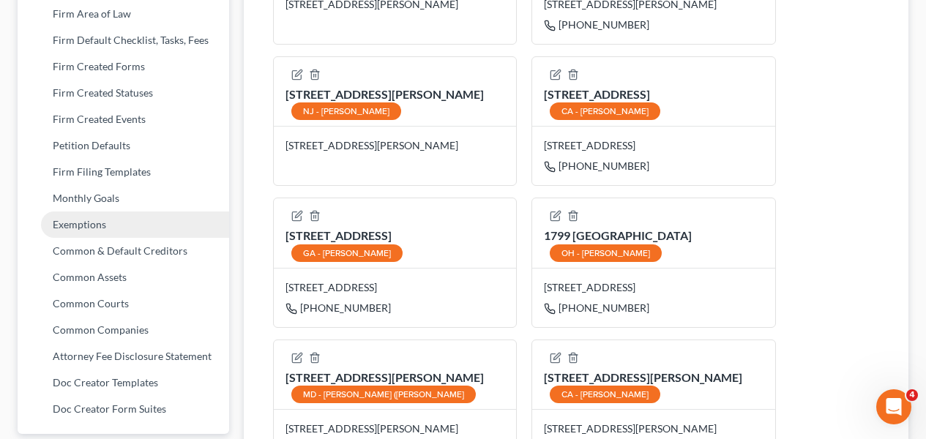
click at [114, 223] on link "Exemptions" at bounding box center [124, 225] width 212 height 26
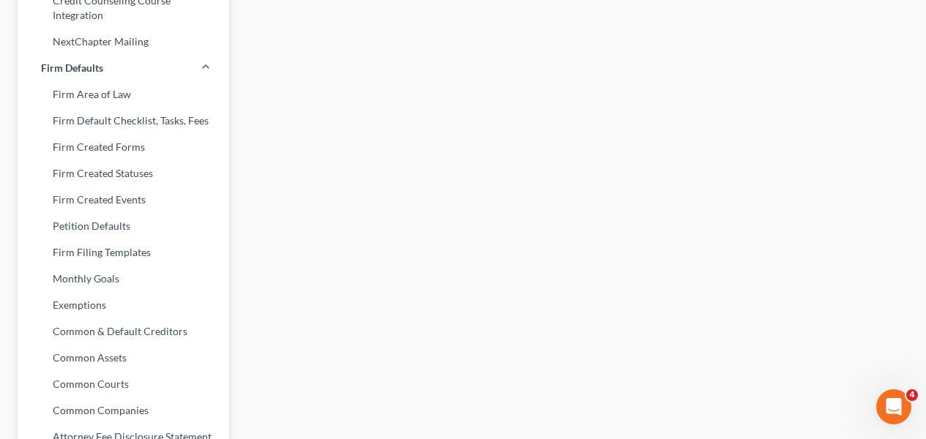
scroll to position [209, 0]
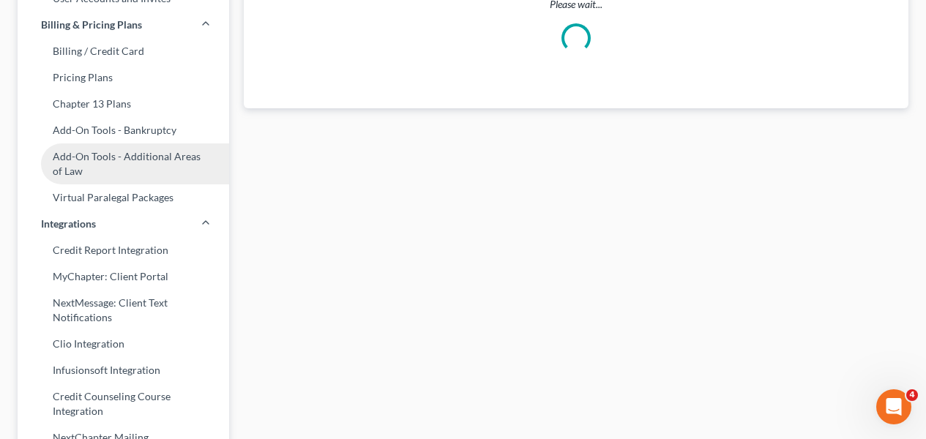
select select "0"
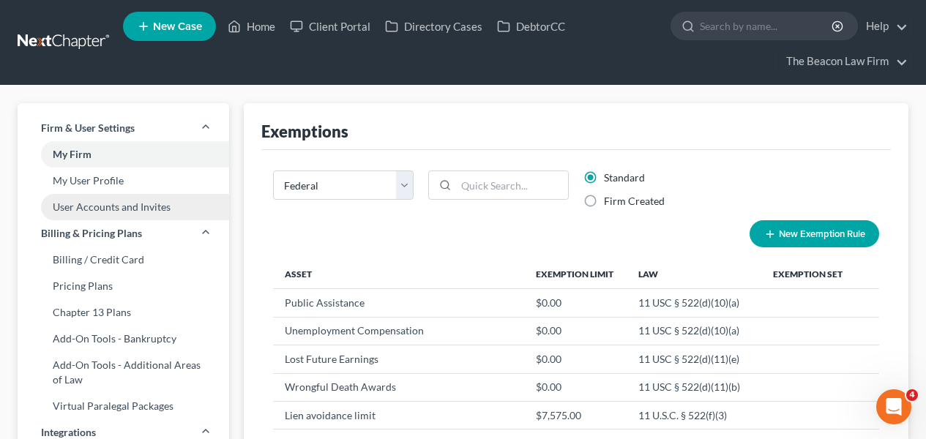
scroll to position [0, 0]
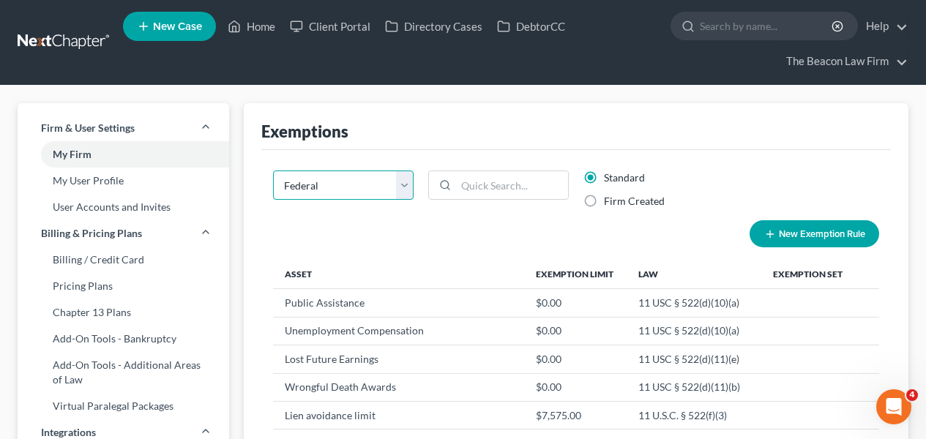
click at [357, 192] on select "State Federal AL AK AR AZ CA CO CT DE DC [GEOGRAPHIC_DATA] [GEOGRAPHIC_DATA] GU…" at bounding box center [343, 185] width 141 height 29
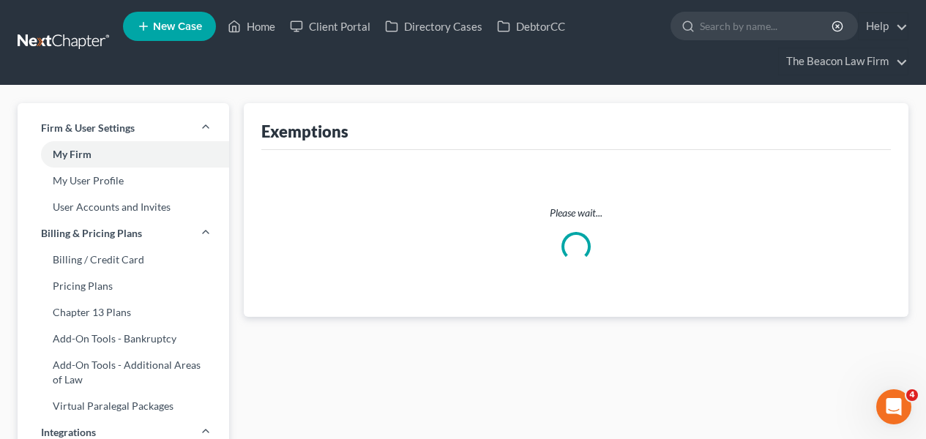
select select "5"
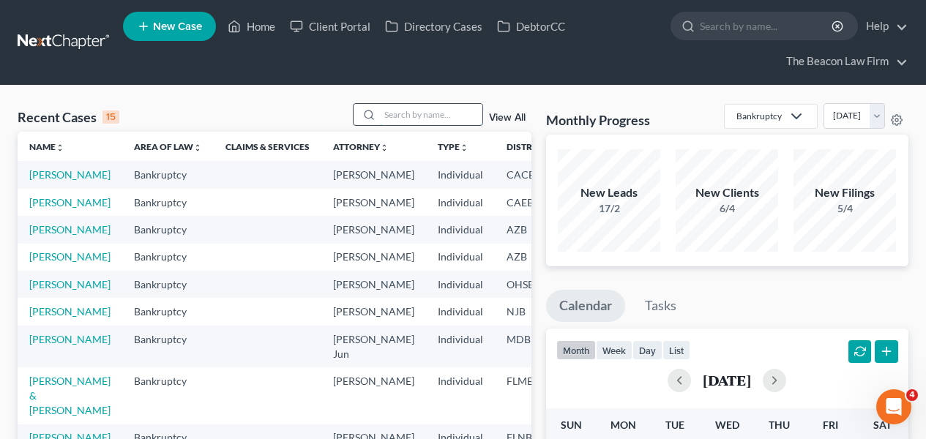
click at [418, 114] on input "search" at bounding box center [431, 114] width 103 height 21
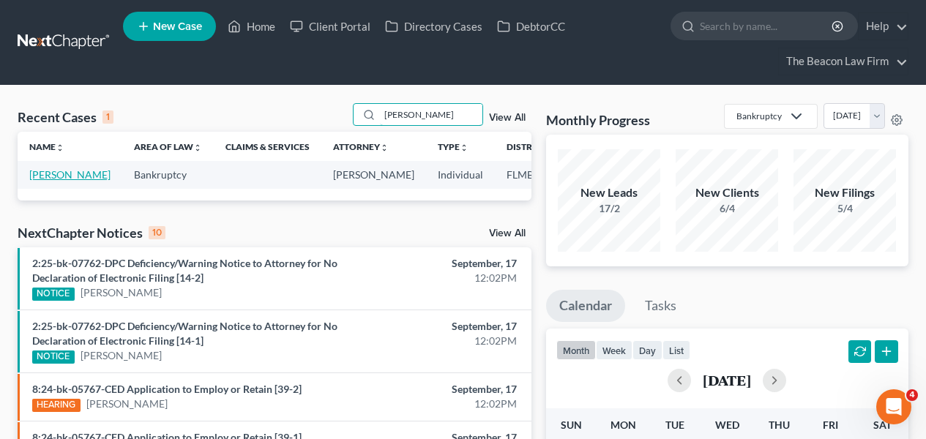
type input "sylma"
click at [48, 181] on link "Dekony, Sylma" at bounding box center [69, 174] width 81 height 12
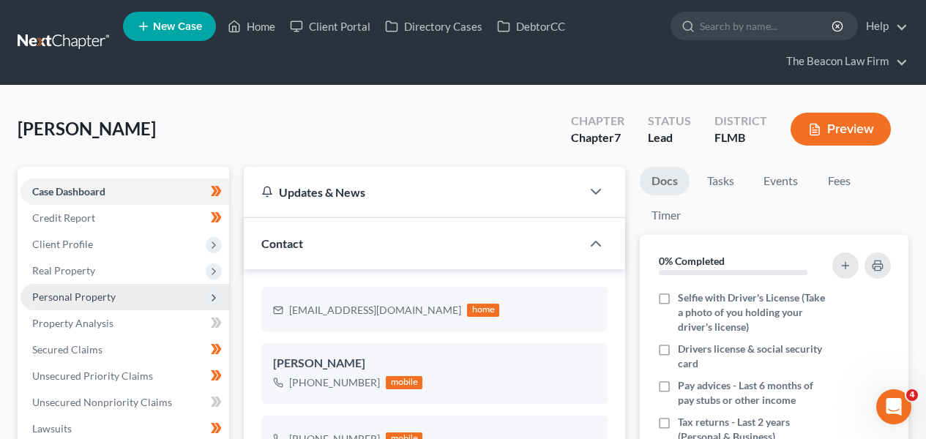
click at [91, 291] on span "Personal Property" at bounding box center [73, 297] width 83 height 12
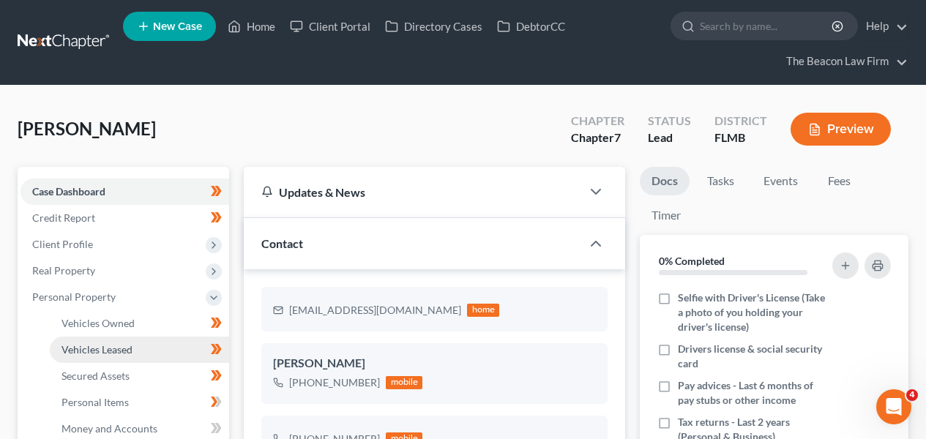
scroll to position [414, 0]
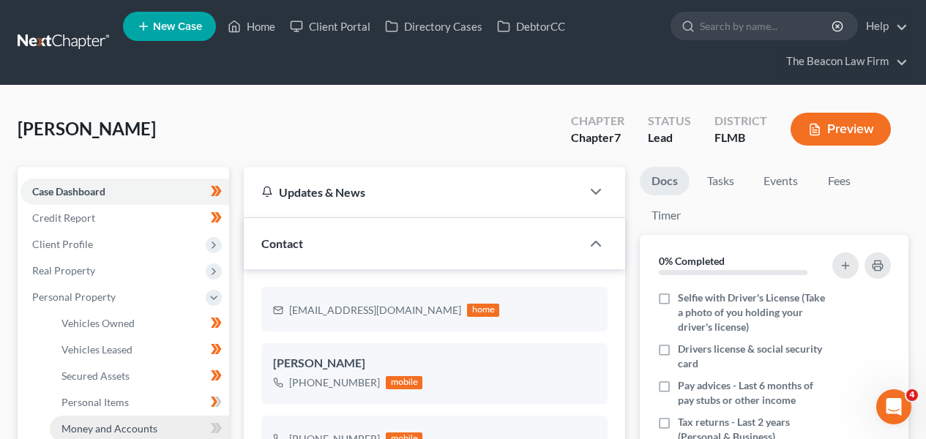
click at [142, 422] on span "Money and Accounts" at bounding box center [110, 428] width 96 height 12
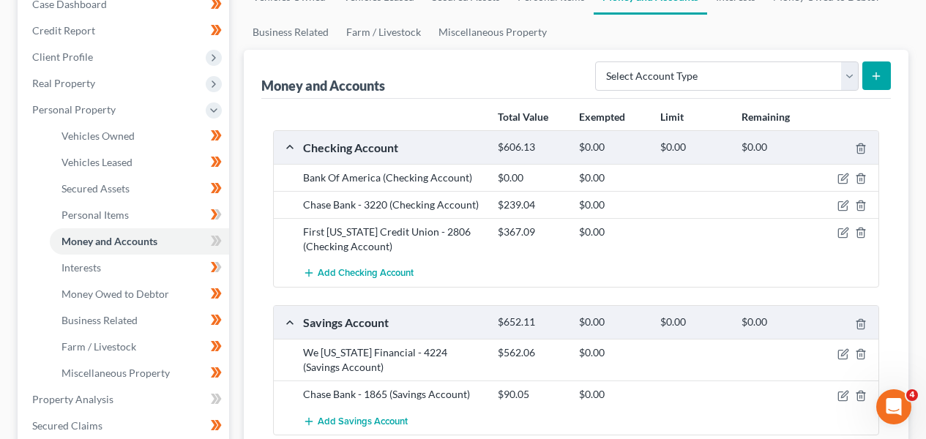
scroll to position [275, 0]
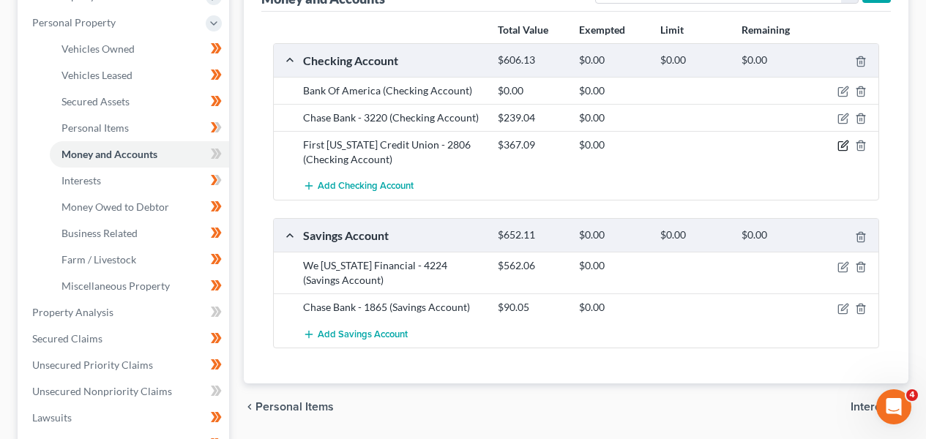
click at [840, 144] on icon "button" at bounding box center [844, 146] width 12 height 12
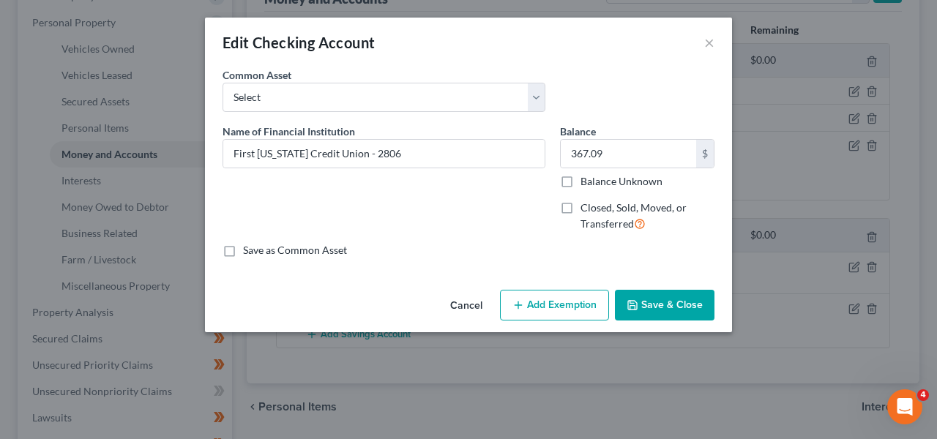
click at [457, 294] on button "Cancel" at bounding box center [467, 305] width 56 height 29
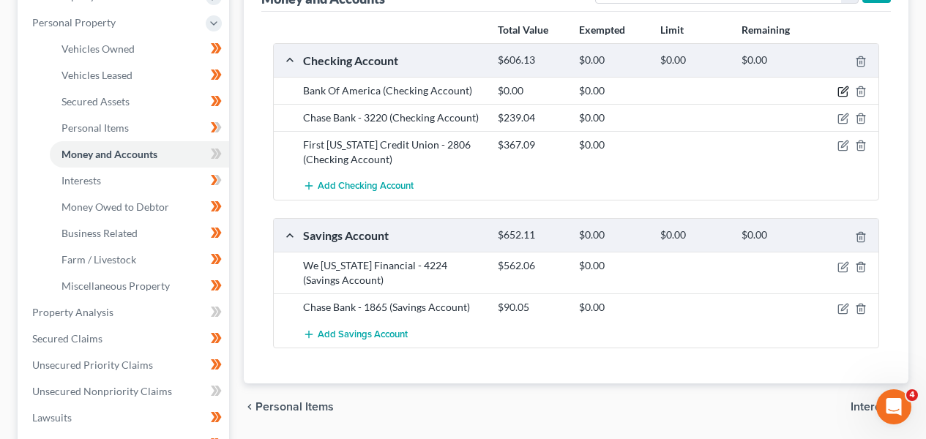
click at [839, 93] on icon "button" at bounding box center [844, 92] width 12 height 12
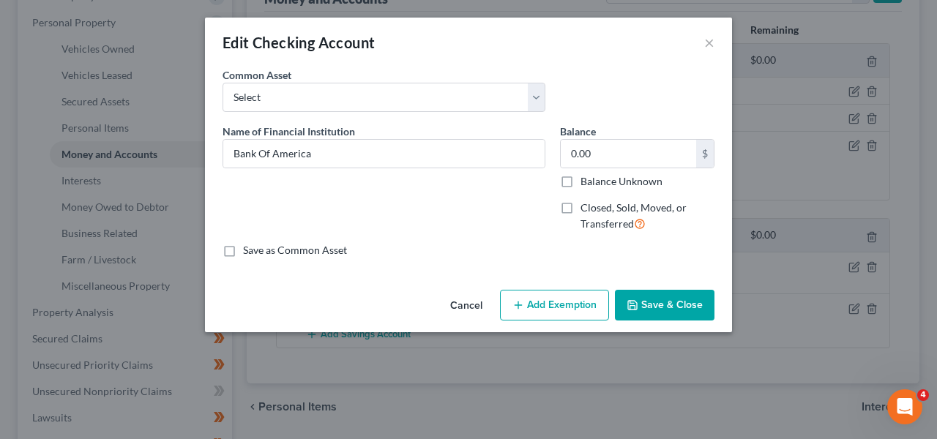
click at [460, 305] on button "Cancel" at bounding box center [467, 305] width 56 height 29
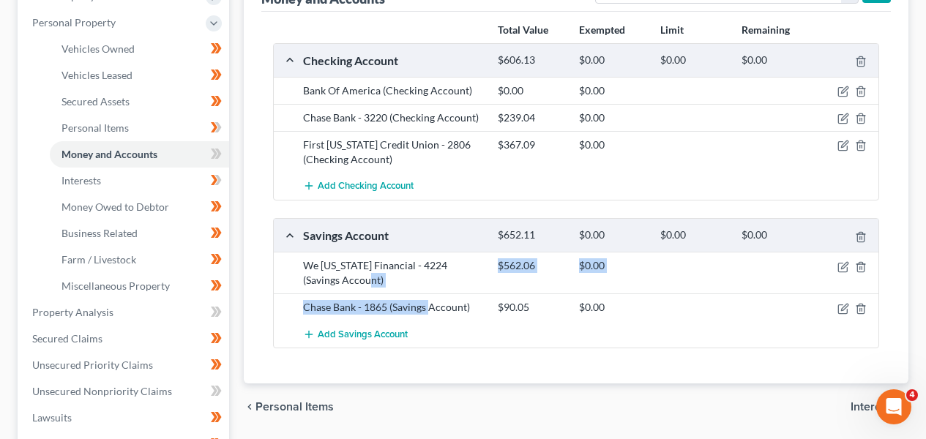
drag, startPoint x: 430, startPoint y: 279, endPoint x: 431, endPoint y: 308, distance: 28.6
click at [431, 308] on div "We Florida Financial - 4224 (Savings Account) $562.06 $0.00 Chase Bank - 1865 (…" at bounding box center [576, 300] width 605 height 96
click at [431, 308] on div "Chase Bank - 1865 (Savings Account)" at bounding box center [393, 307] width 195 height 15
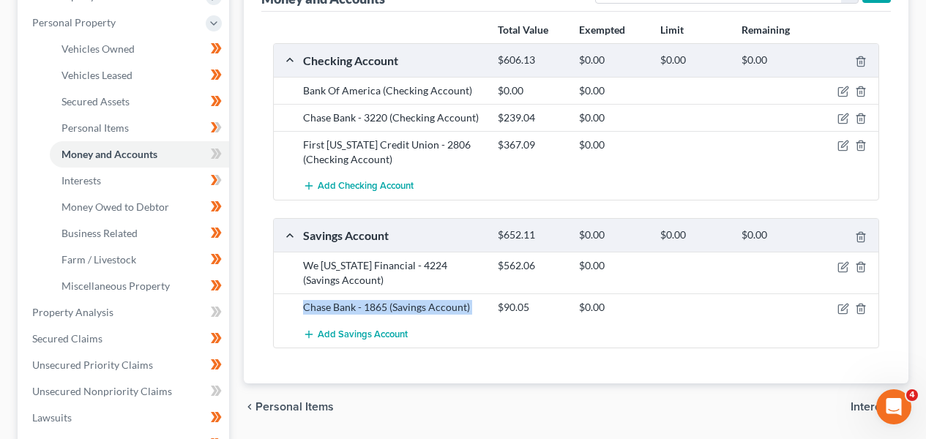
click at [431, 308] on div "Chase Bank - 1865 (Savings Account)" at bounding box center [393, 307] width 195 height 15
